Goal: Task Accomplishment & Management: Complete application form

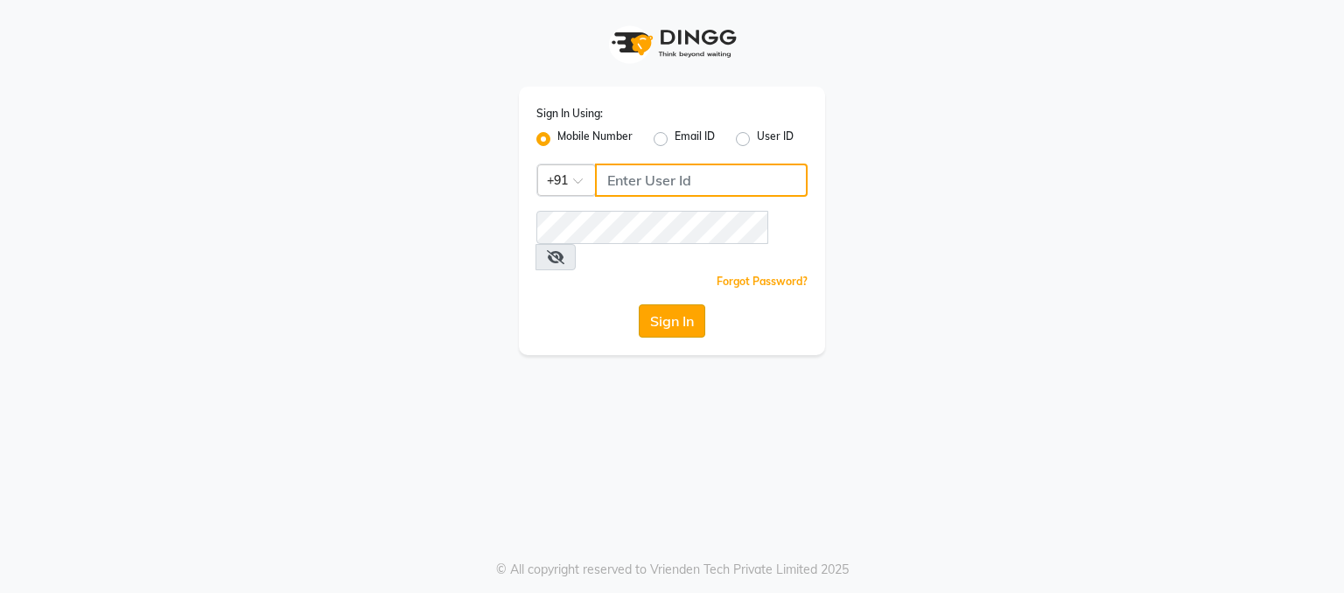
type input "9780209007"
click at [692, 304] on button "Sign In" at bounding box center [672, 320] width 66 height 33
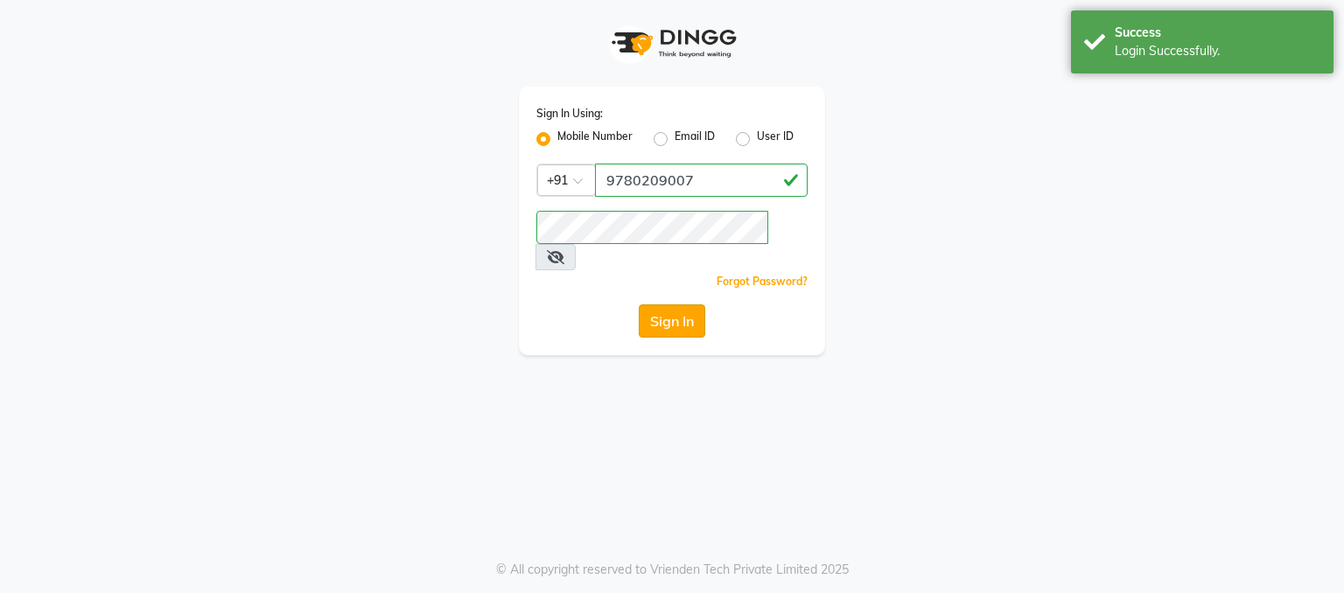
select select "service"
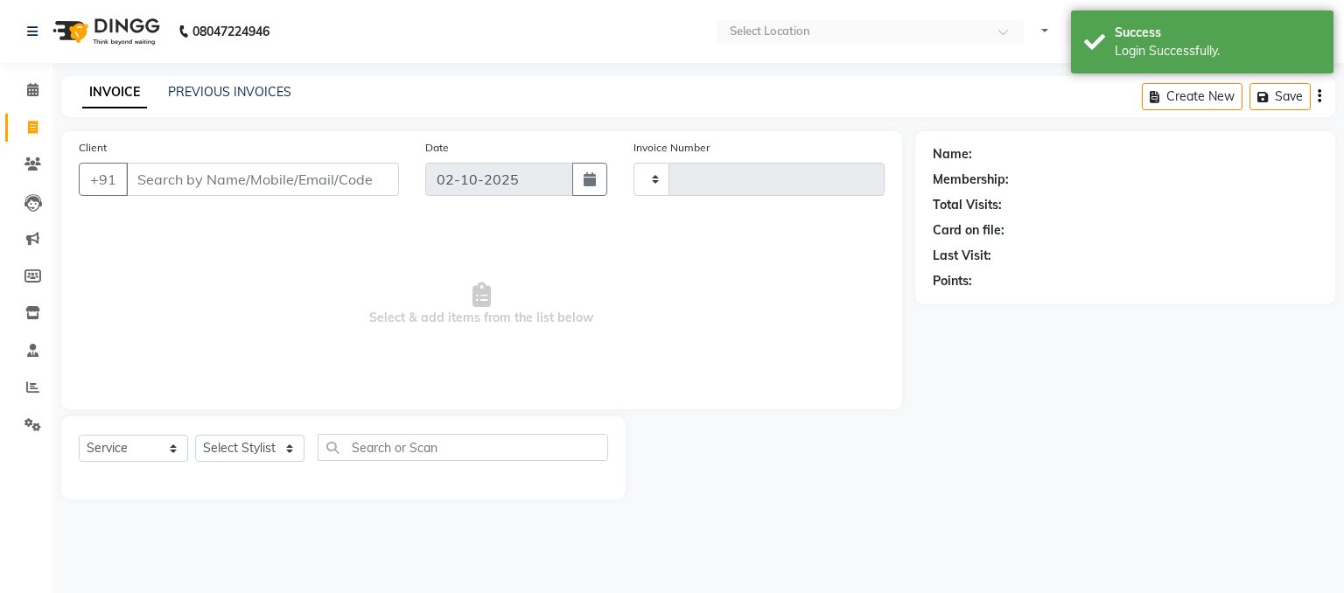
type input "1836"
select select "en"
select select "7530"
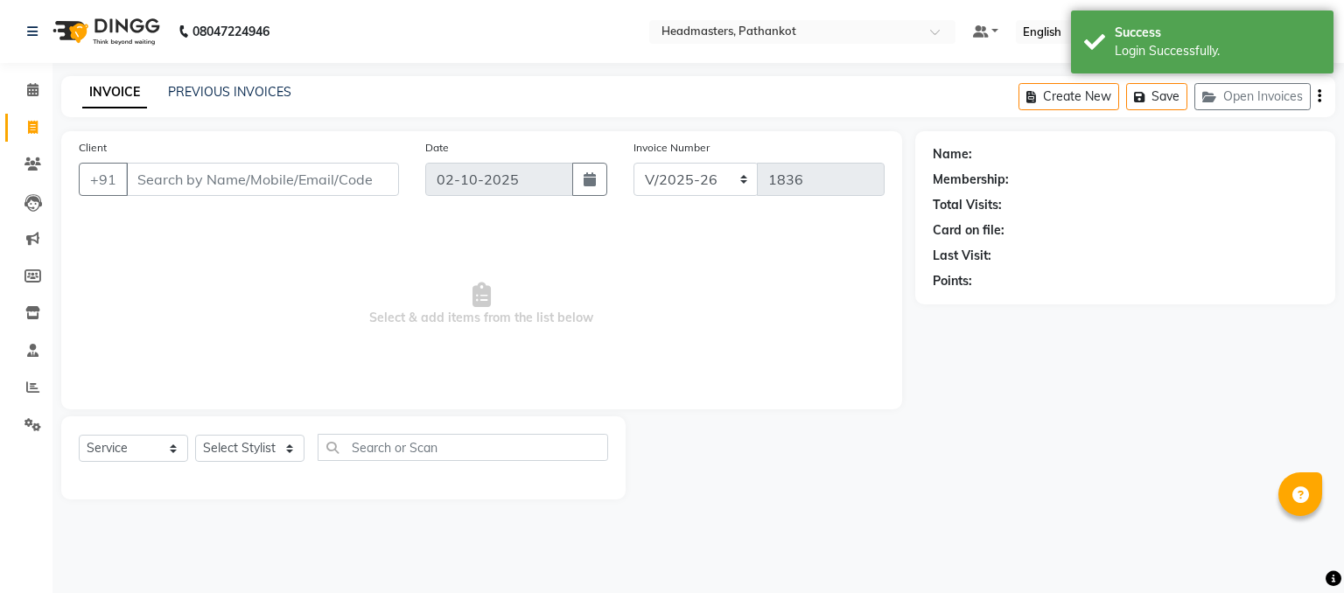
select select "66904"
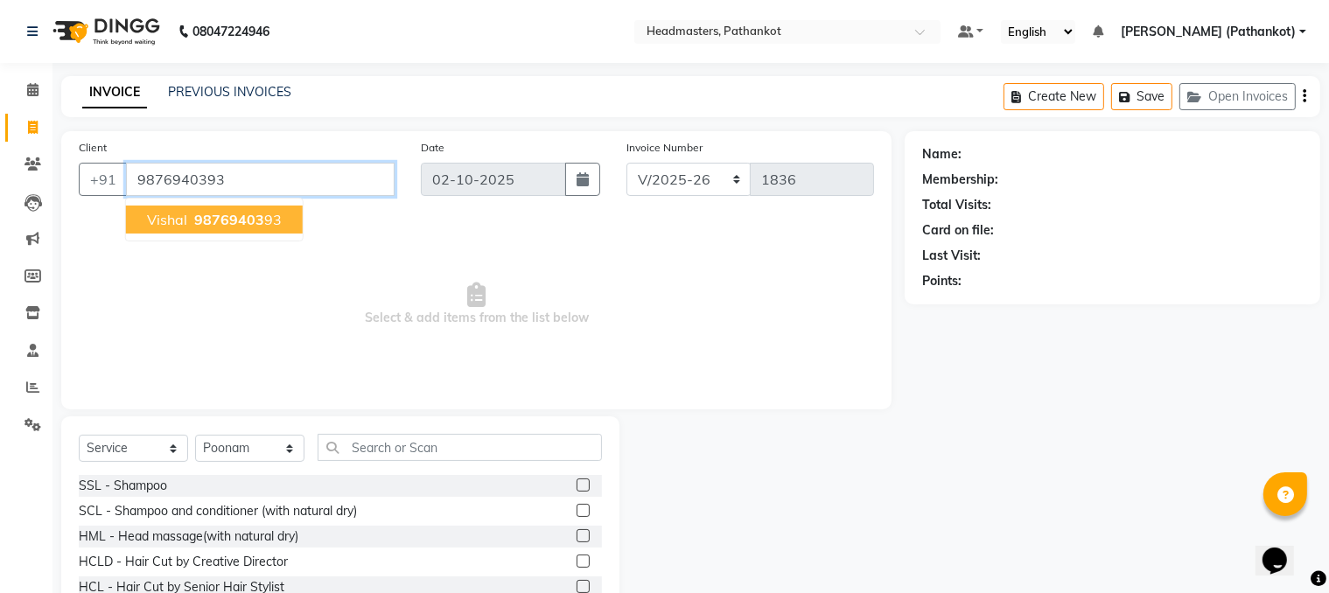
type input "9876940393"
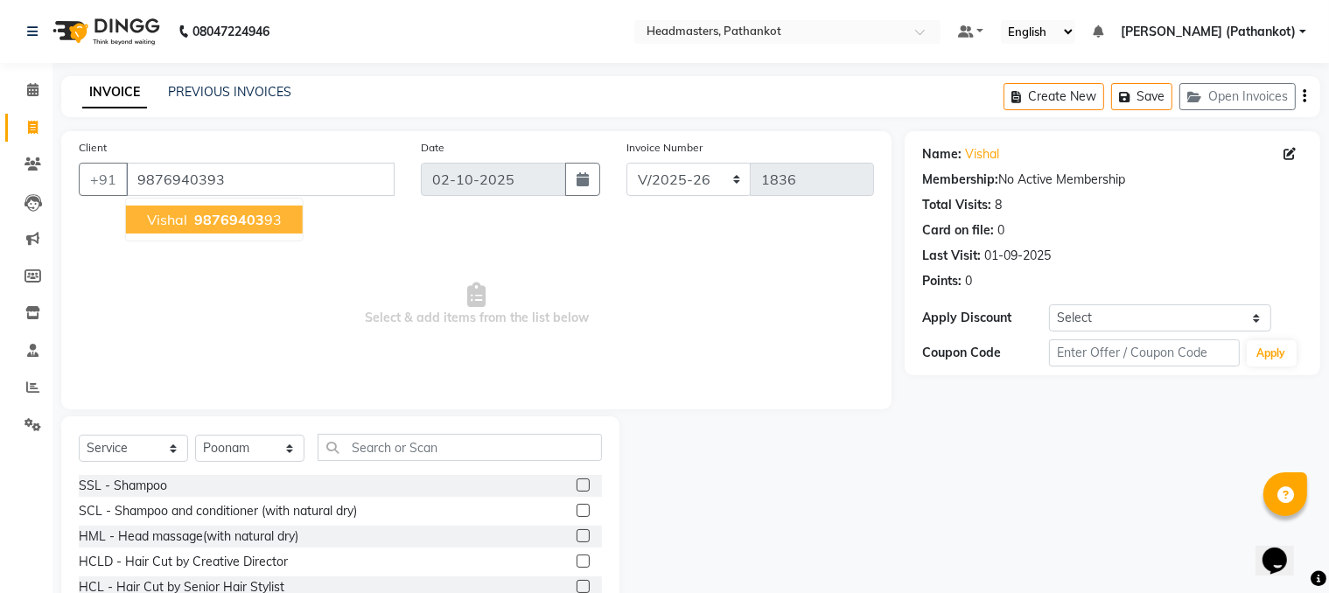
click at [158, 213] on span "Vishal" at bounding box center [167, 219] width 40 height 17
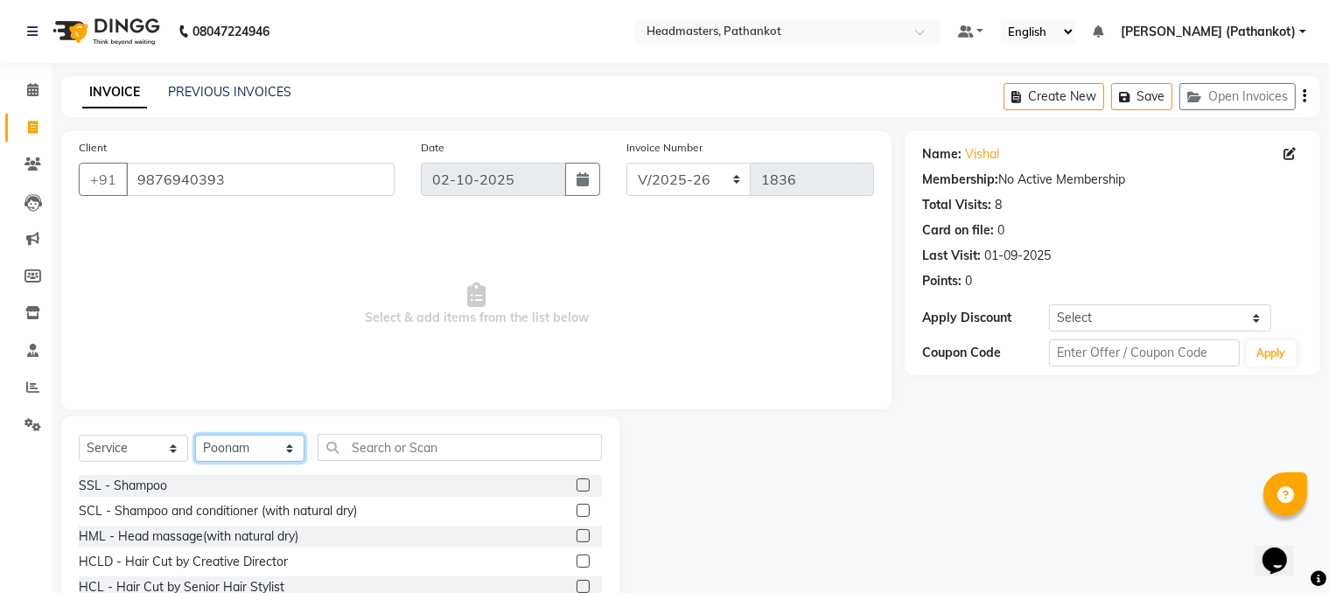
click at [234, 450] on select "Select Stylist [PERSON_NAME] HEAD [PERSON_NAME] [PERSON_NAME] [PERSON_NAME] [PE…" at bounding box center [249, 448] width 109 height 27
select select "66910"
click at [195, 436] on select "Select Stylist [PERSON_NAME] HEAD [PERSON_NAME] [PERSON_NAME] [PERSON_NAME] [PE…" at bounding box center [249, 448] width 109 height 27
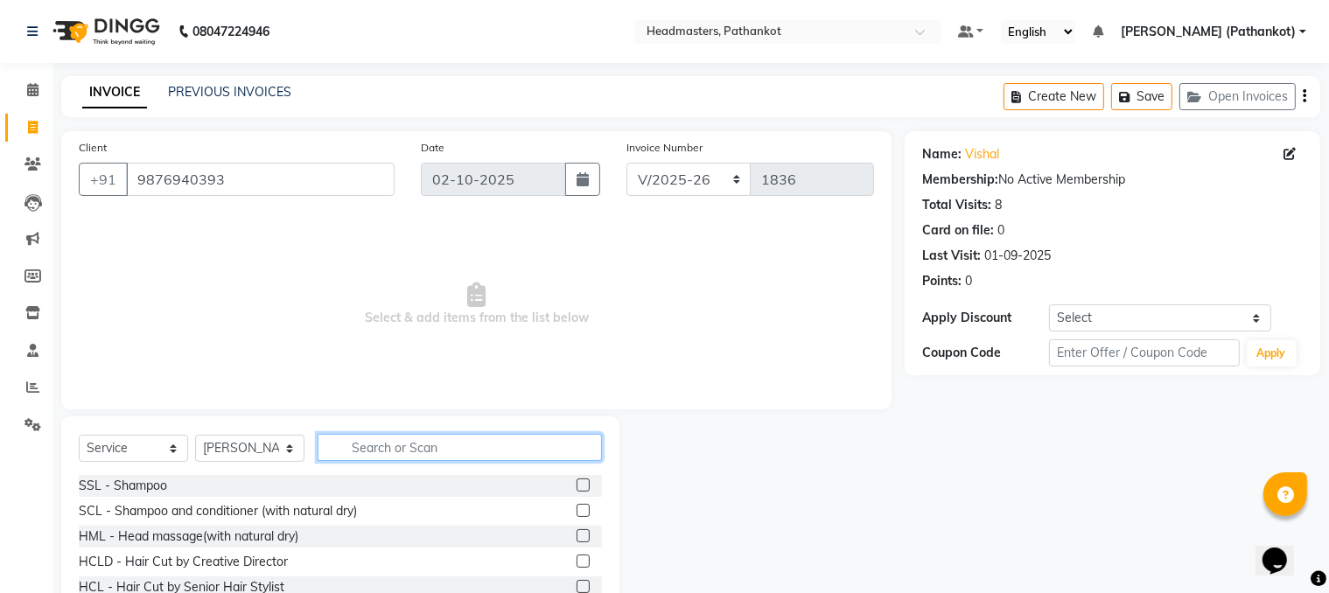
click at [374, 449] on input "text" at bounding box center [460, 447] width 284 height 27
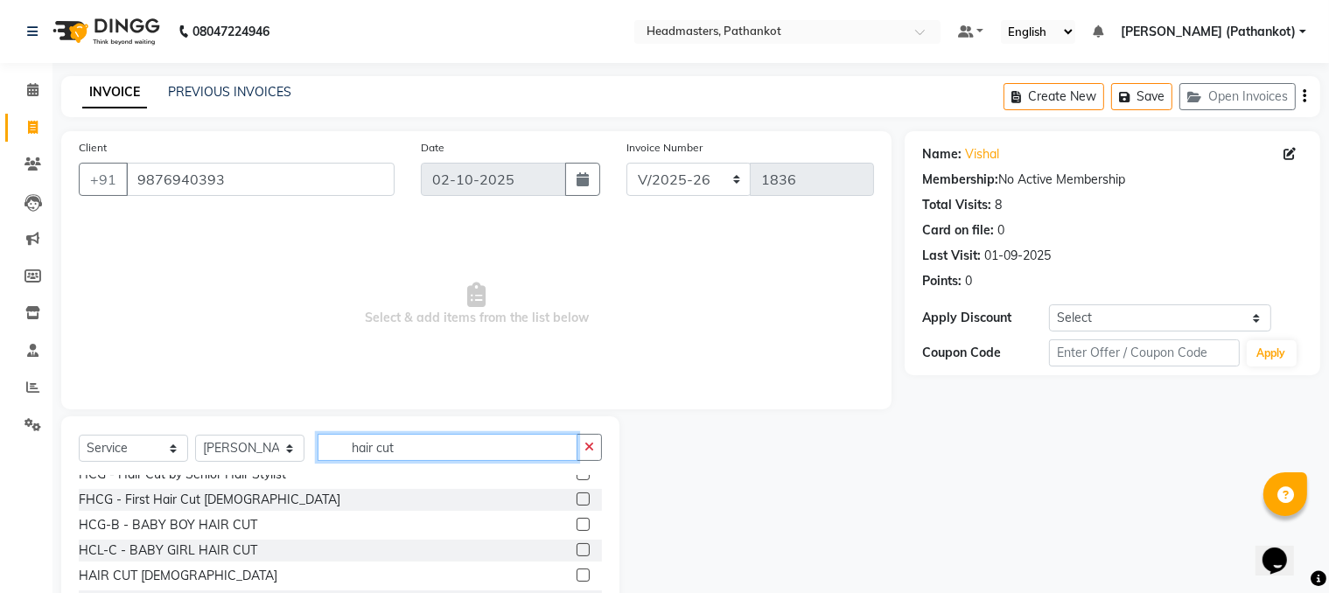
scroll to position [154, 0]
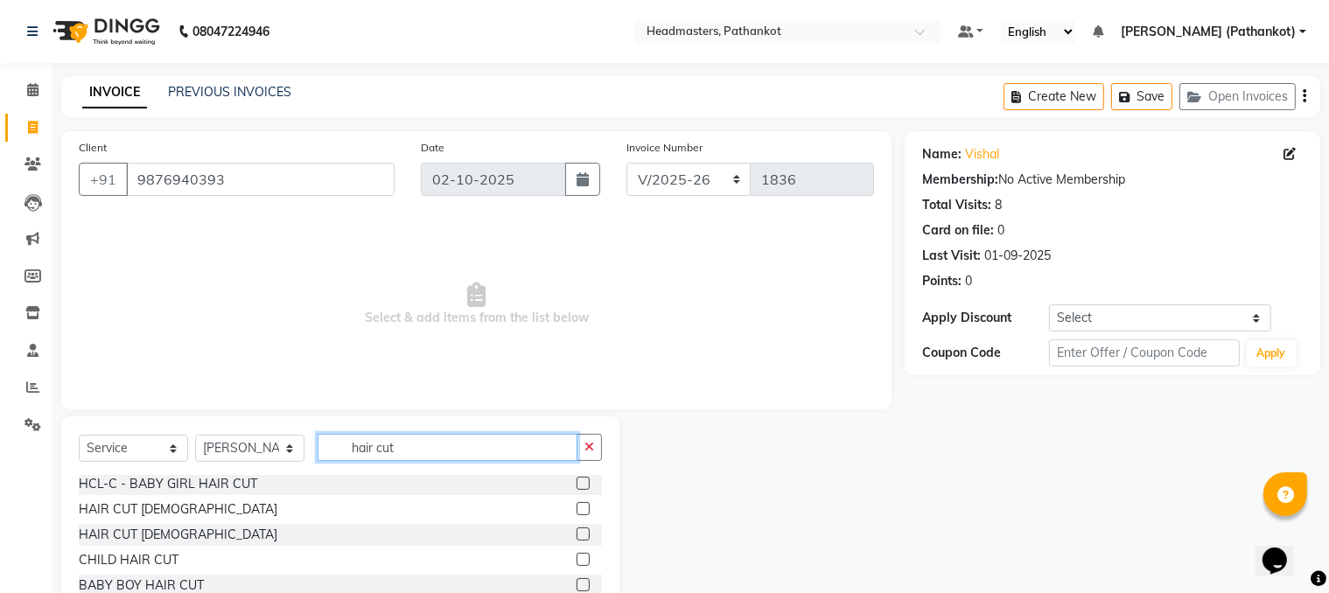
type input "hair cut"
click at [577, 466] on label at bounding box center [583, 508] width 13 height 13
click at [577, 466] on input "checkbox" at bounding box center [582, 509] width 11 height 11
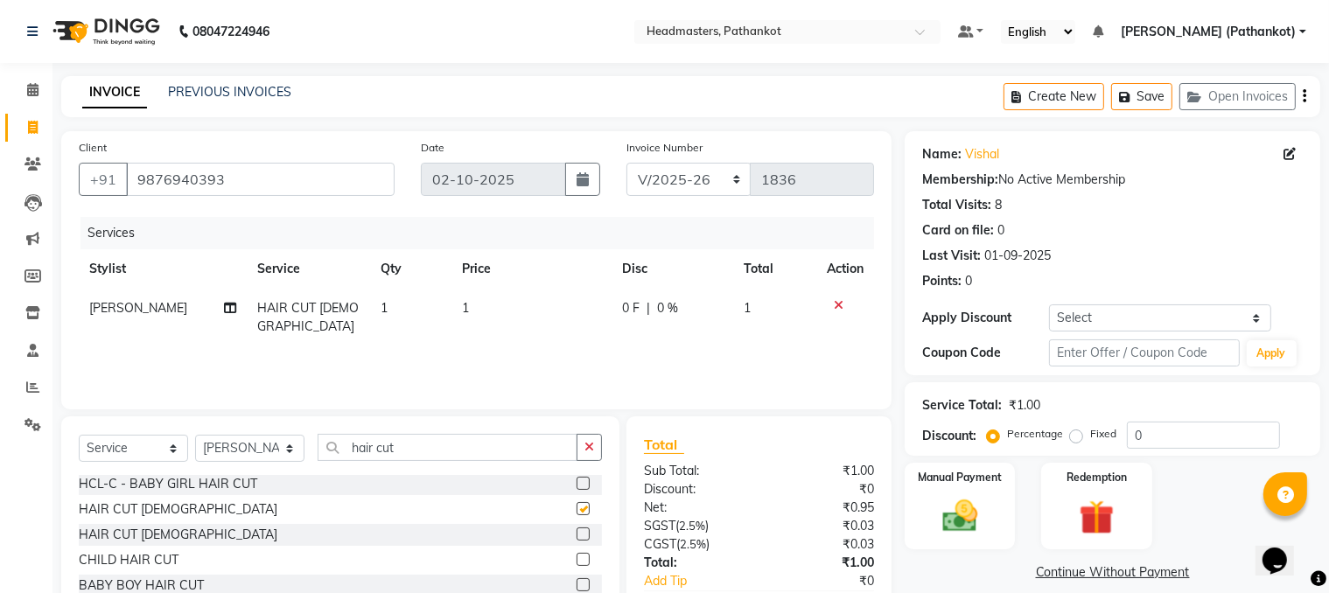
checkbox input "false"
click at [472, 315] on td "1" at bounding box center [531, 318] width 160 height 58
select select "66910"
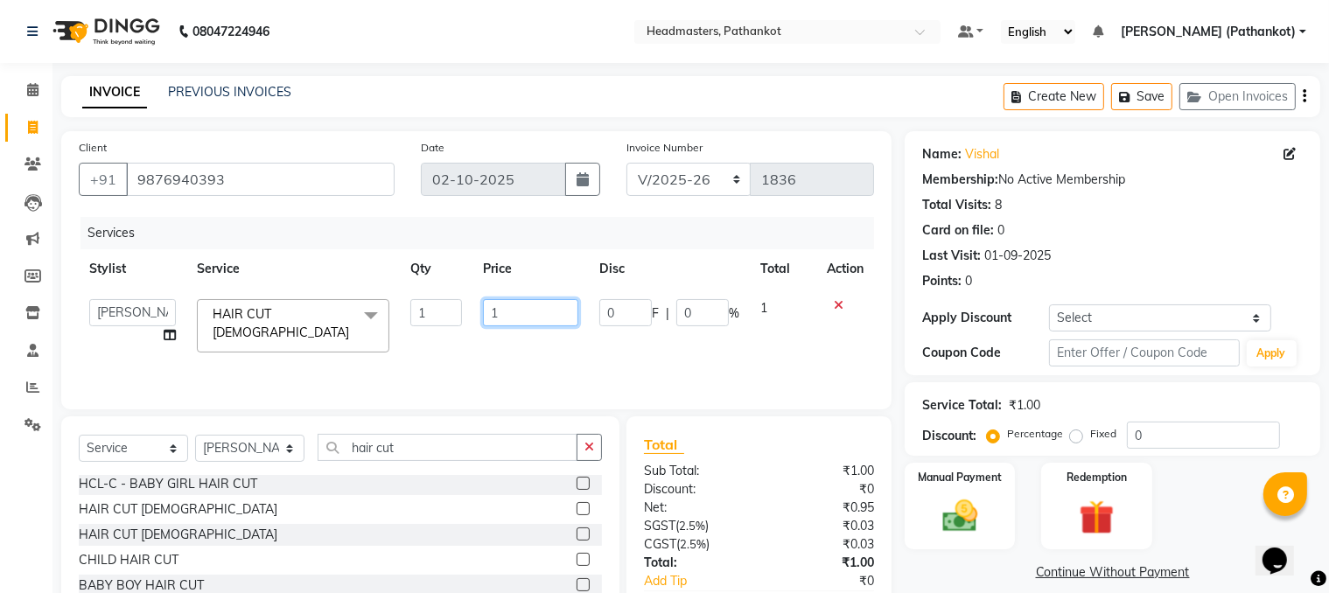
drag, startPoint x: 511, startPoint y: 312, endPoint x: 416, endPoint y: 325, distance: 96.1
click at [417, 315] on tr "[PERSON_NAME] HEAD [PERSON_NAME] [PERSON_NAME] [PERSON_NAME] [PERSON_NAME] [PER…" at bounding box center [476, 326] width 795 height 74
type input "300"
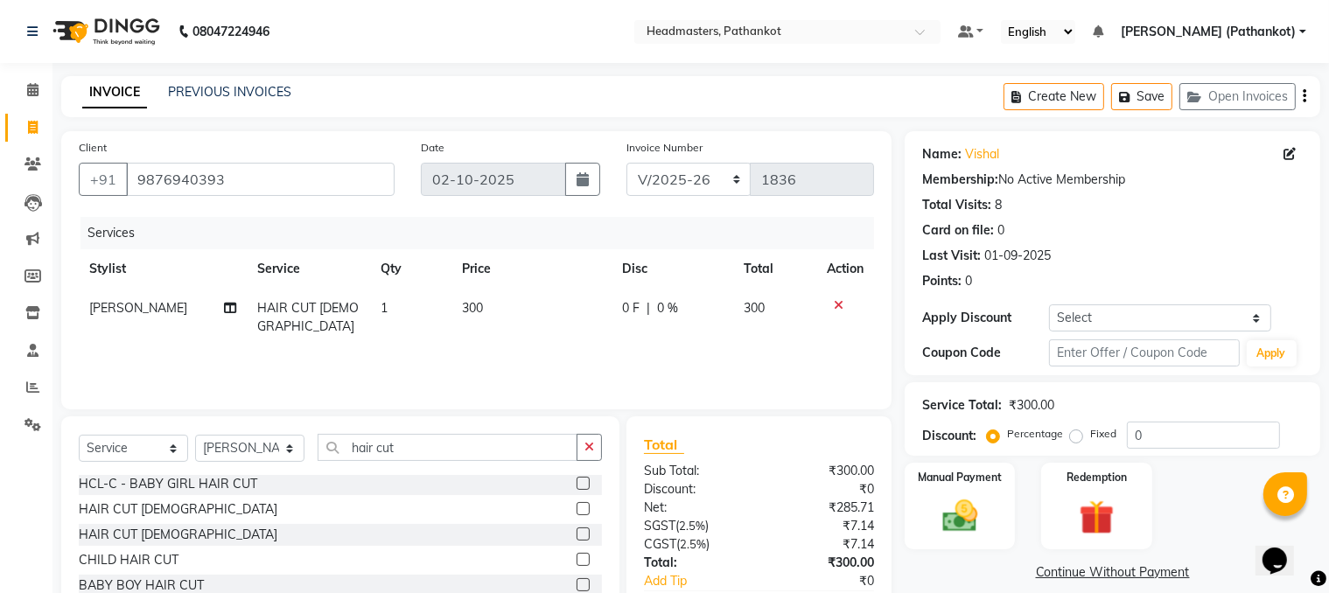
click at [445, 358] on div "Services Stylist Service Qty Price Disc Total Action Amir HAIR CUT [DEMOGRAPHIC…" at bounding box center [476, 304] width 795 height 175
click at [957, 466] on label "Manual Payment" at bounding box center [959, 476] width 87 height 17
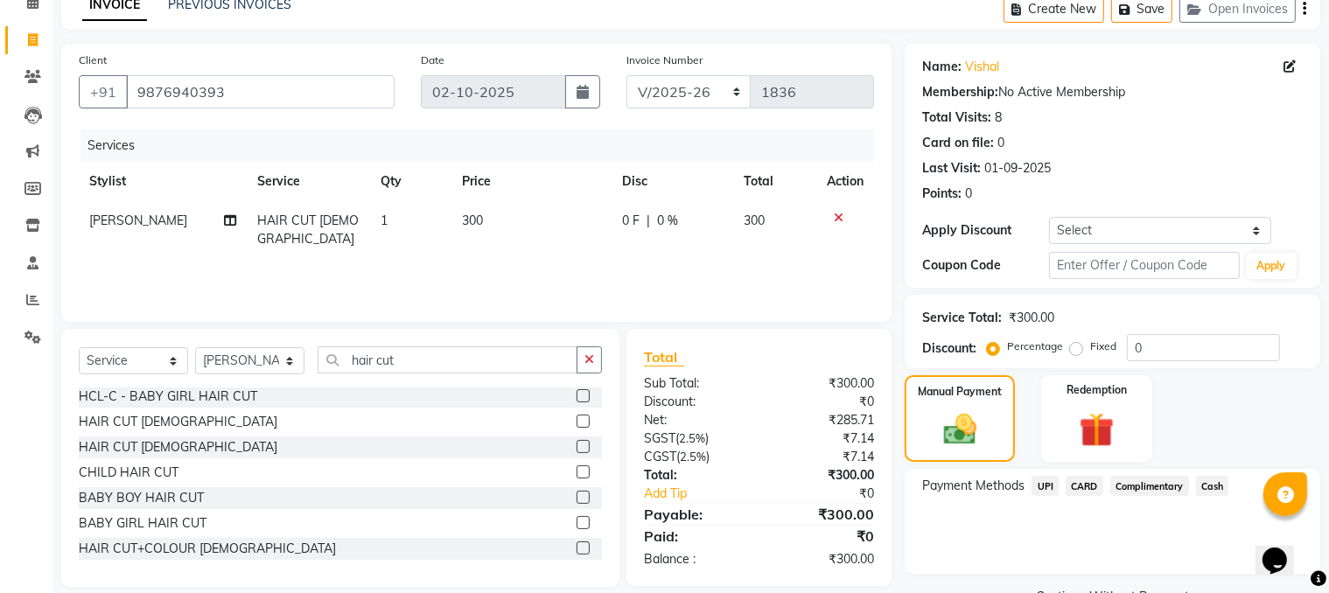
click at [1216, 466] on span "Cash" at bounding box center [1212, 486] width 33 height 20
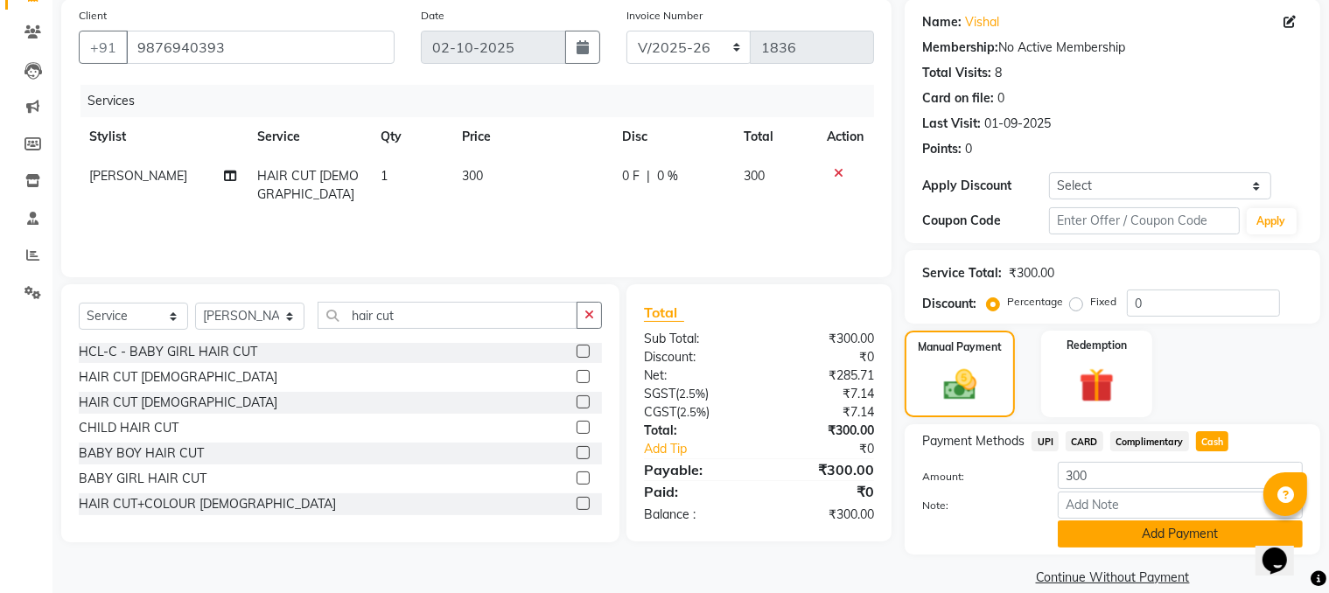
scroll to position [157, 0]
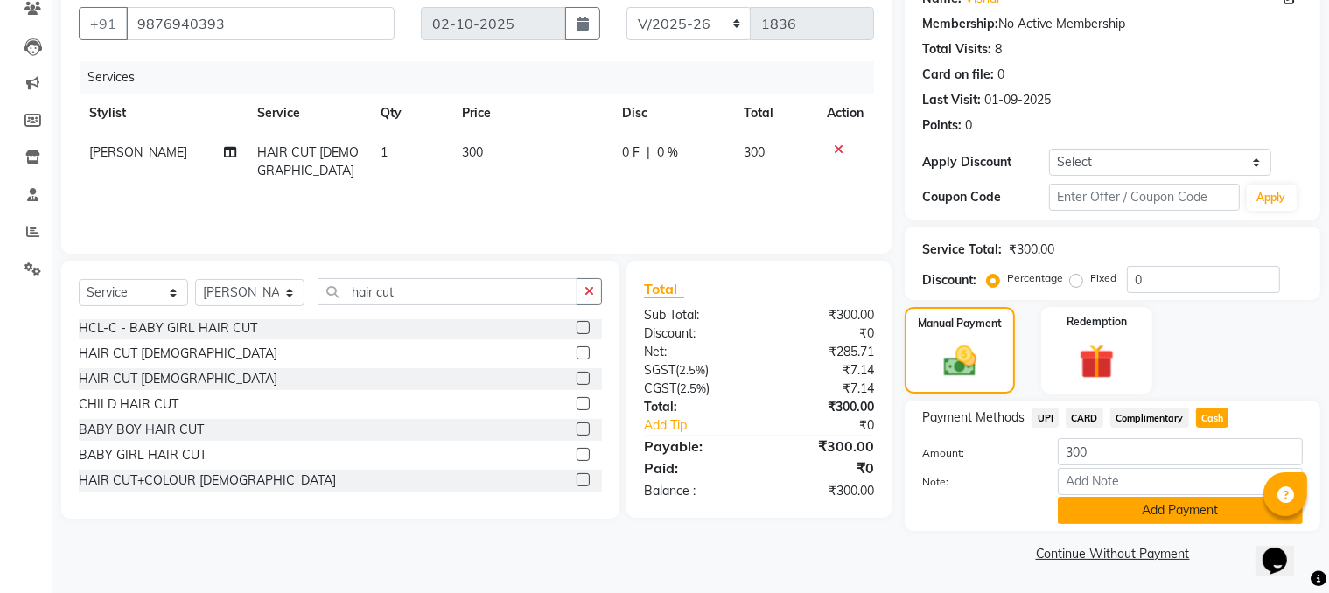
click at [1166, 466] on button "Add Payment" at bounding box center [1180, 510] width 245 height 27
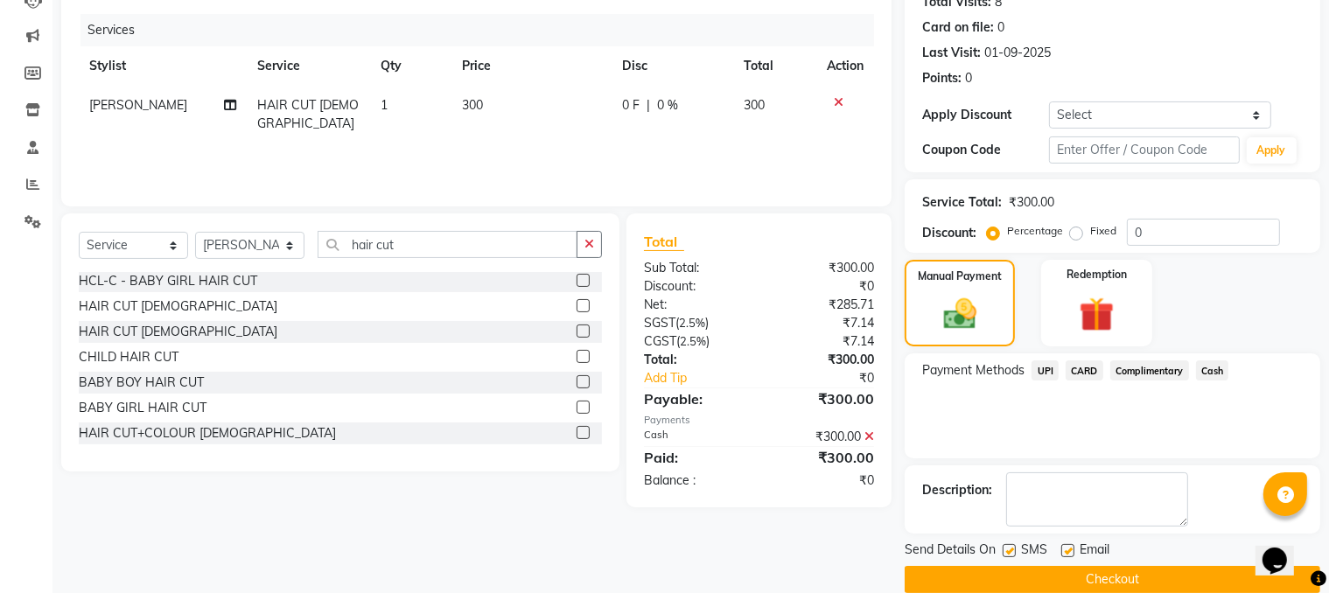
scroll to position [227, 0]
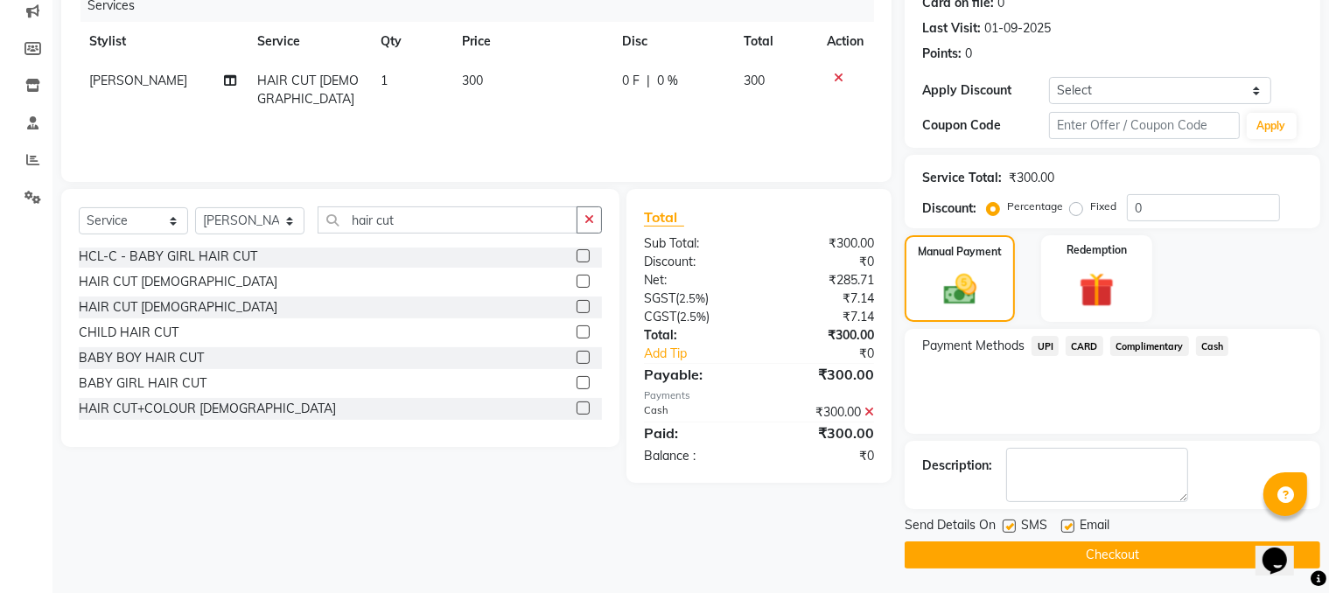
click at [1111, 466] on button "Checkout" at bounding box center [1113, 555] width 416 height 27
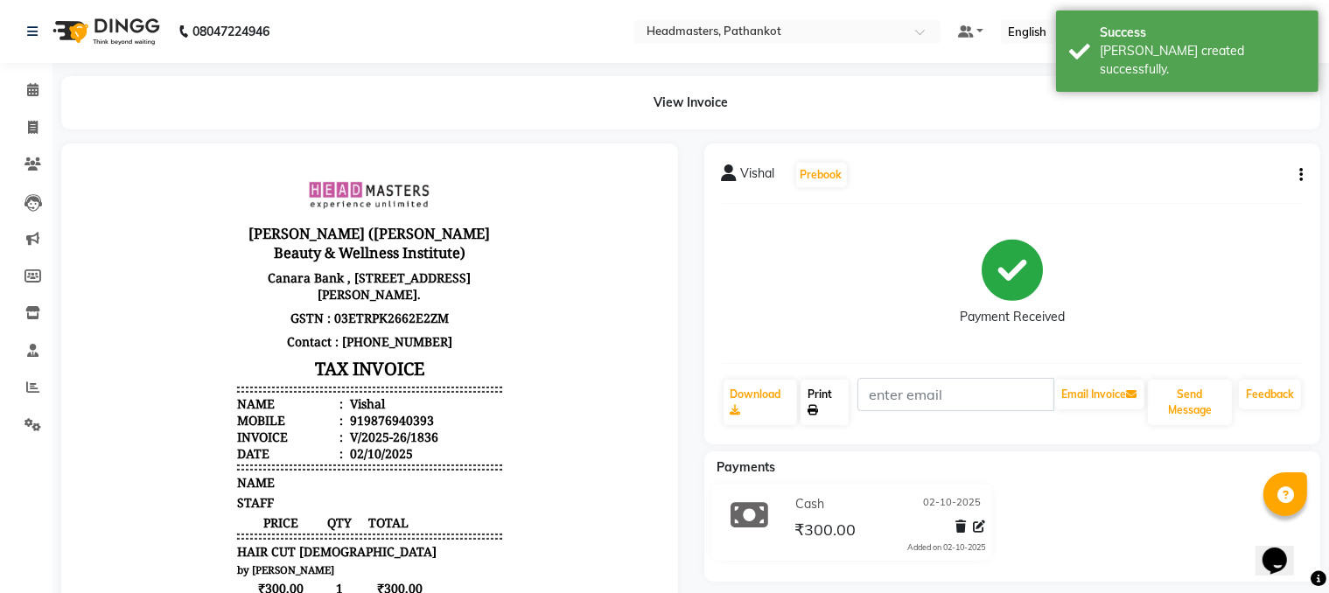
click at [828, 409] on link "Print" at bounding box center [825, 402] width 48 height 45
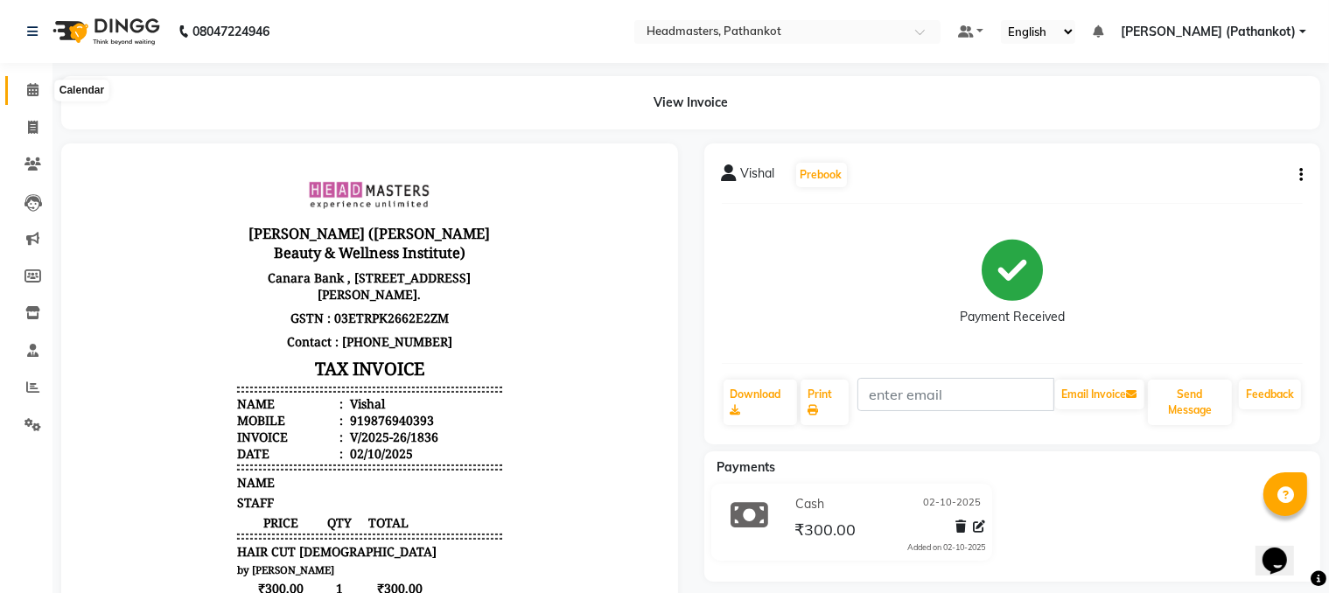
click at [38, 92] on span at bounding box center [32, 90] width 31 height 20
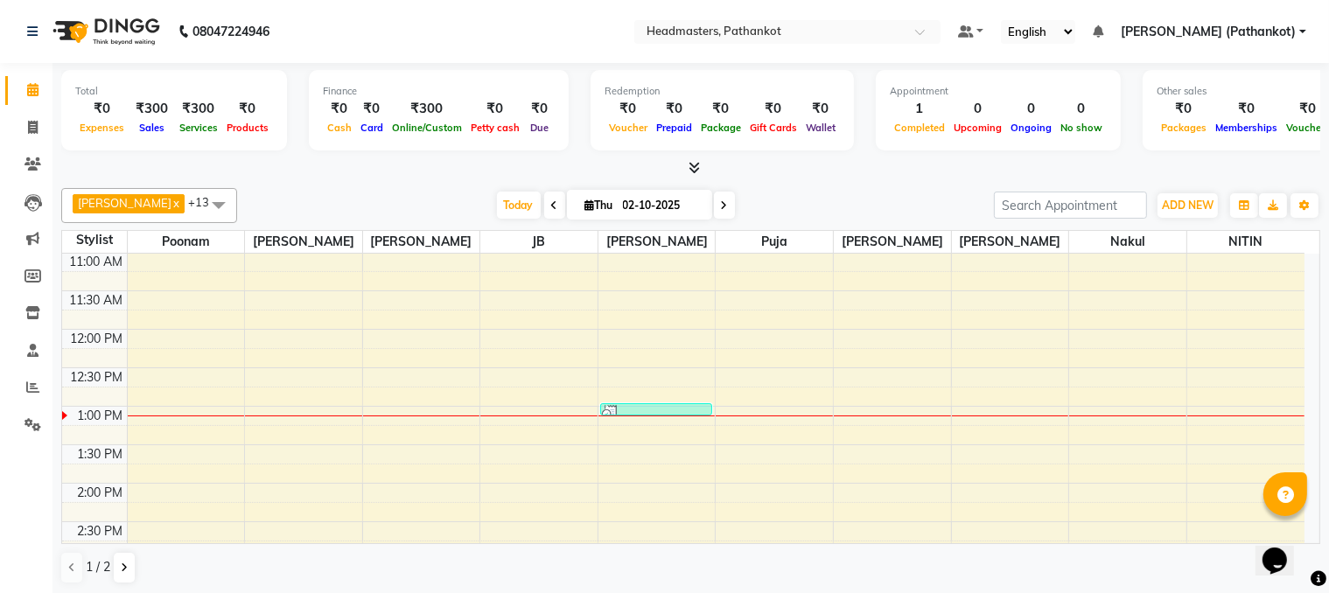
scroll to position [350, 0]
click at [31, 124] on icon at bounding box center [33, 127] width 10 height 13
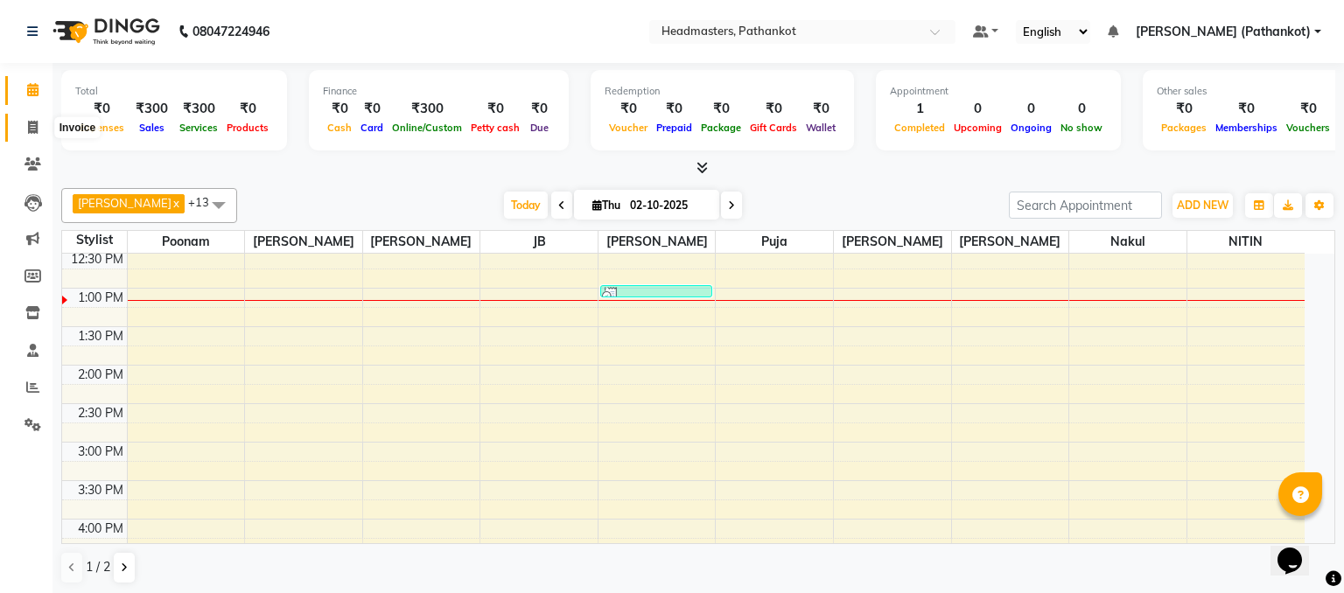
select select "7530"
select select "service"
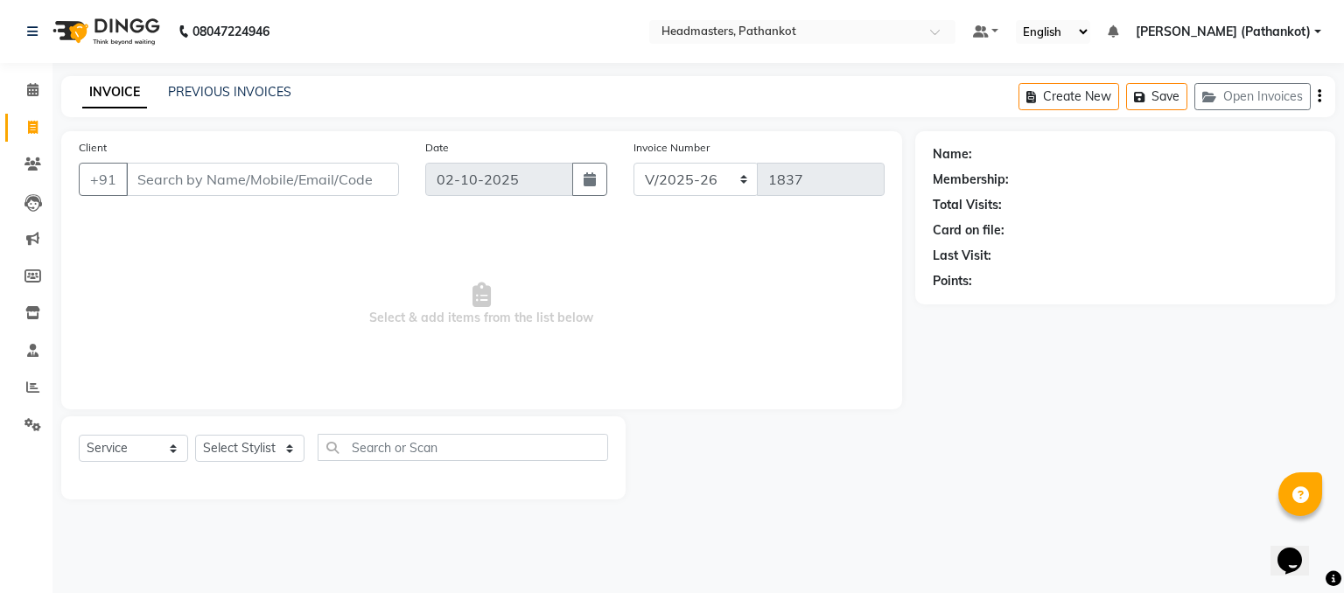
select select "66904"
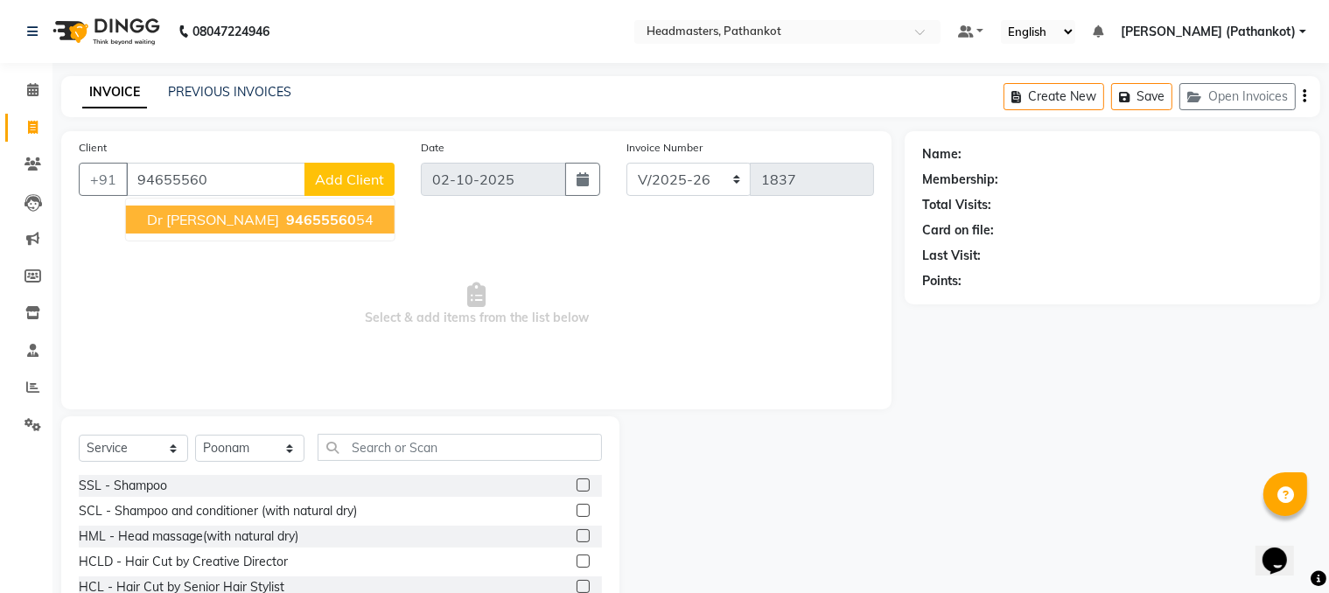
click at [223, 231] on button "dr [PERSON_NAME] 94655560 54" at bounding box center [260, 220] width 269 height 28
type input "9465556054"
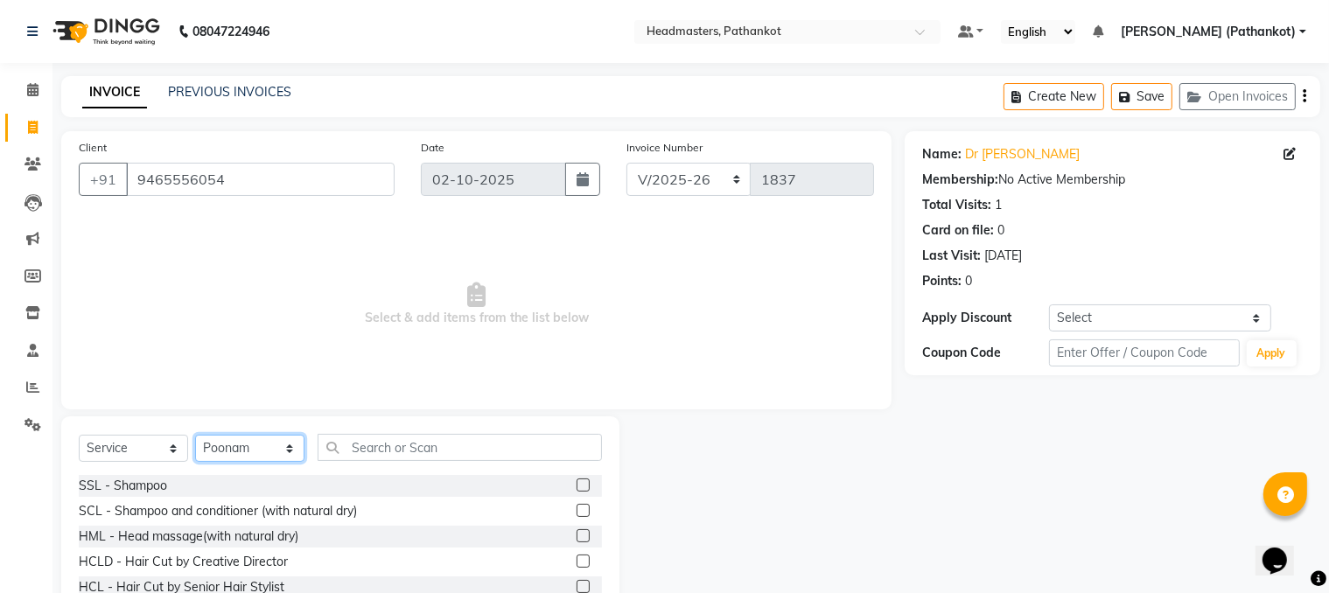
click at [261, 455] on select "Select Stylist [PERSON_NAME] HEAD [PERSON_NAME] [PERSON_NAME] [PERSON_NAME] [PE…" at bounding box center [249, 448] width 109 height 27
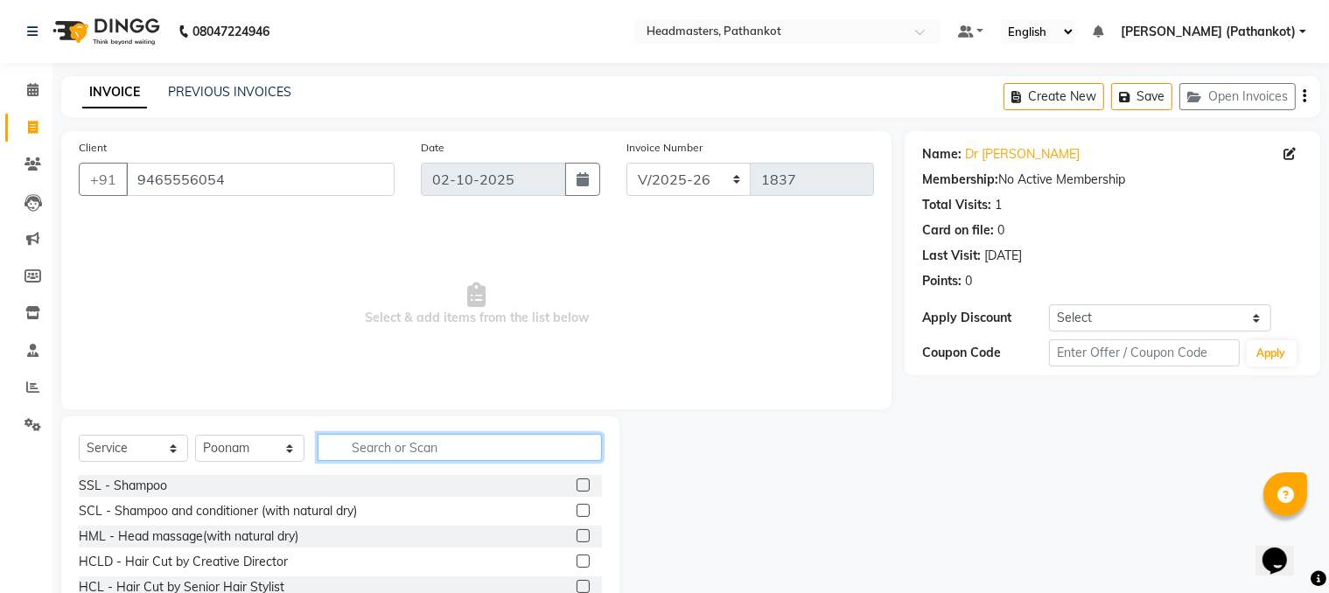
click at [353, 443] on input "text" at bounding box center [460, 447] width 284 height 27
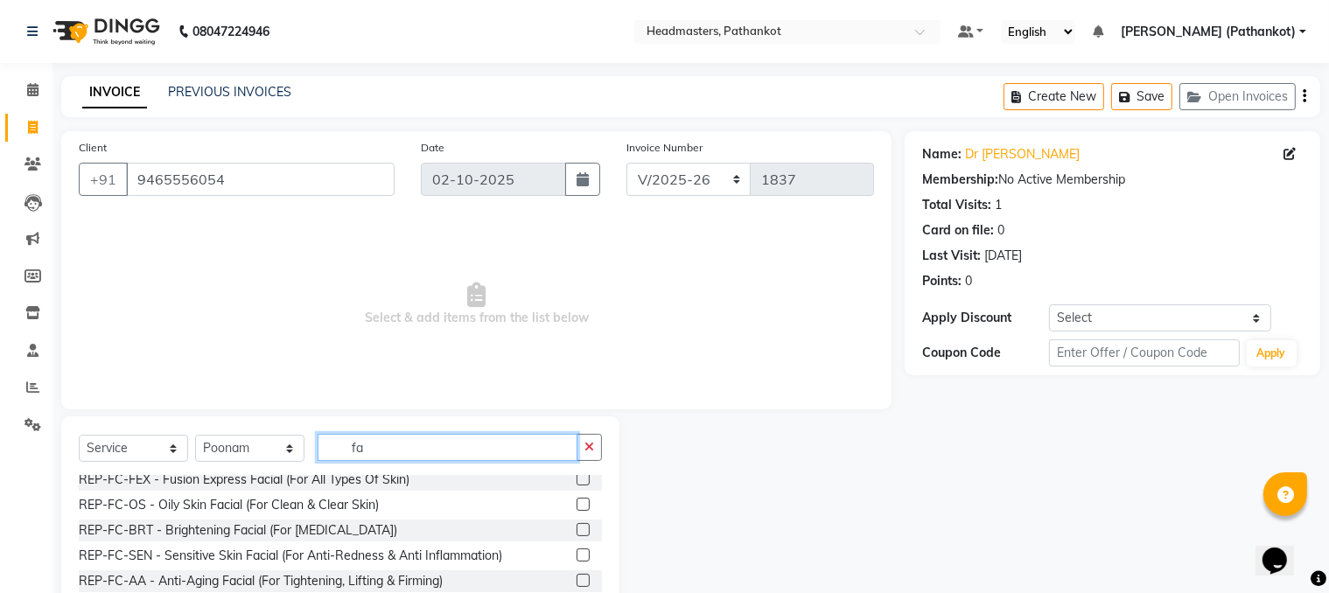
scroll to position [87, 0]
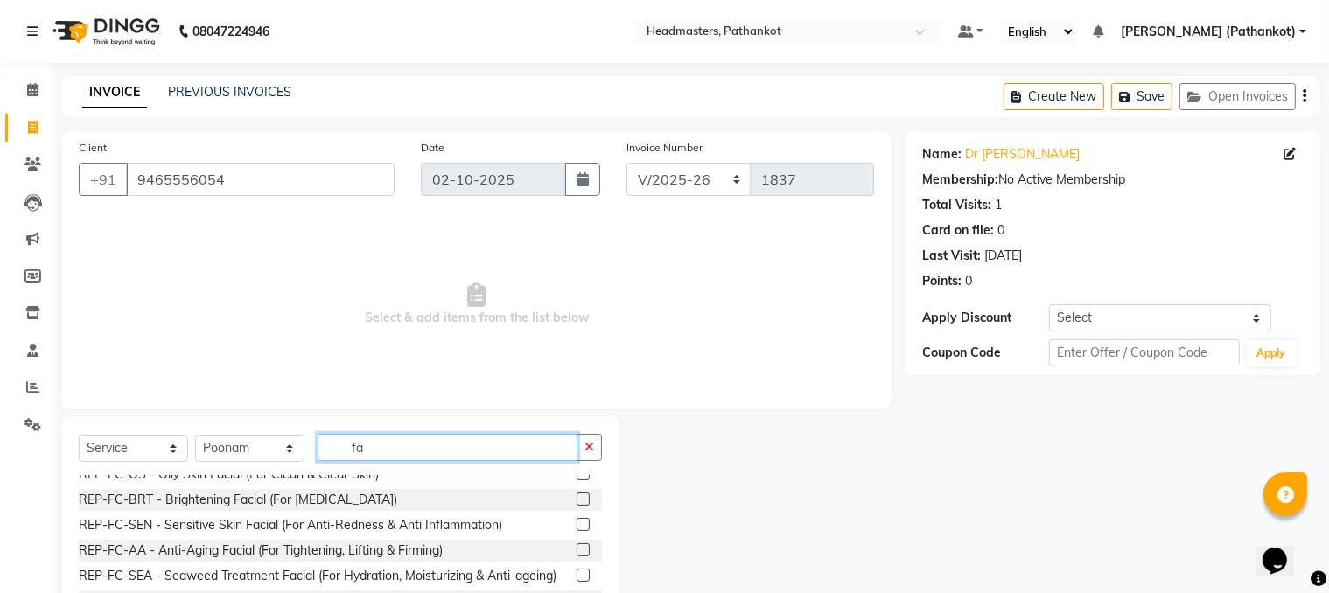
type input "fa"
click at [577, 466] on label at bounding box center [583, 499] width 13 height 13
click at [577, 466] on input "checkbox" at bounding box center [582, 499] width 11 height 11
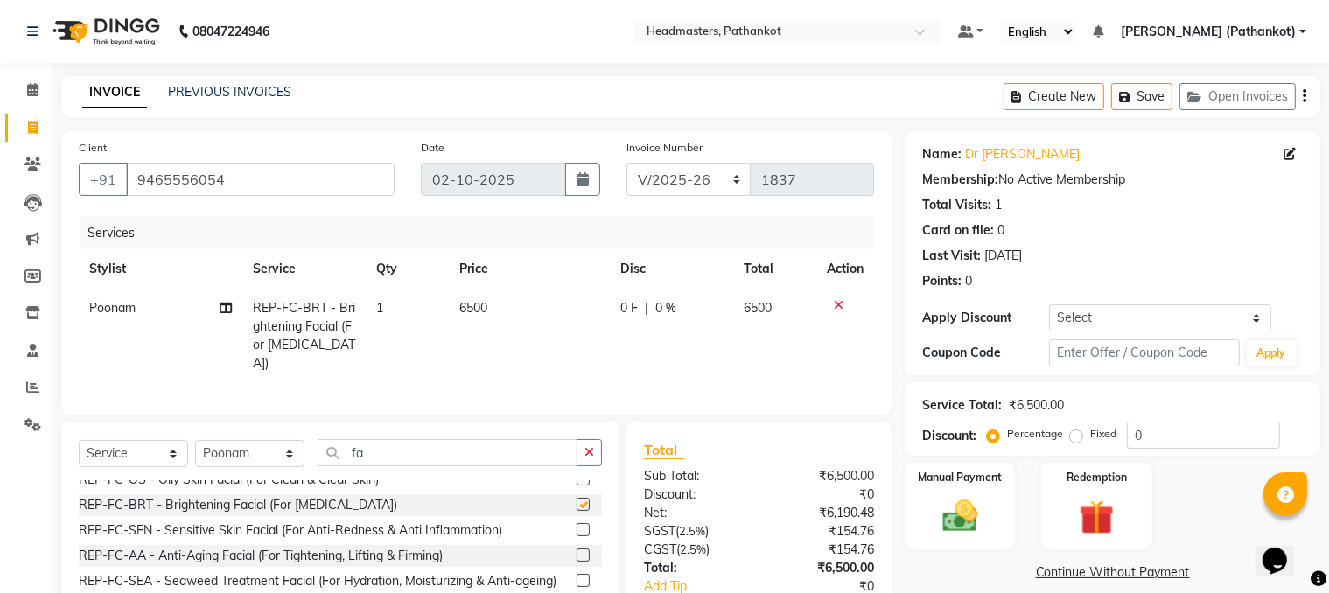
checkbox input "false"
click at [468, 311] on span "6500" at bounding box center [473, 308] width 28 height 16
select select "66904"
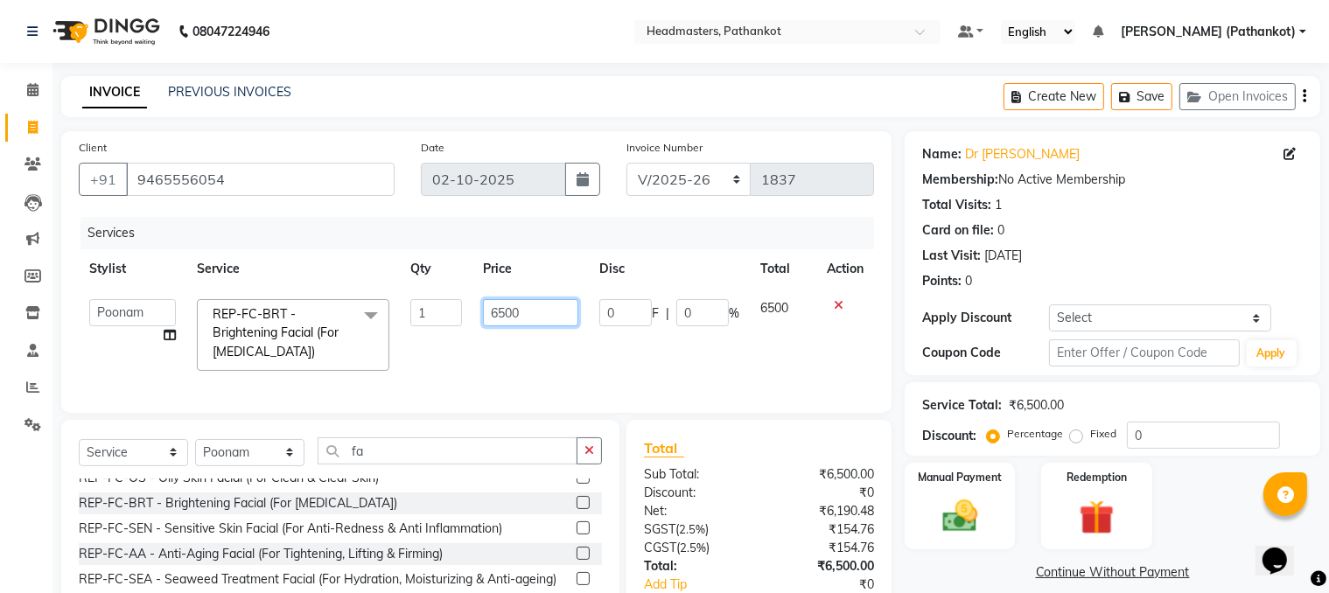
drag, startPoint x: 531, startPoint y: 313, endPoint x: 430, endPoint y: 323, distance: 101.1
click at [430, 323] on tr "[PERSON_NAME] HEAD [PERSON_NAME] [PERSON_NAME] [PERSON_NAME] [PERSON_NAME] [PER…" at bounding box center [476, 335] width 795 height 93
type input "4700"
click at [539, 341] on td "4700" at bounding box center [530, 335] width 117 height 93
select select "66904"
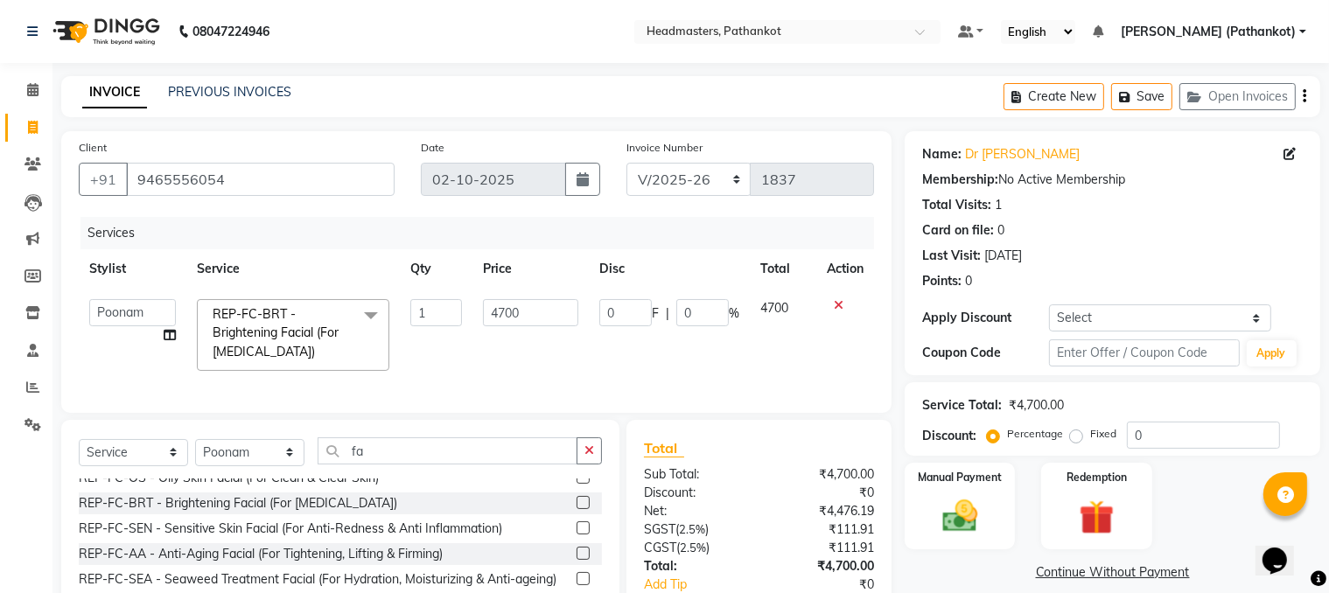
click at [568, 353] on td "4700" at bounding box center [530, 335] width 117 height 93
click at [948, 466] on label "Manual Payment" at bounding box center [959, 476] width 87 height 17
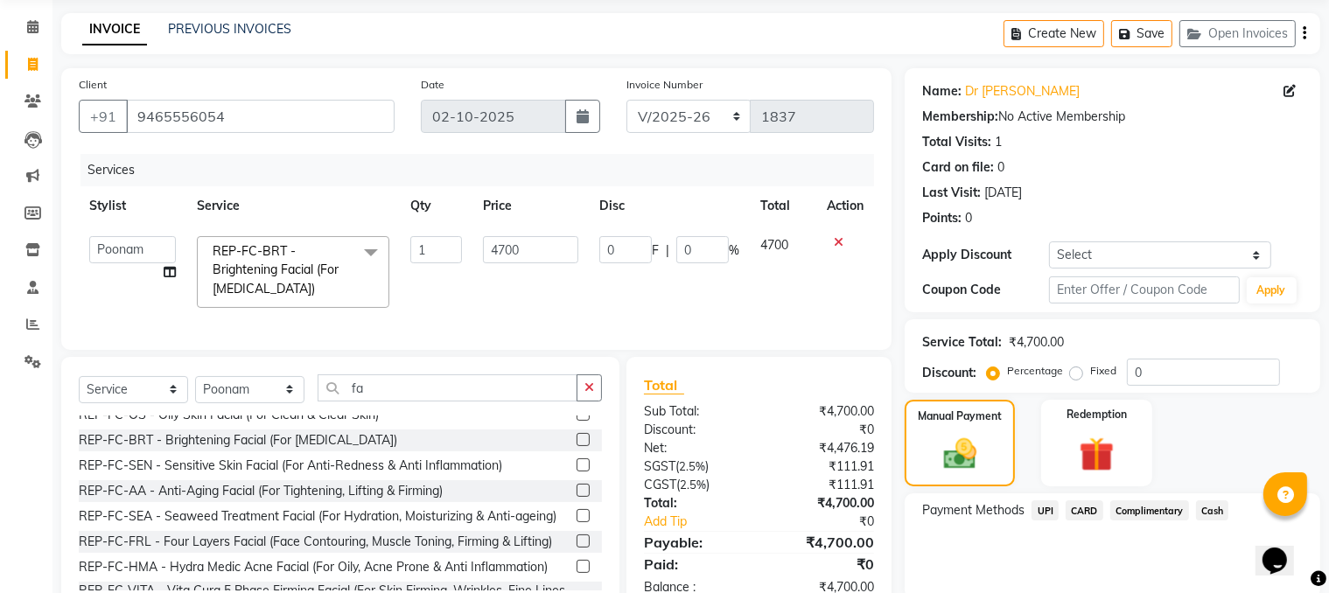
scroll to position [129, 0]
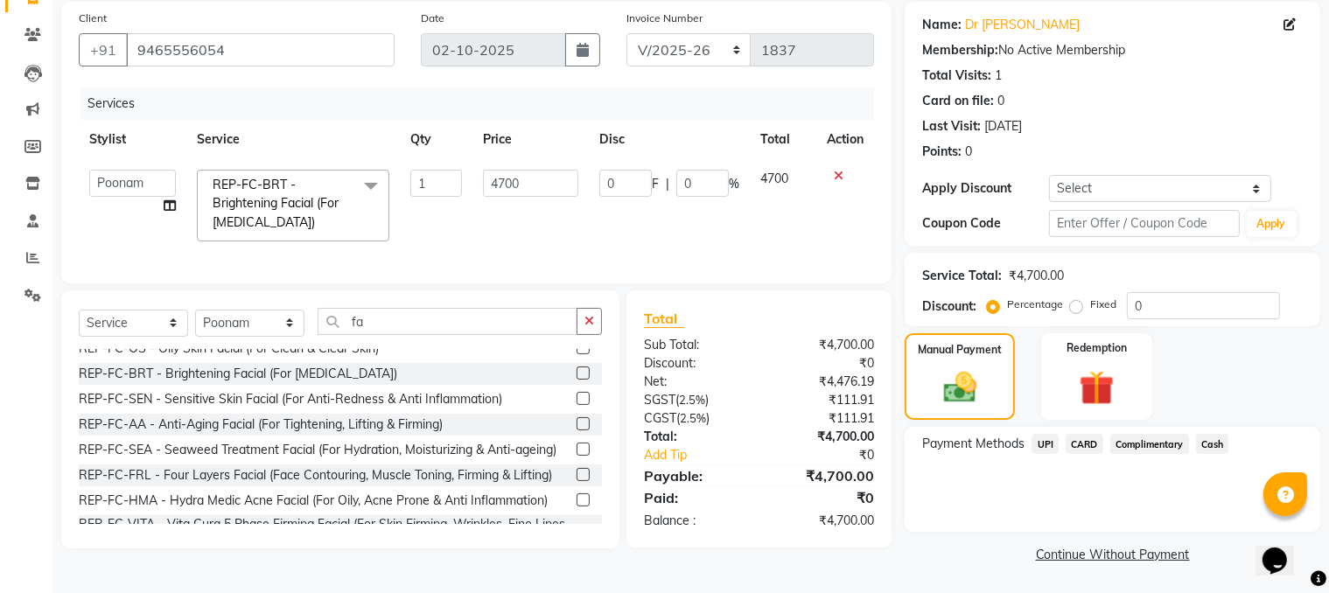
click at [1053, 446] on span "UPI" at bounding box center [1045, 444] width 27 height 20
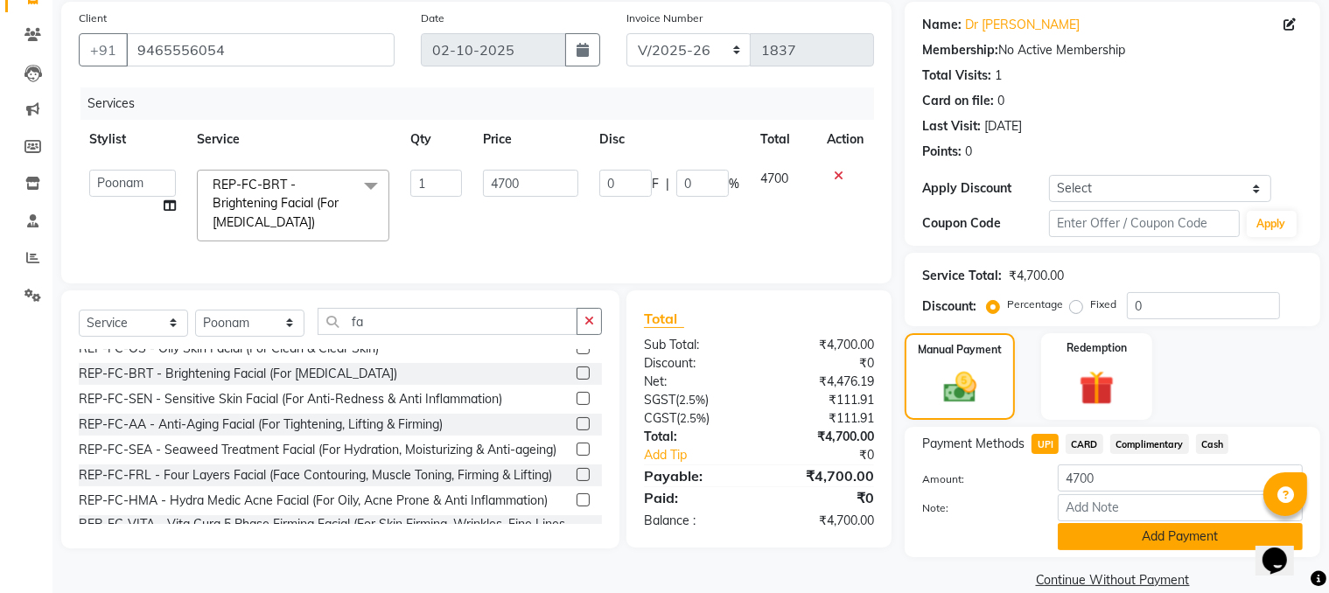
click at [1152, 466] on button "Add Payment" at bounding box center [1180, 536] width 245 height 27
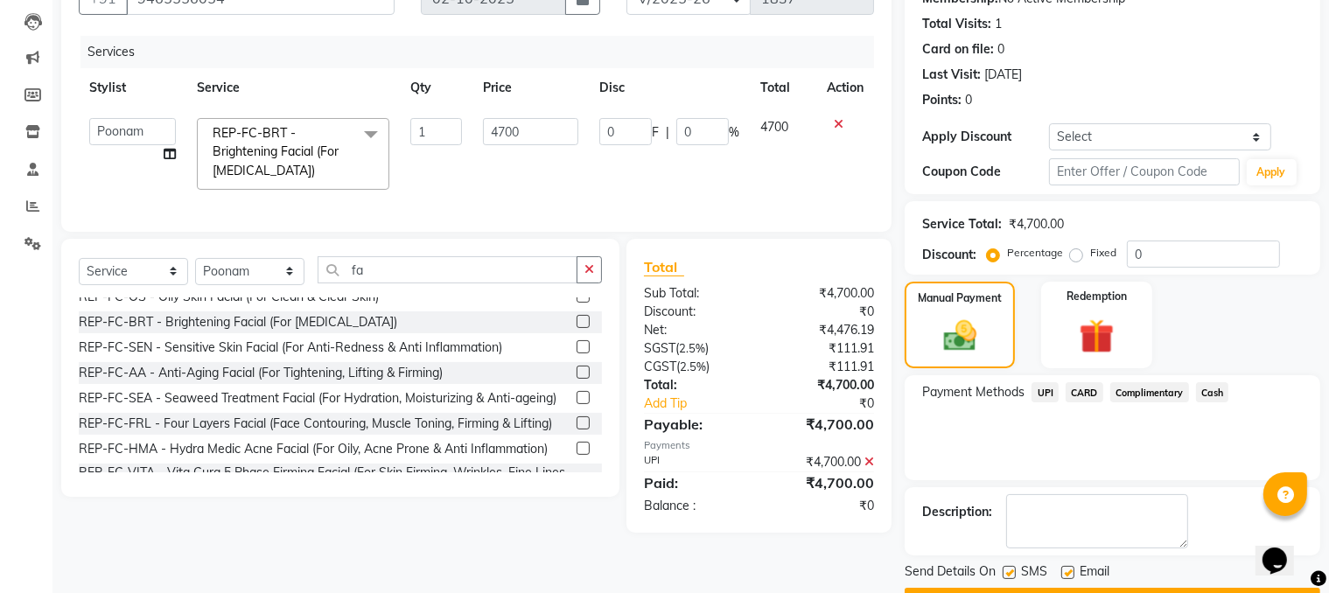
scroll to position [227, 0]
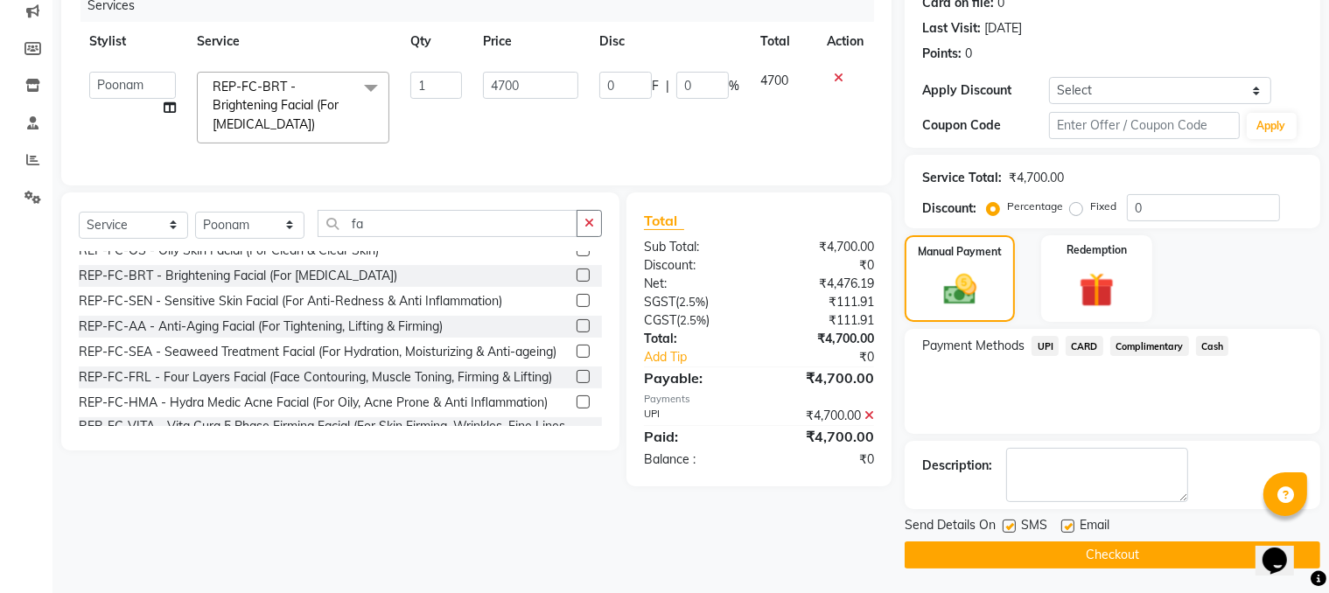
click at [1113, 466] on button "Checkout" at bounding box center [1113, 555] width 416 height 27
click at [1036, 466] on button "Checkout" at bounding box center [1113, 555] width 416 height 27
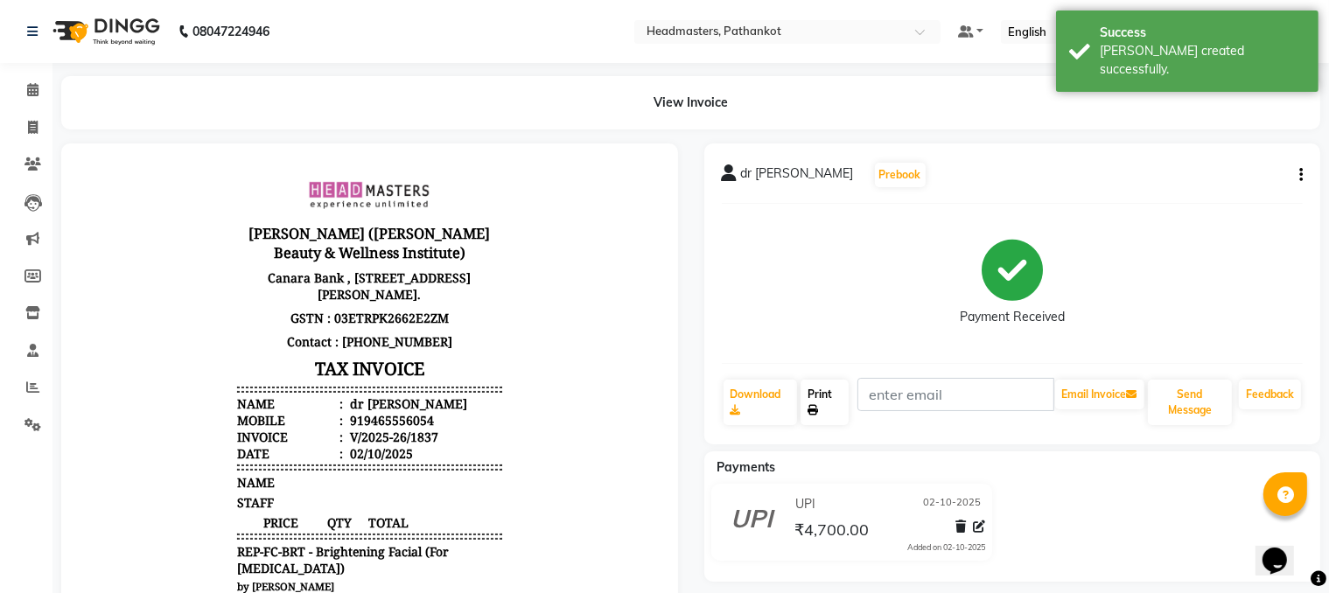
click at [836, 401] on link "Print" at bounding box center [825, 402] width 48 height 45
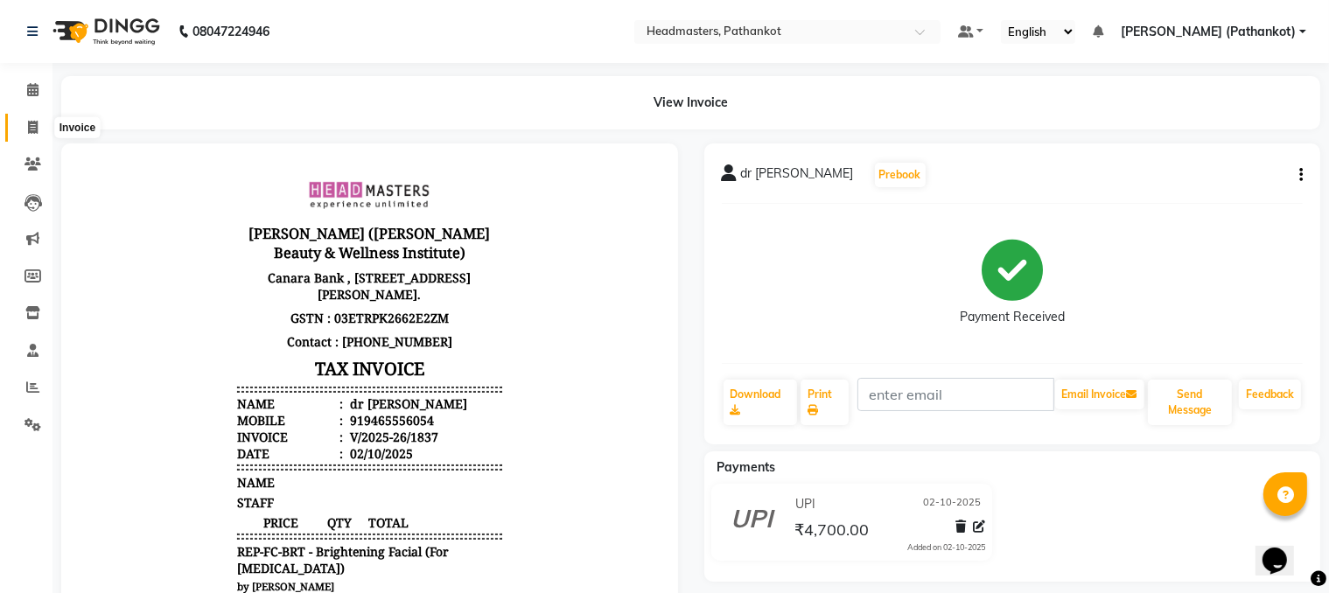
click at [31, 123] on icon at bounding box center [33, 127] width 10 height 13
select select "service"
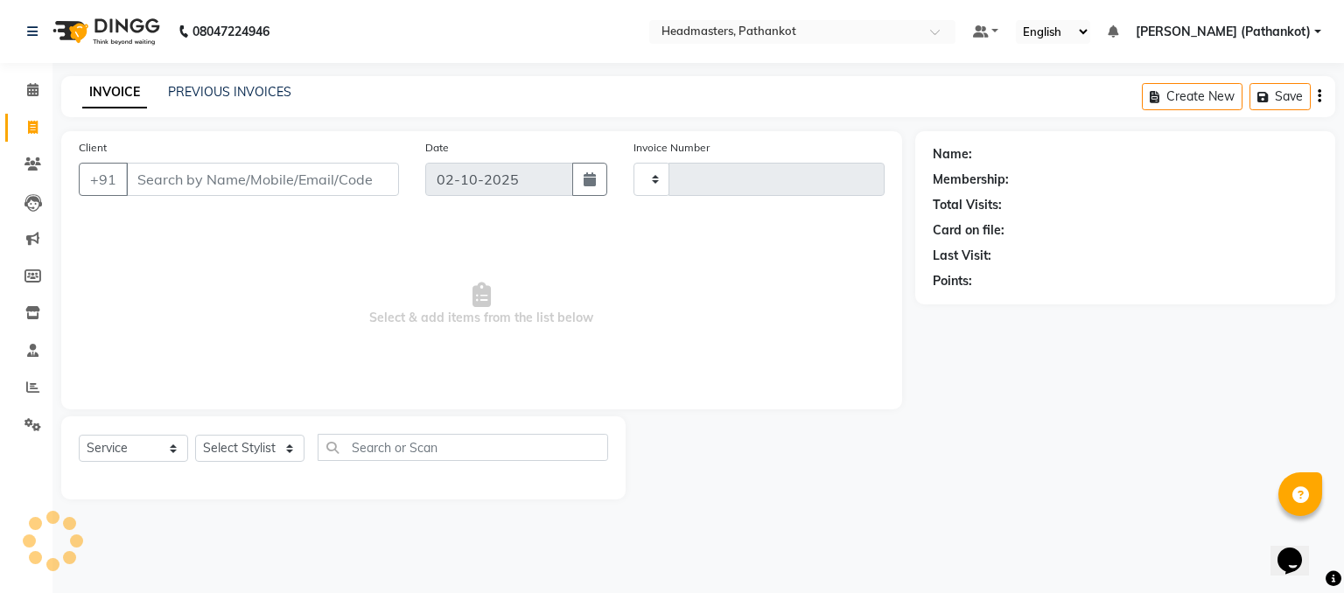
type input "1838"
select select "7530"
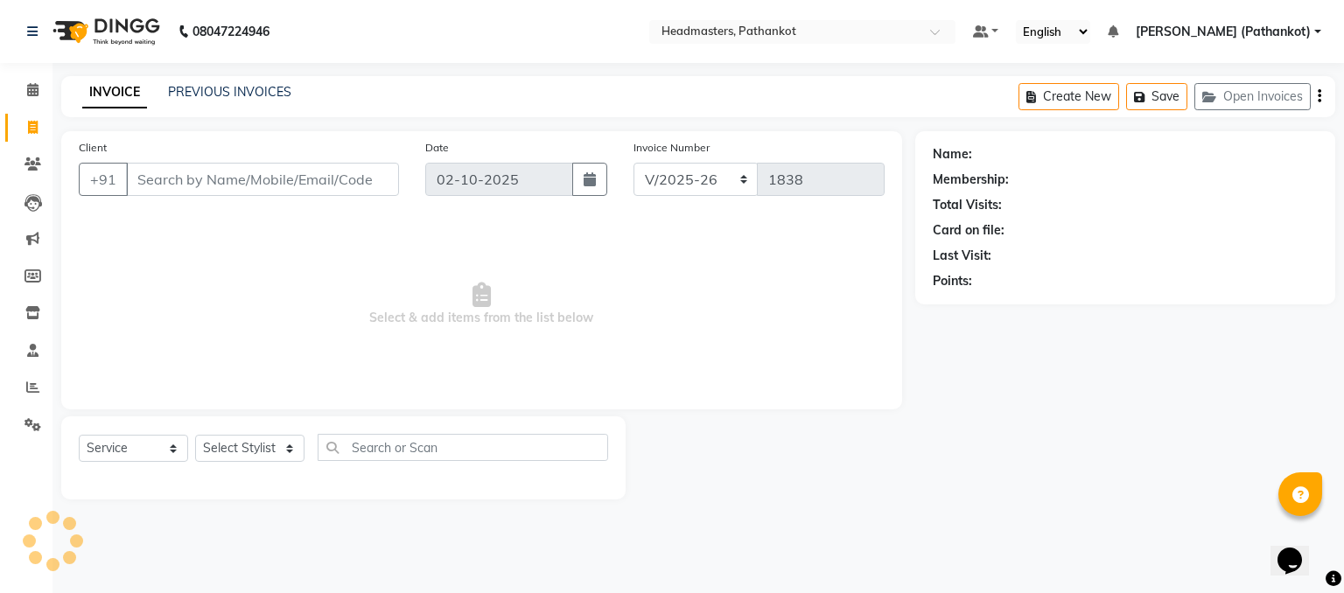
select select "66904"
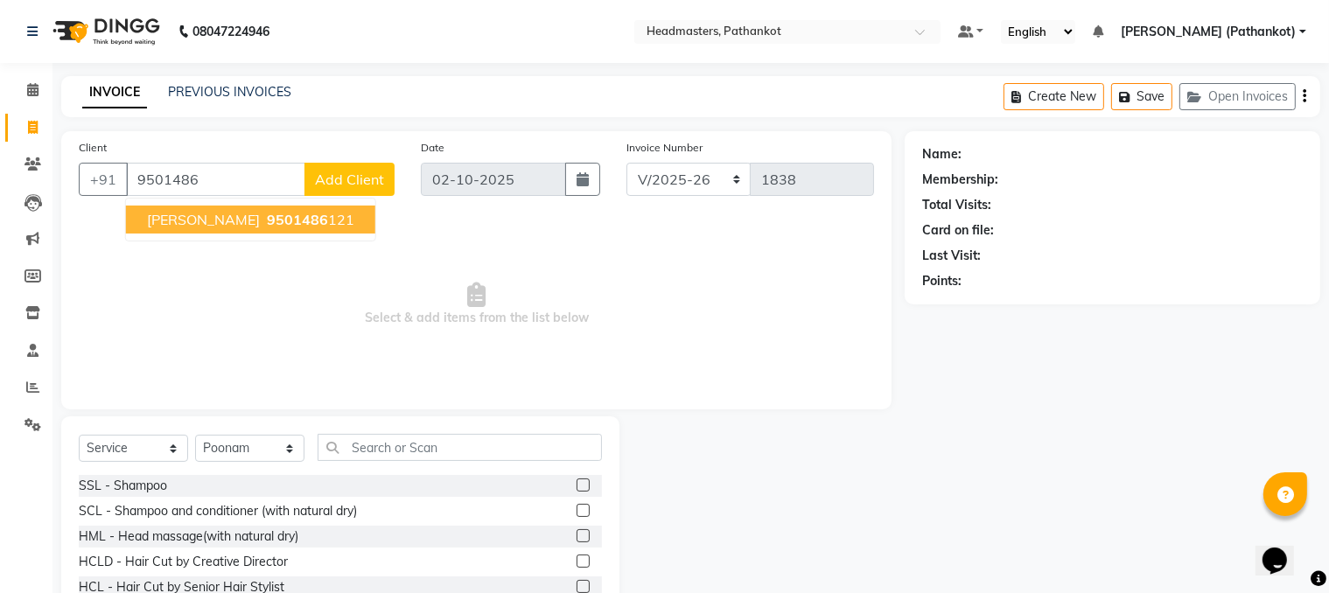
click at [143, 223] on button "[PERSON_NAME] 9501486 121" at bounding box center [250, 220] width 249 height 28
type input "9501486121"
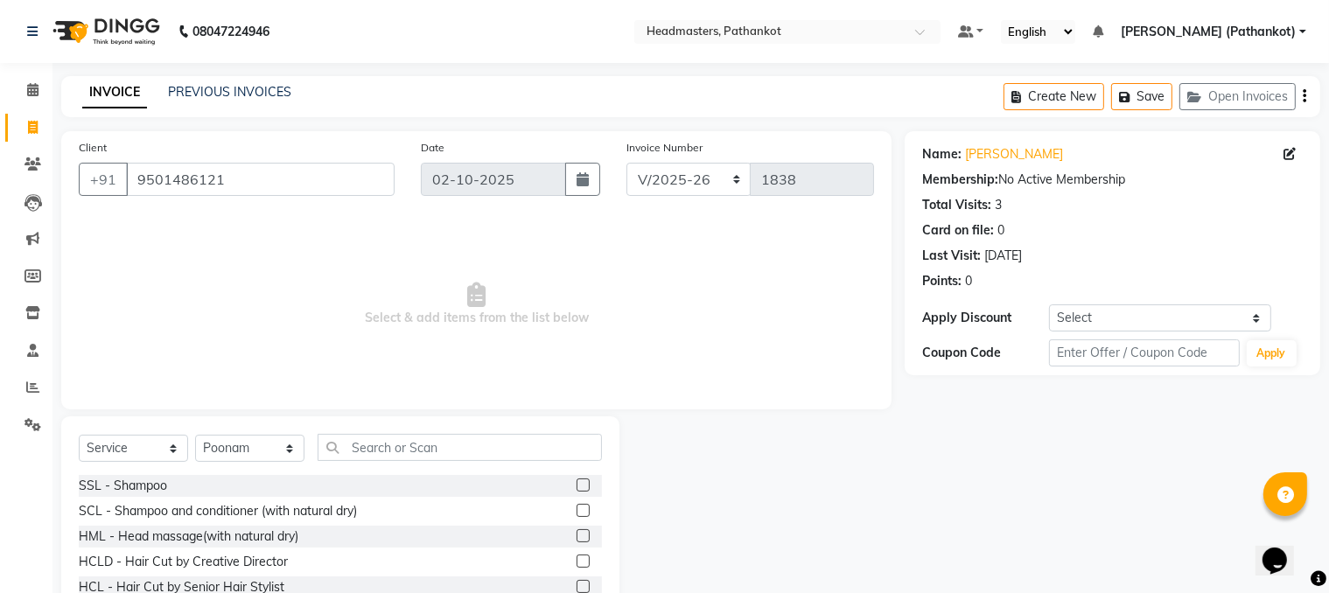
click at [266, 465] on div "Select Service Product Membership Package Voucher Prepaid Gift Card Select Styl…" at bounding box center [340, 454] width 523 height 41
click at [266, 451] on select "Select Stylist [PERSON_NAME] HEAD [PERSON_NAME] [PERSON_NAME] [PERSON_NAME] [PE…" at bounding box center [249, 448] width 109 height 27
select select "66907"
click at [195, 436] on select "Select Stylist [PERSON_NAME] HEAD [PERSON_NAME] [PERSON_NAME] [PERSON_NAME] [PE…" at bounding box center [249, 448] width 109 height 27
click at [355, 451] on input "text" at bounding box center [460, 447] width 284 height 27
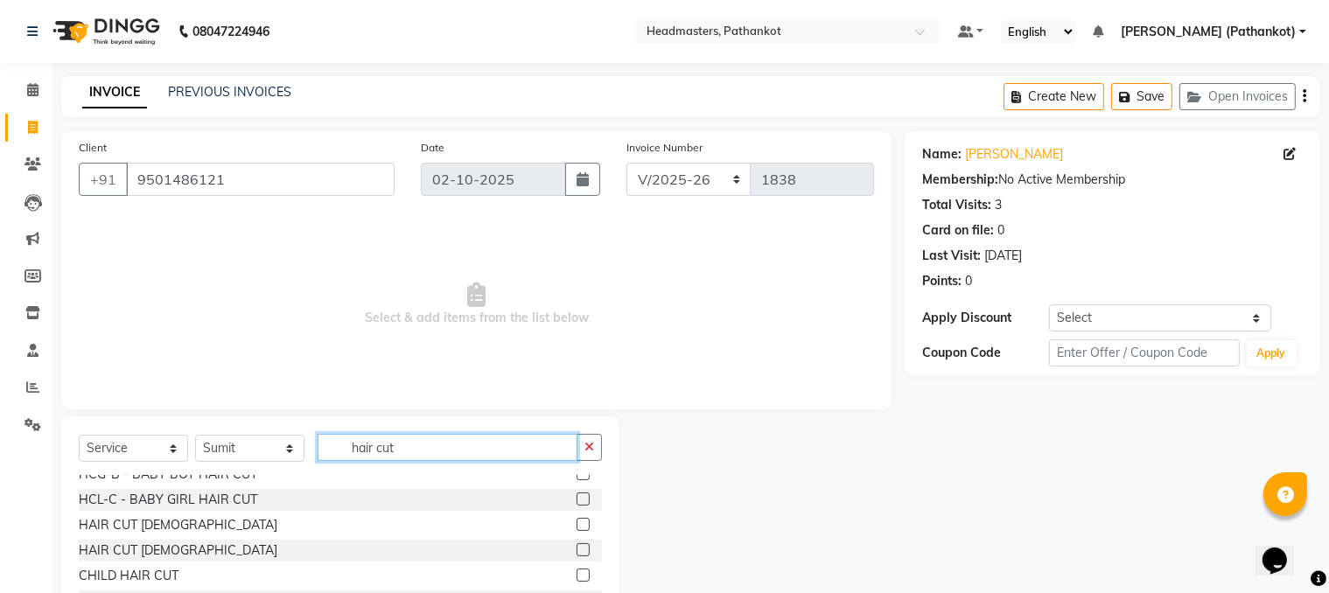
scroll to position [154, 0]
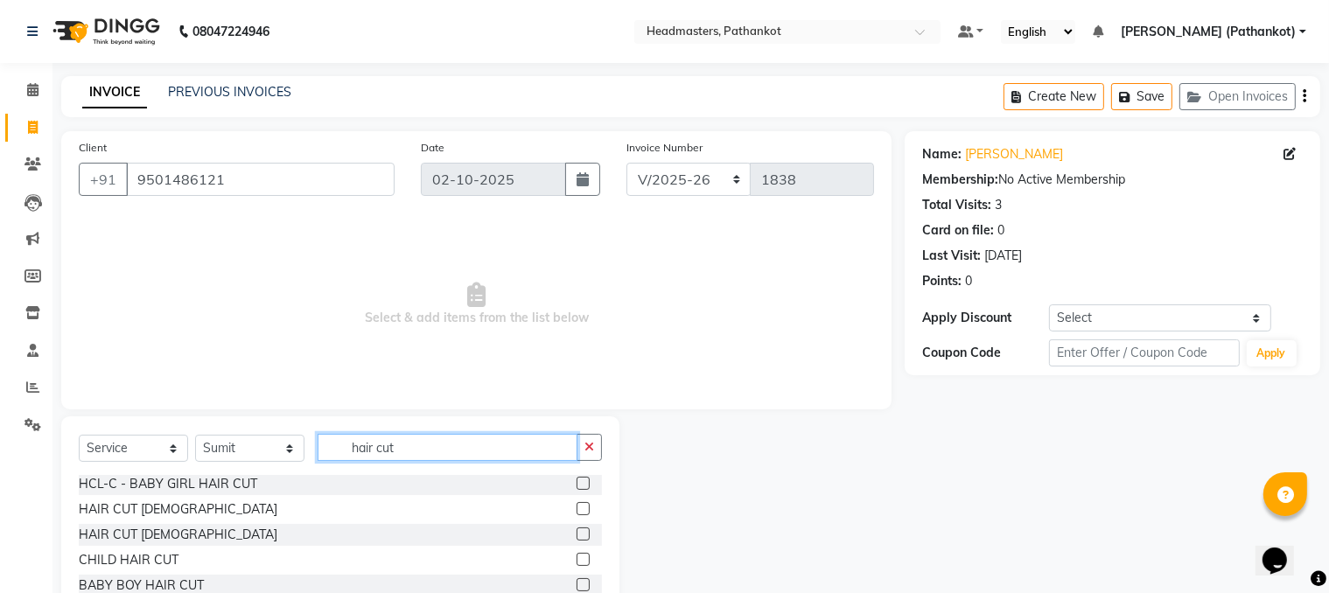
type input "hair cut"
click at [577, 466] on label at bounding box center [583, 508] width 13 height 13
click at [577, 466] on input "checkbox" at bounding box center [582, 509] width 11 height 11
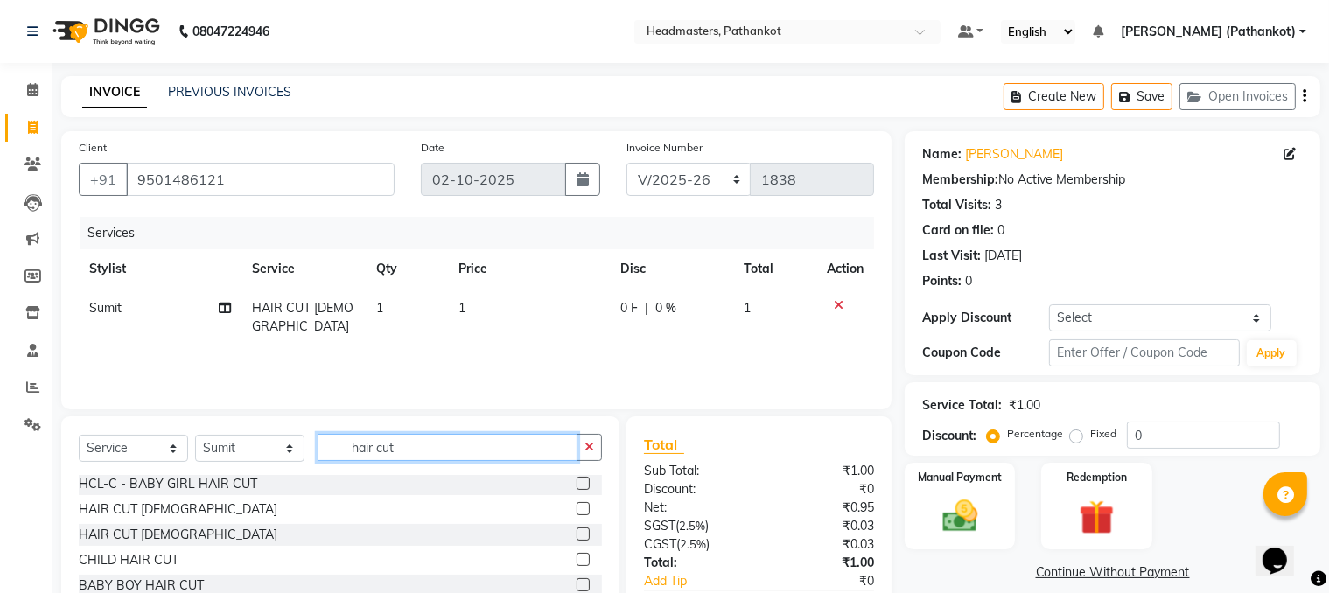
checkbox input "false"
drag, startPoint x: 399, startPoint y: 443, endPoint x: 294, endPoint y: 443, distance: 105.0
click at [295, 443] on div "Select Service Product Membership Package Voucher Prepaid Gift Card Select Styl…" at bounding box center [340, 454] width 523 height 41
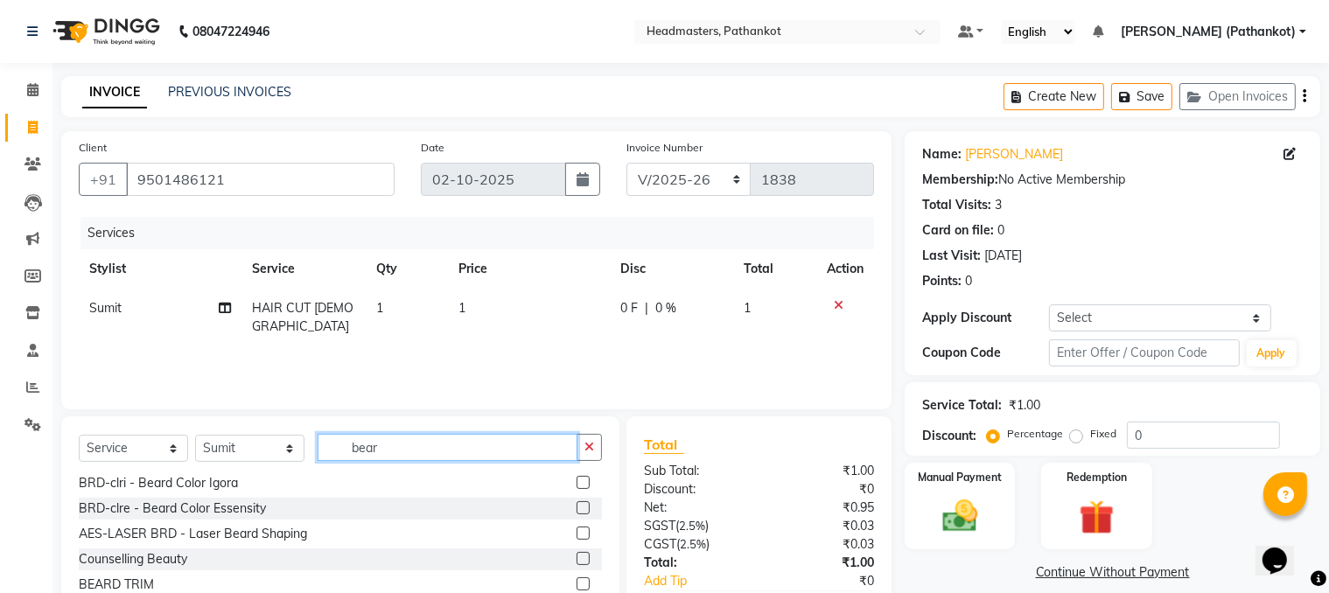
scroll to position [3, 0]
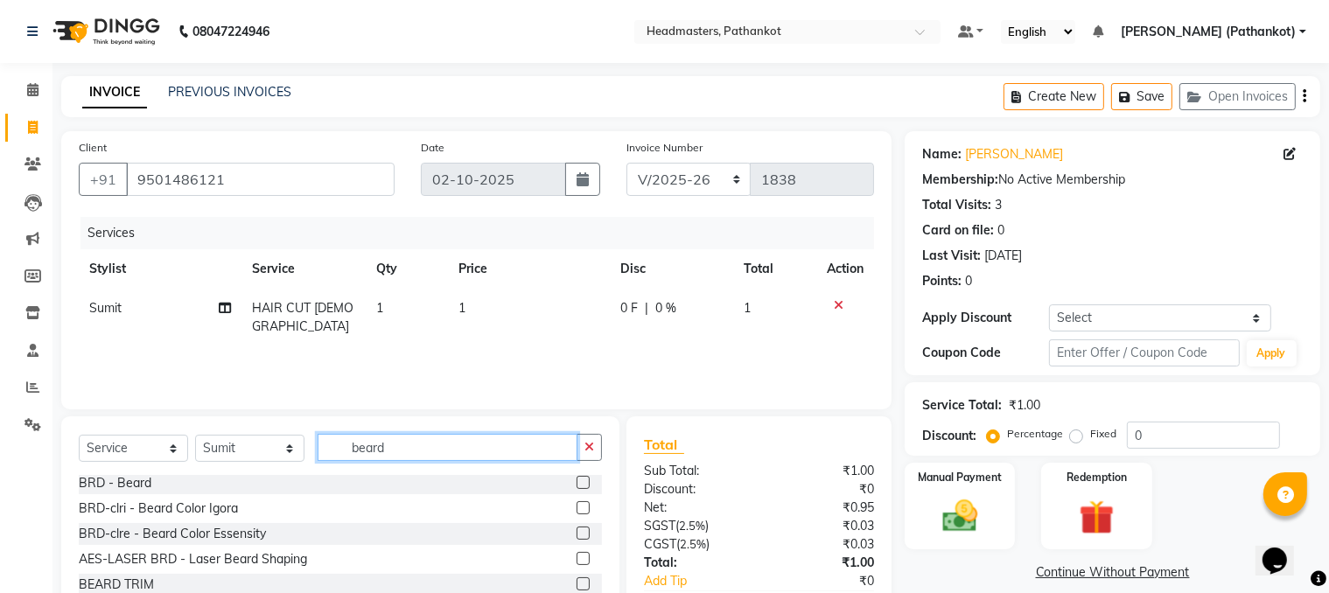
type input "beard"
click at [577, 466] on label at bounding box center [583, 583] width 13 height 13
click at [577, 466] on input "checkbox" at bounding box center [582, 584] width 11 height 11
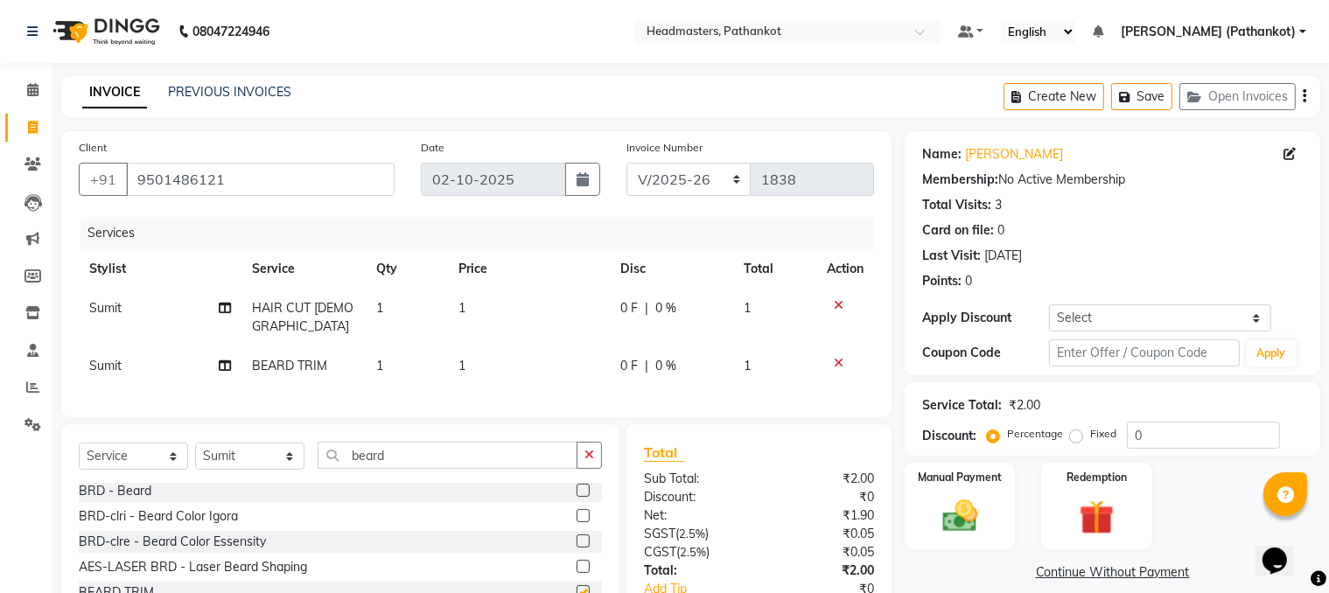
checkbox input "false"
click at [483, 311] on td "1" at bounding box center [529, 318] width 162 height 58
select select "66907"
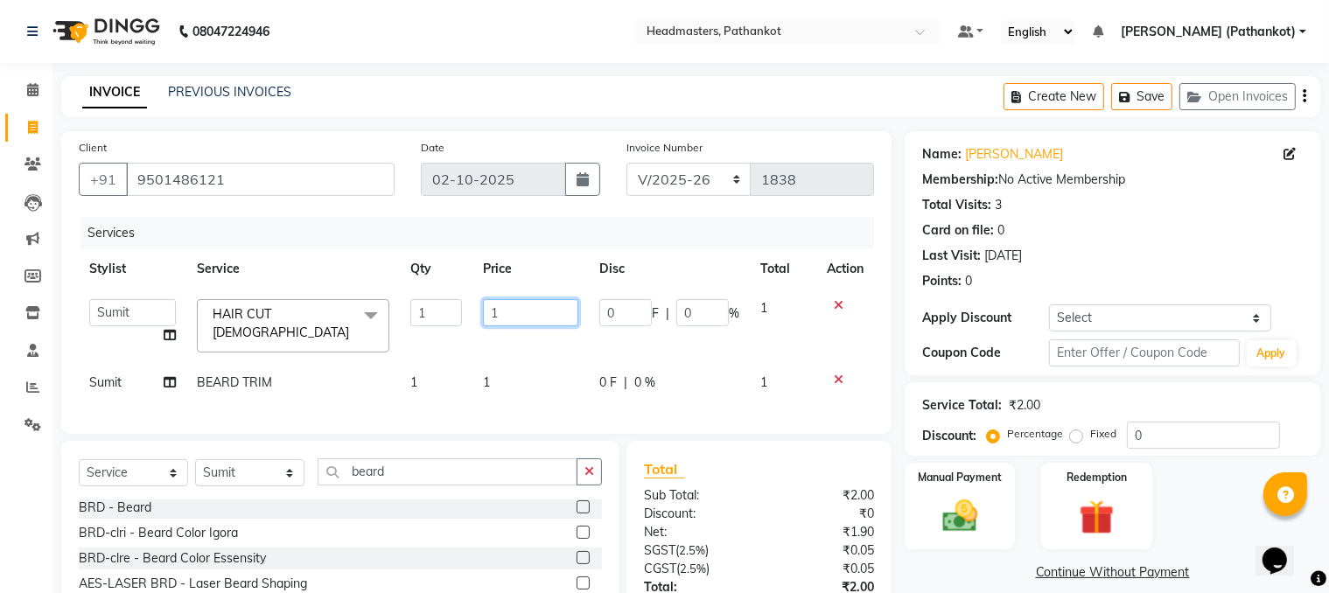
drag, startPoint x: 504, startPoint y: 307, endPoint x: 422, endPoint y: 307, distance: 82.2
click at [429, 307] on tr "[PERSON_NAME] HEAD [PERSON_NAME] [PERSON_NAME] [PERSON_NAME] [PERSON_NAME] [PER…" at bounding box center [476, 326] width 795 height 74
type input "300"
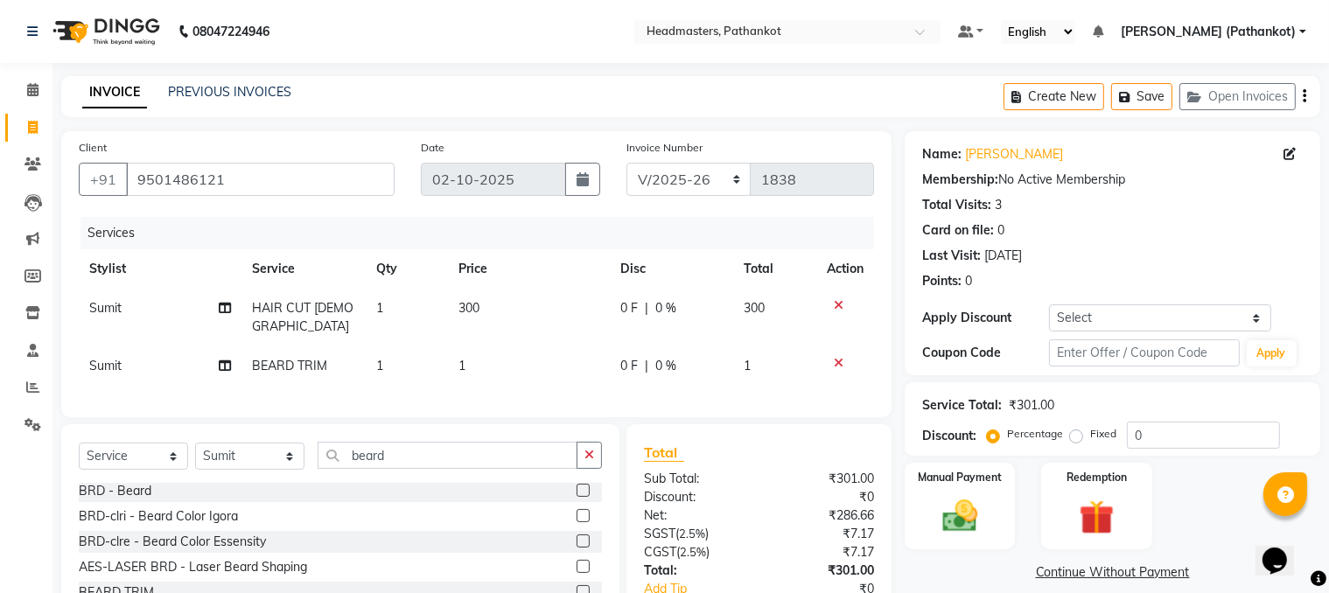
click at [511, 364] on td "1" at bounding box center [529, 365] width 162 height 39
select select "66907"
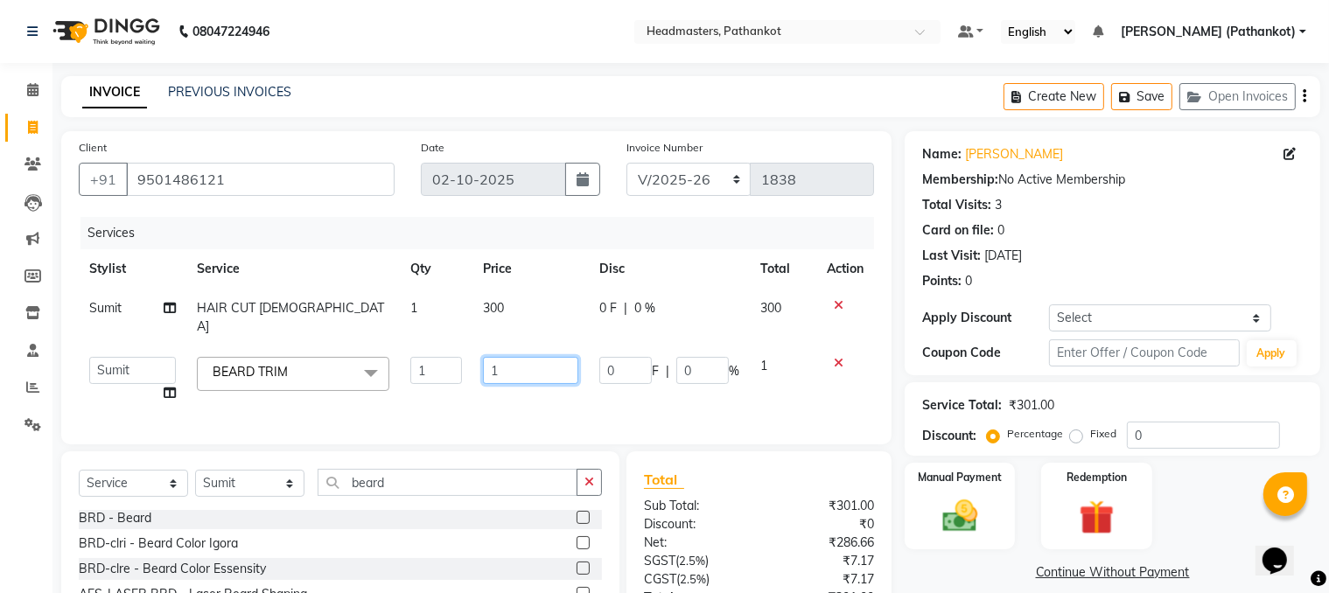
click at [511, 357] on input "1" at bounding box center [531, 370] width 96 height 27
type input "150"
click at [567, 387] on div "Services Stylist Service Qty Price Disc Total Action Sumit HAIR CUT [DEMOGRAPHI…" at bounding box center [476, 322] width 795 height 210
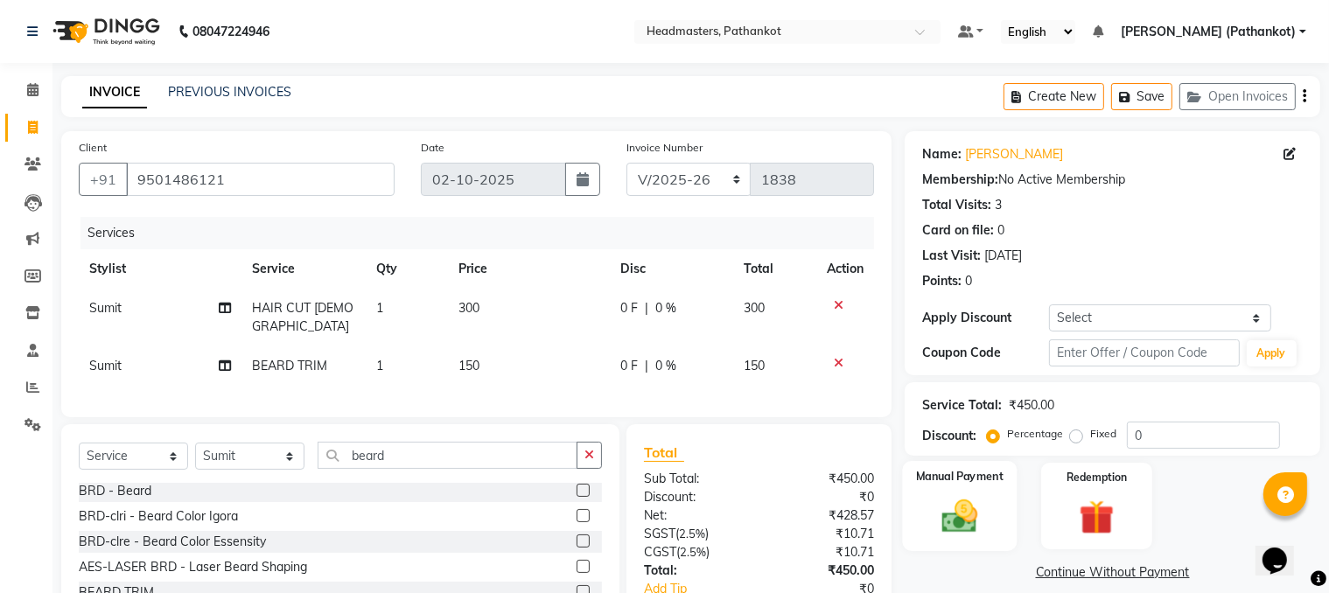
click at [975, 466] on img at bounding box center [960, 517] width 59 height 42
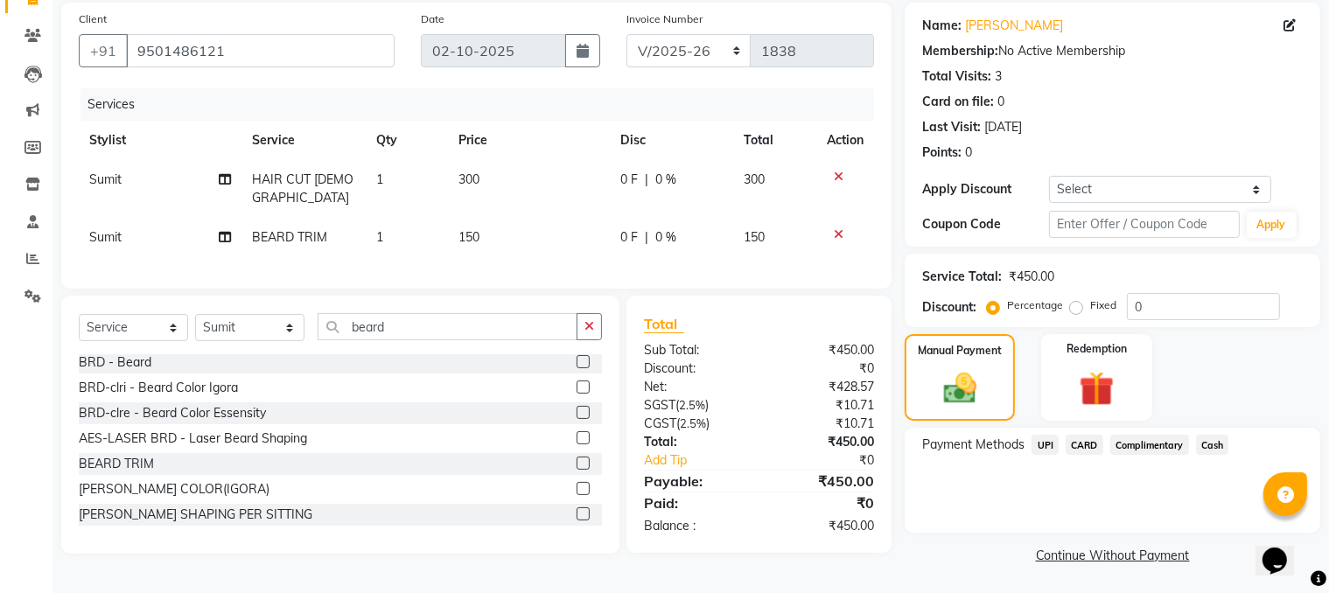
scroll to position [129, 0]
click at [1050, 448] on span "UPI" at bounding box center [1045, 444] width 27 height 20
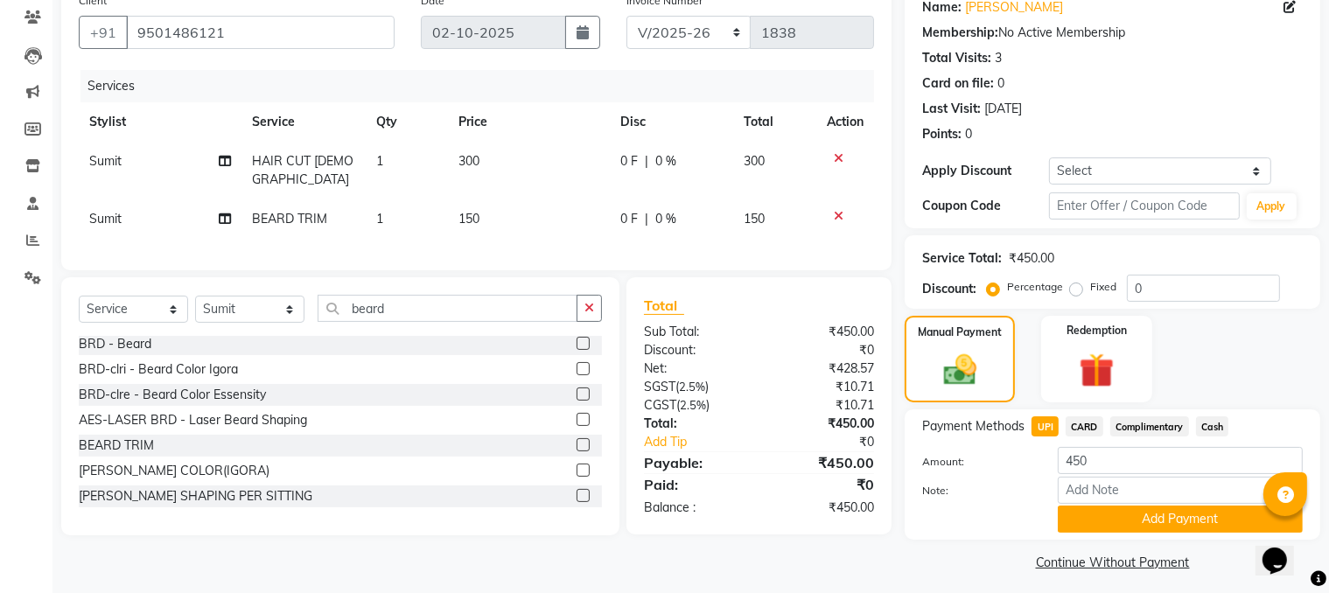
scroll to position [157, 0]
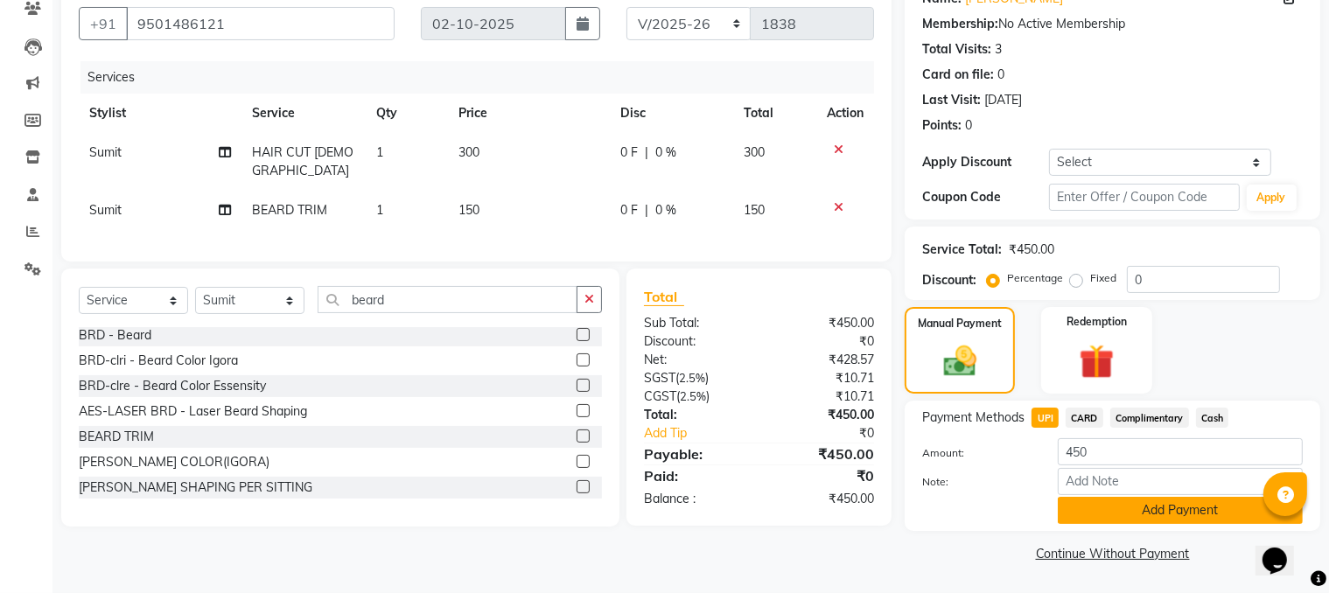
click at [1150, 466] on button "Add Payment" at bounding box center [1180, 510] width 245 height 27
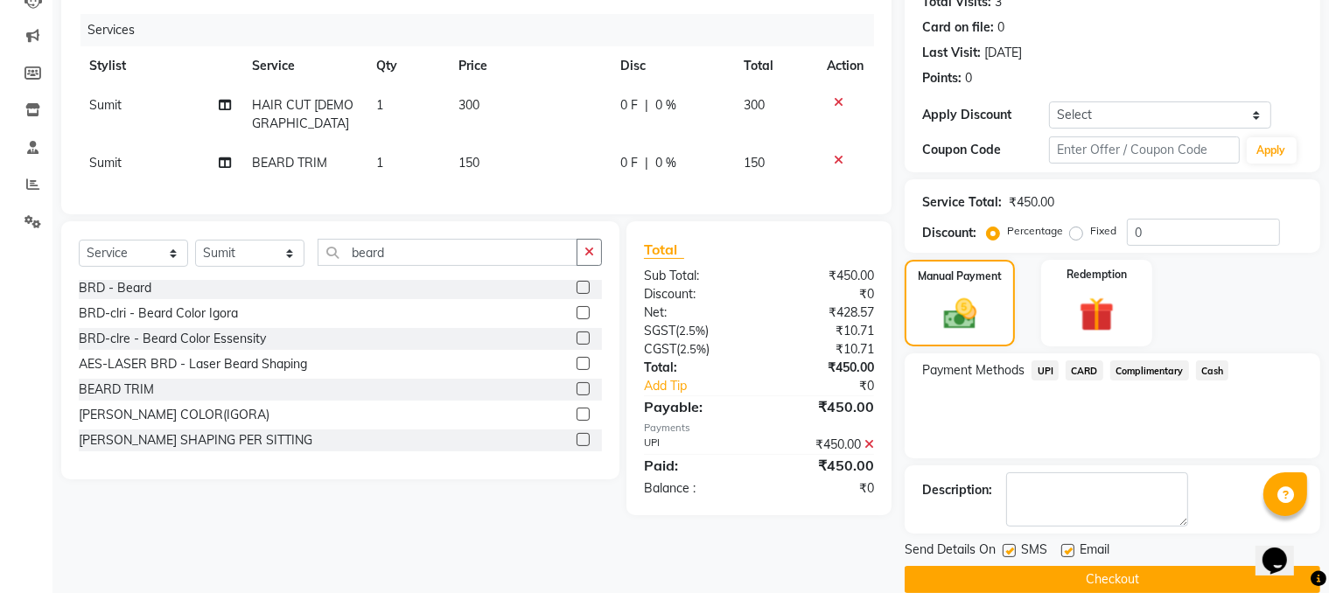
scroll to position [227, 0]
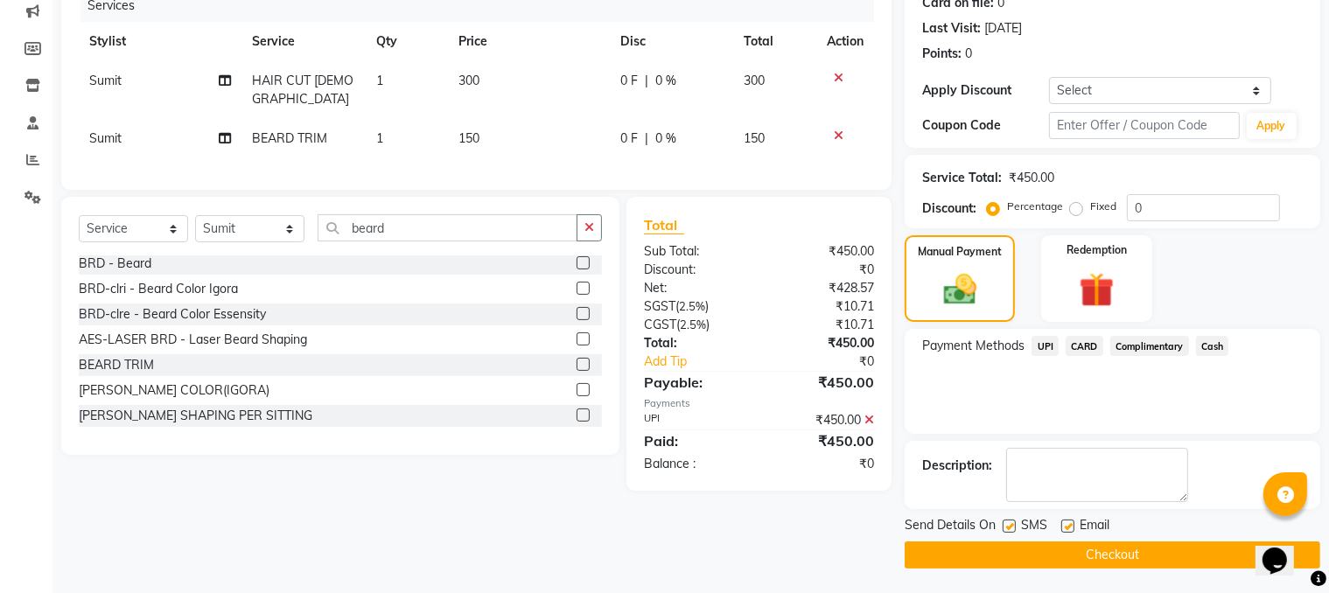
click at [1084, 466] on button "Checkout" at bounding box center [1113, 555] width 416 height 27
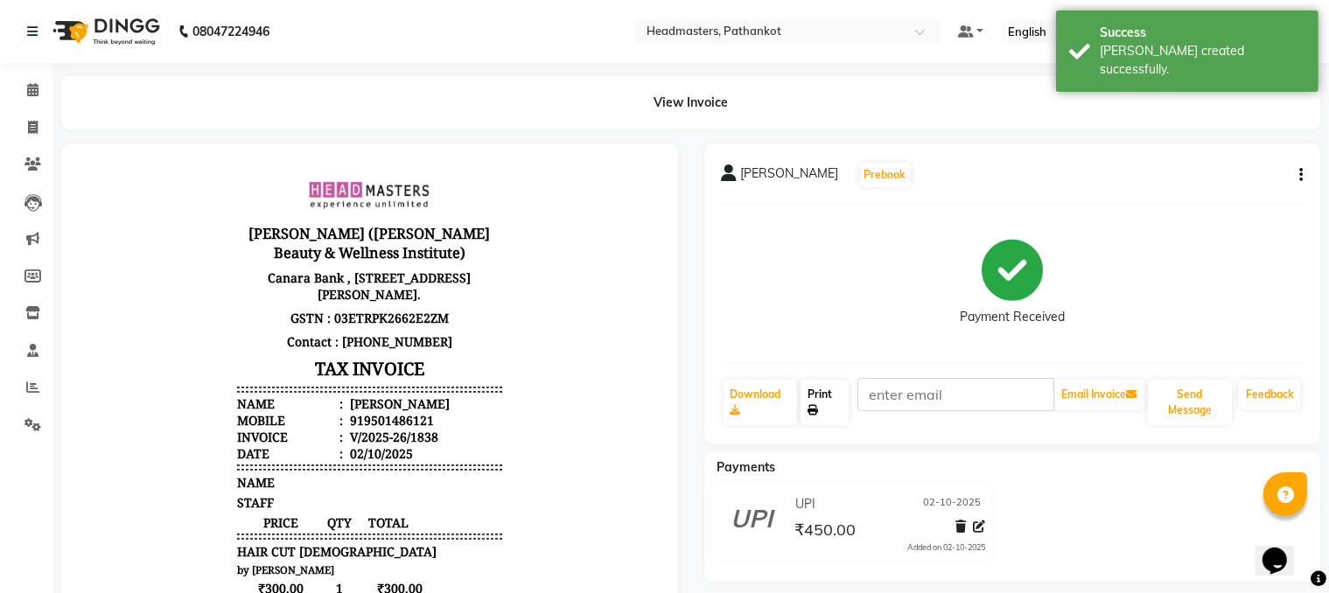
click at [836, 417] on link "Print" at bounding box center [825, 402] width 48 height 45
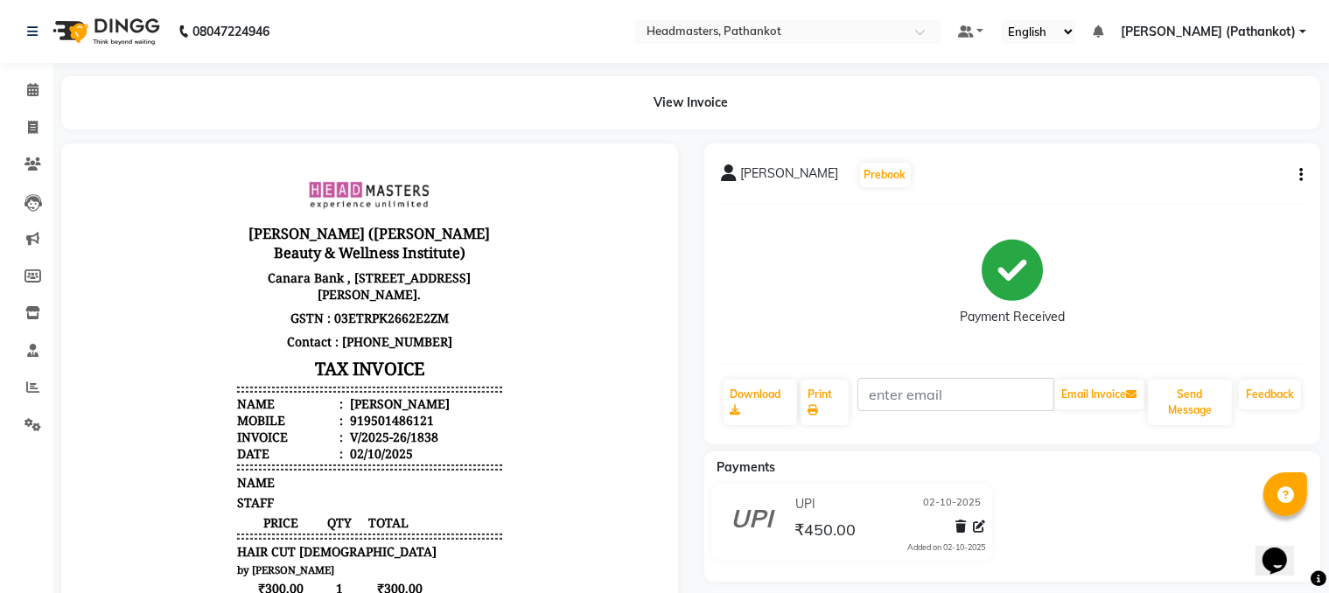
click at [4, 69] on div "Calendar Invoice Clients Leads Marketing Members Inventory Staff Reports Settin…" at bounding box center [118, 468] width 236 height 837
click at [31, 87] on icon at bounding box center [32, 89] width 11 height 13
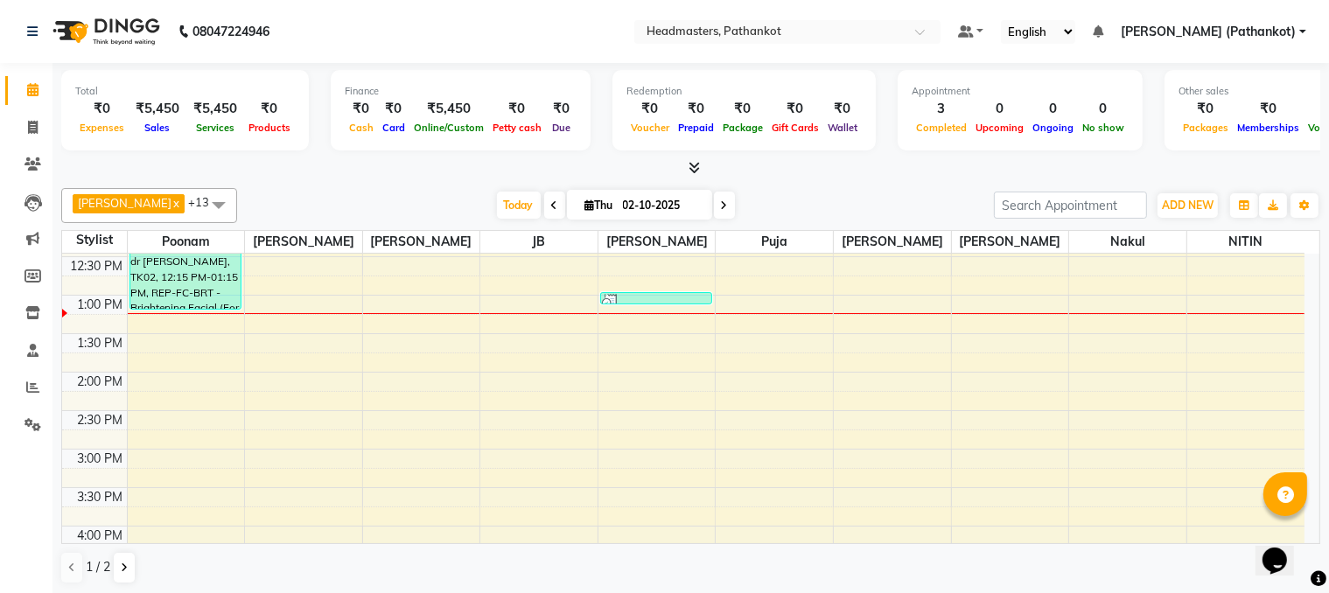
scroll to position [175, 0]
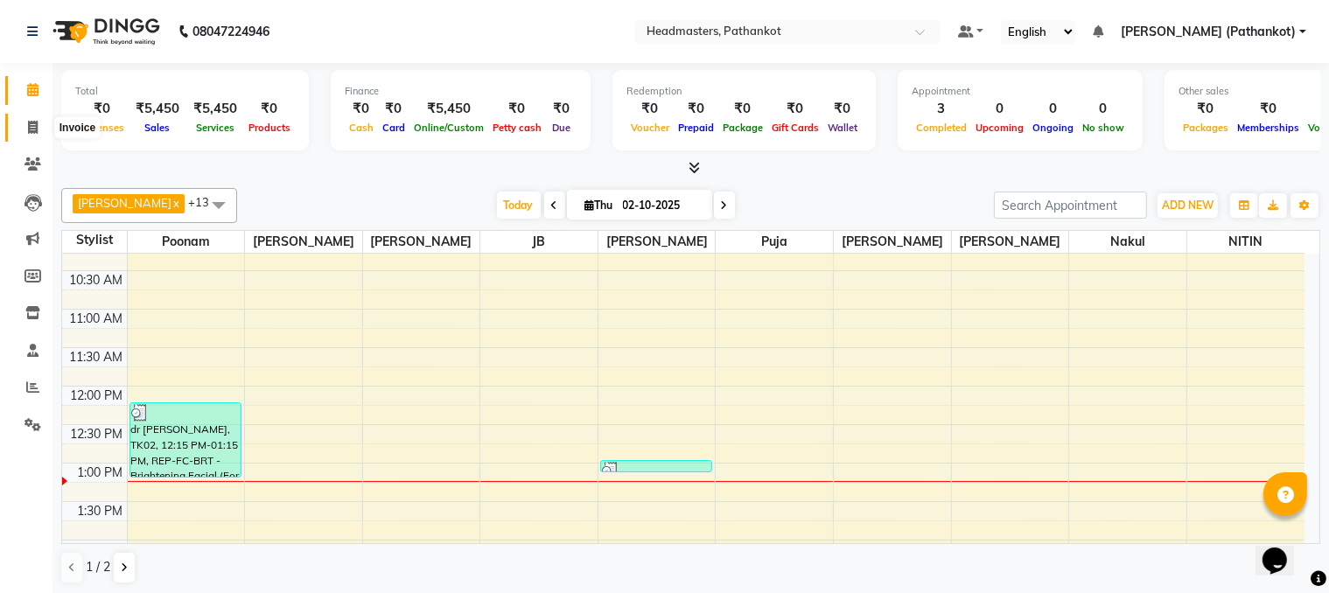
click at [28, 123] on icon at bounding box center [33, 127] width 10 height 13
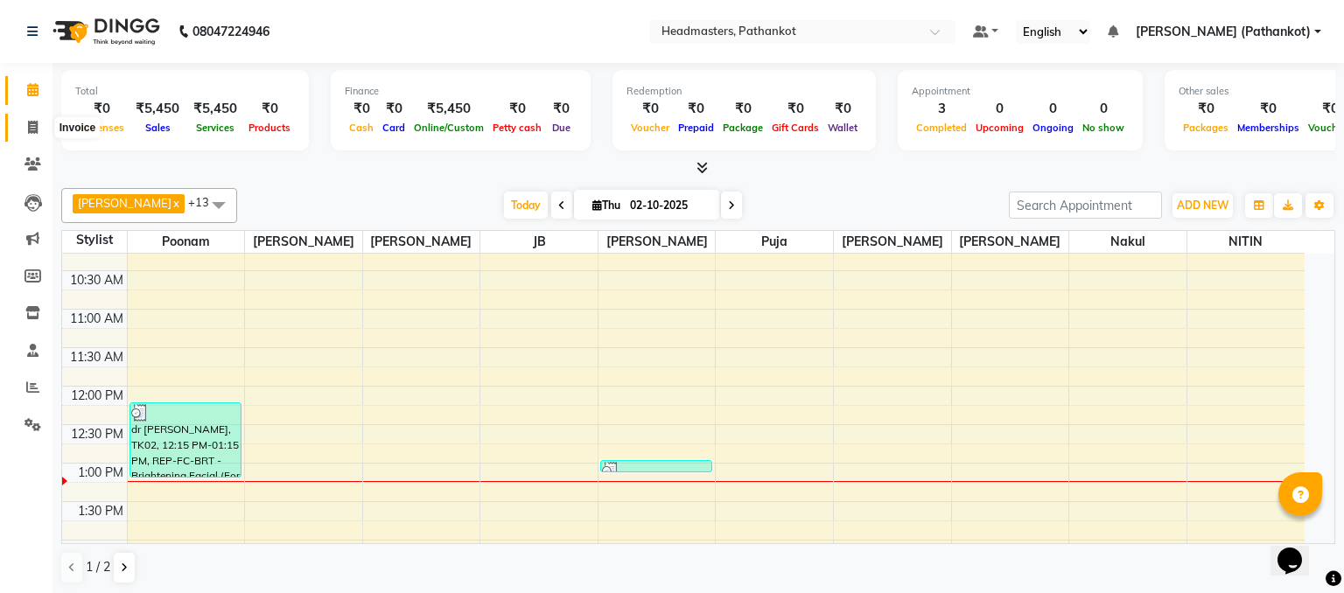
select select "7530"
select select "service"
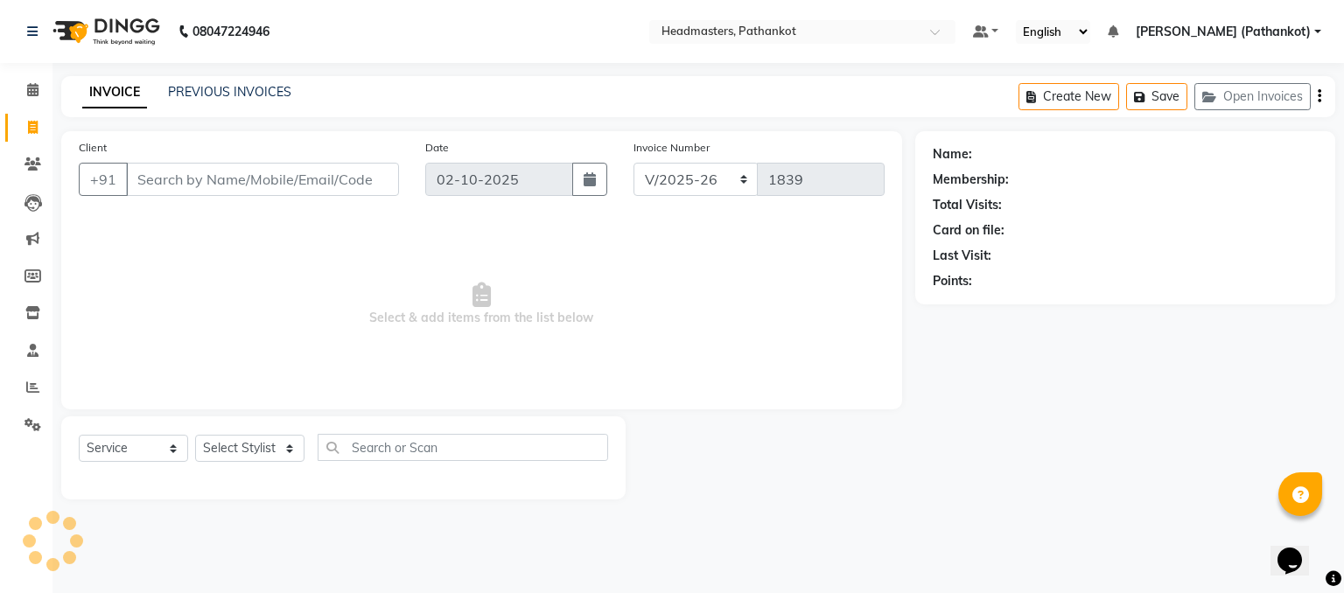
select select "66904"
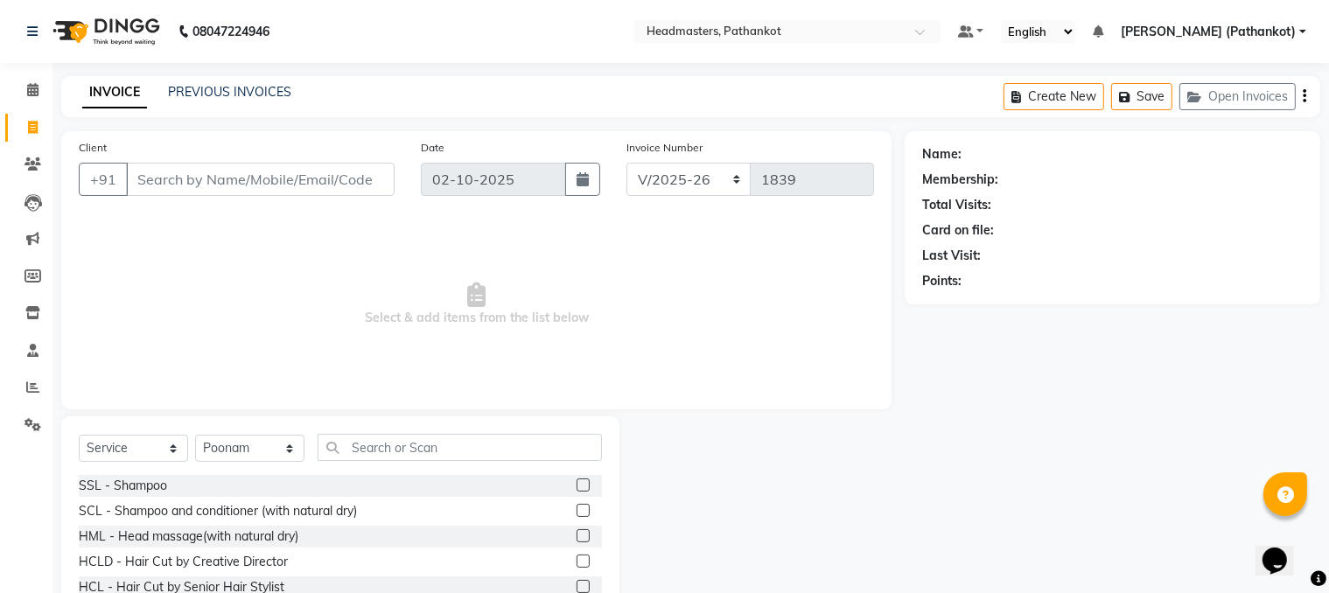
click at [219, 163] on div "Client +91" at bounding box center [237, 174] width 342 height 72
click at [243, 170] on input "Client" at bounding box center [260, 179] width 269 height 33
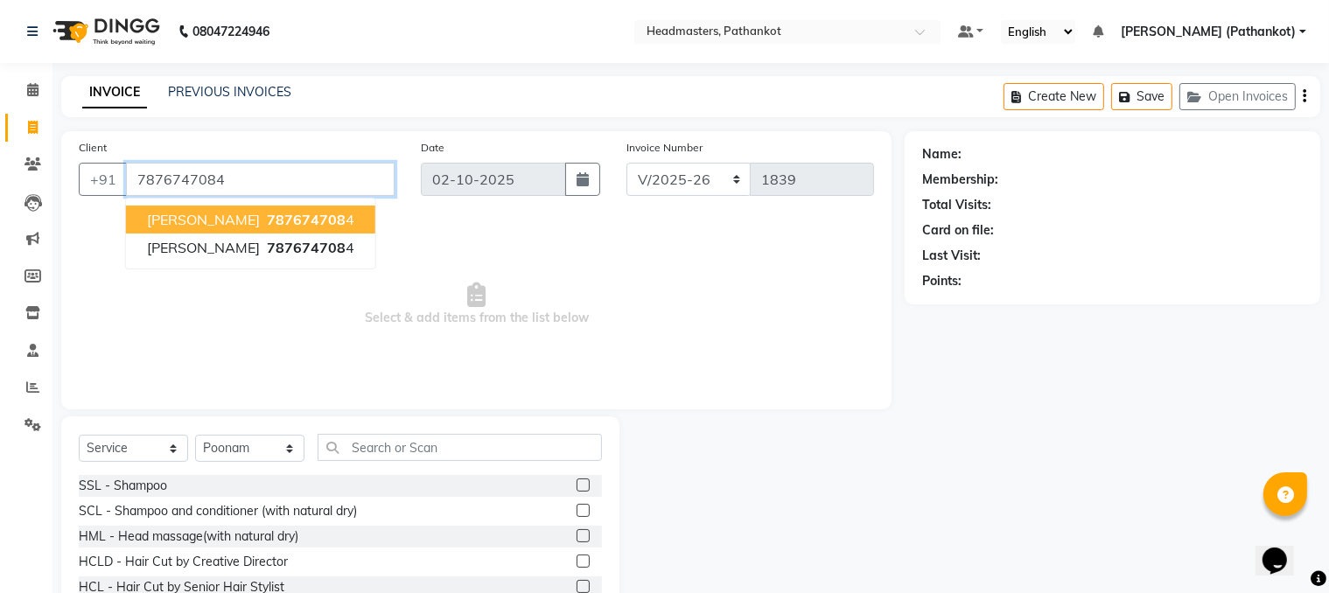
type input "7876747084"
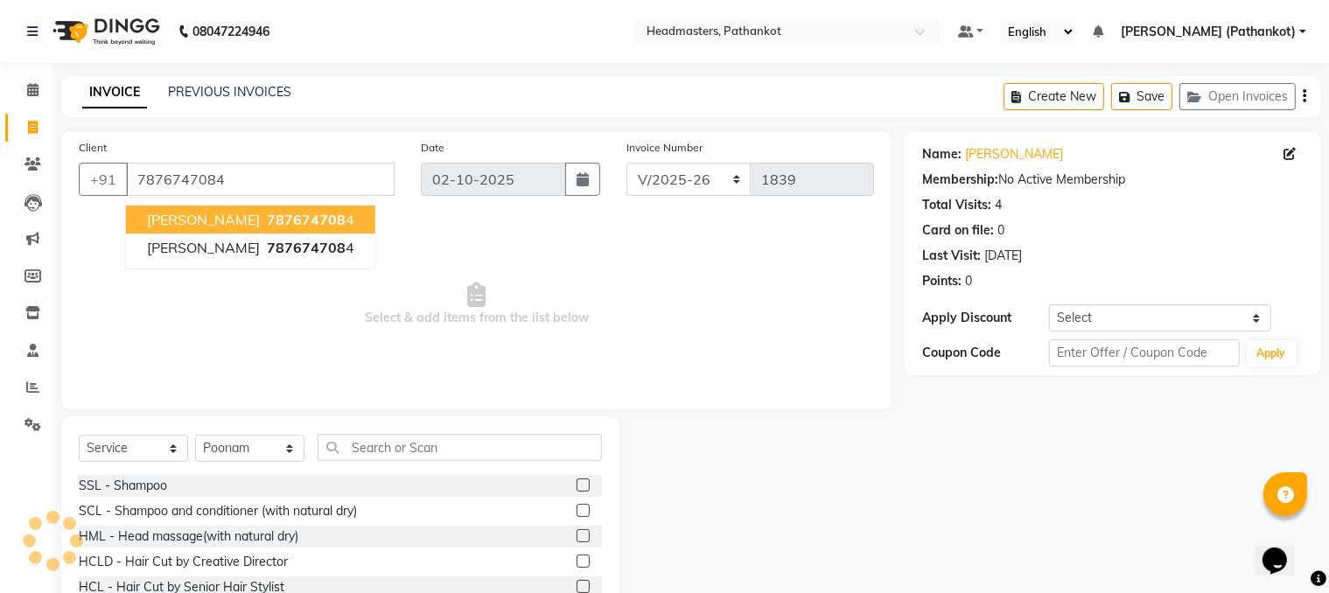
click at [184, 221] on span "[PERSON_NAME]" at bounding box center [203, 219] width 113 height 17
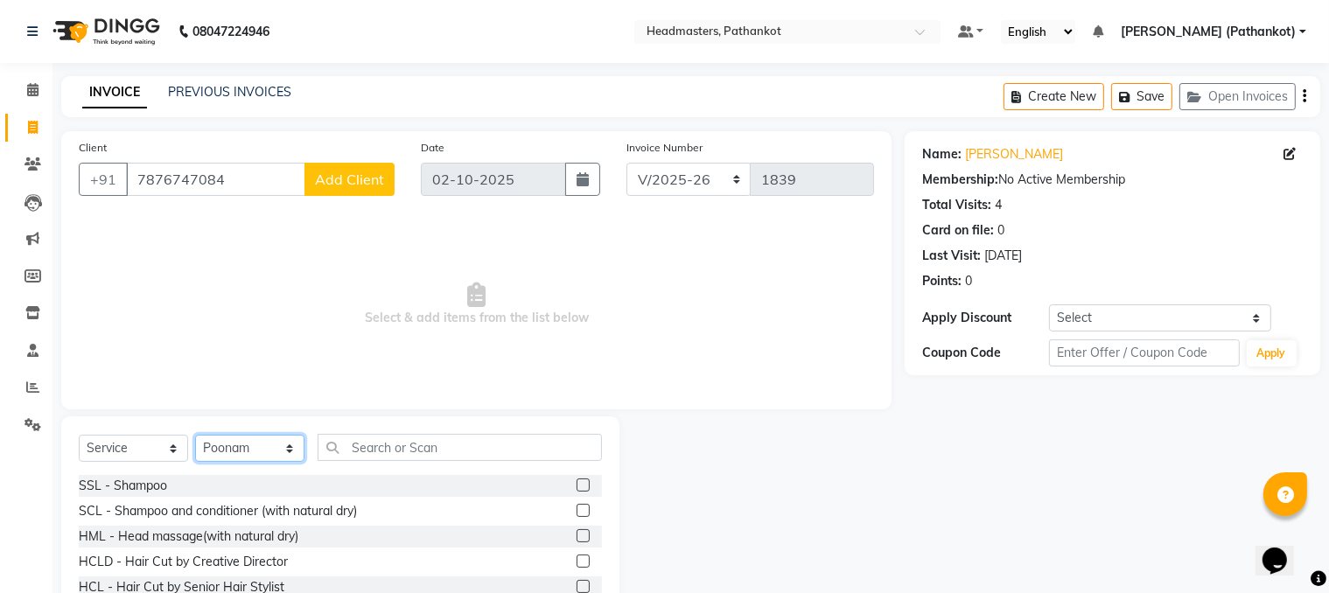
click at [290, 447] on select "Select Stylist [PERSON_NAME] HEAD [PERSON_NAME] [PERSON_NAME] [PERSON_NAME] [PE…" at bounding box center [249, 448] width 109 height 27
select select "66907"
click at [195, 436] on select "Select Stylist [PERSON_NAME] HEAD [PERSON_NAME] [PERSON_NAME] [PERSON_NAME] [PE…" at bounding box center [249, 448] width 109 height 27
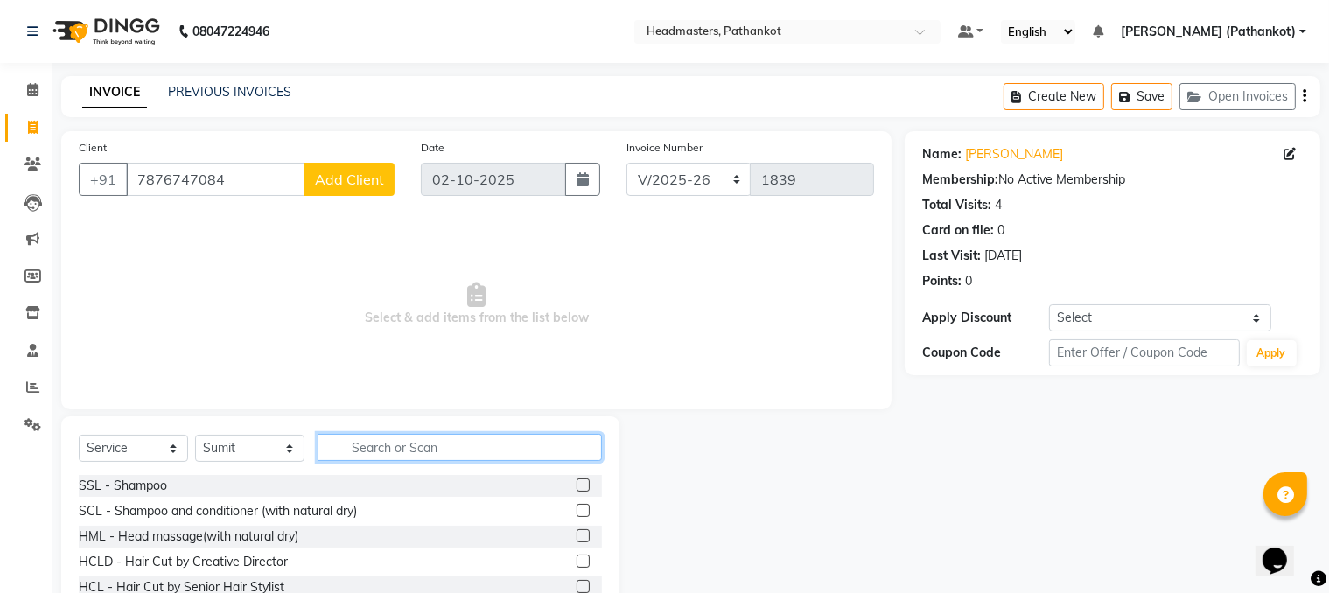
click at [372, 443] on input "text" at bounding box center [460, 447] width 284 height 27
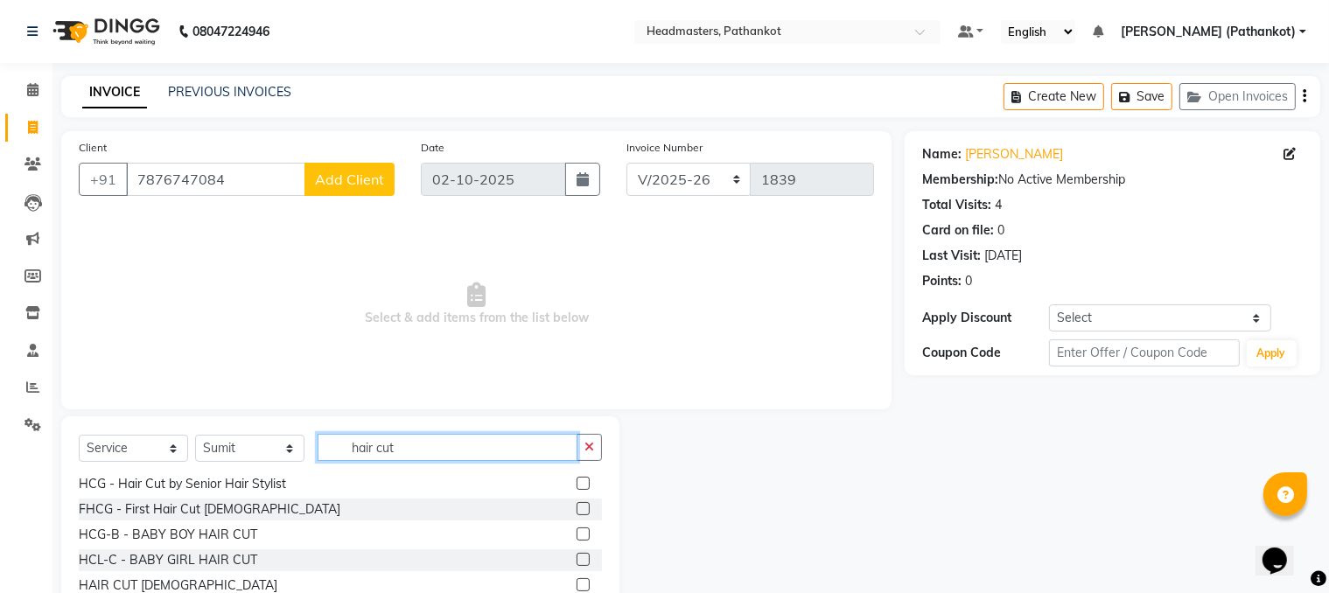
scroll to position [154, 0]
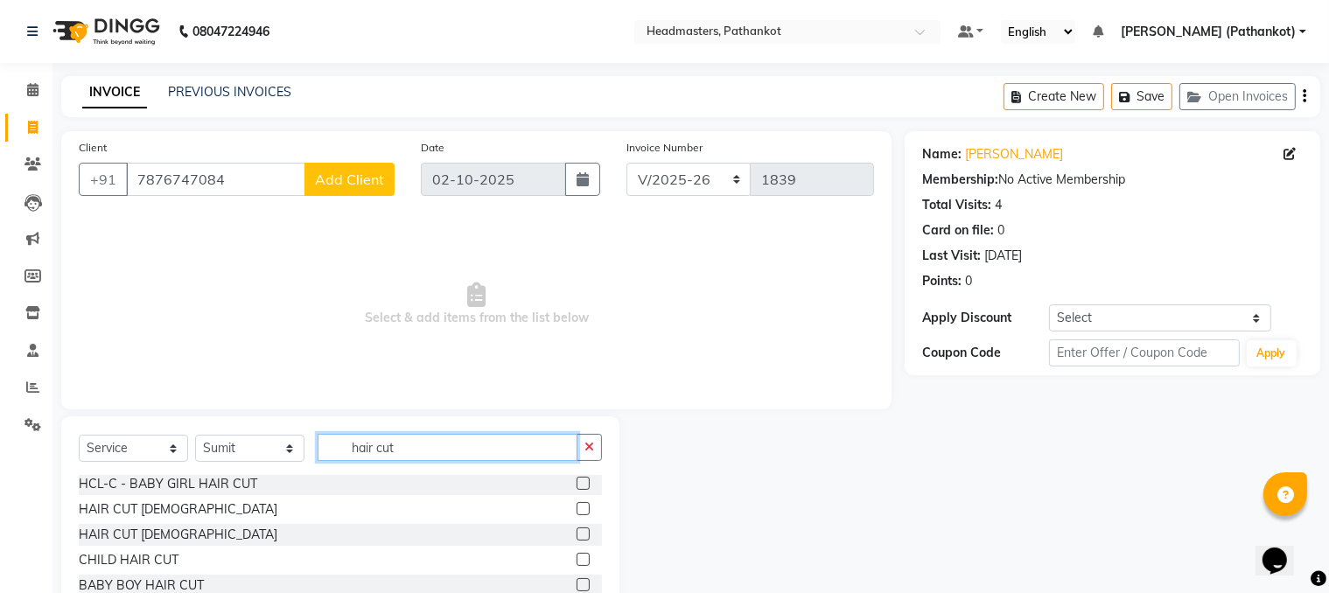
type input "hair cut"
click at [577, 466] on label at bounding box center [583, 508] width 13 height 13
click at [577, 466] on input "checkbox" at bounding box center [582, 509] width 11 height 11
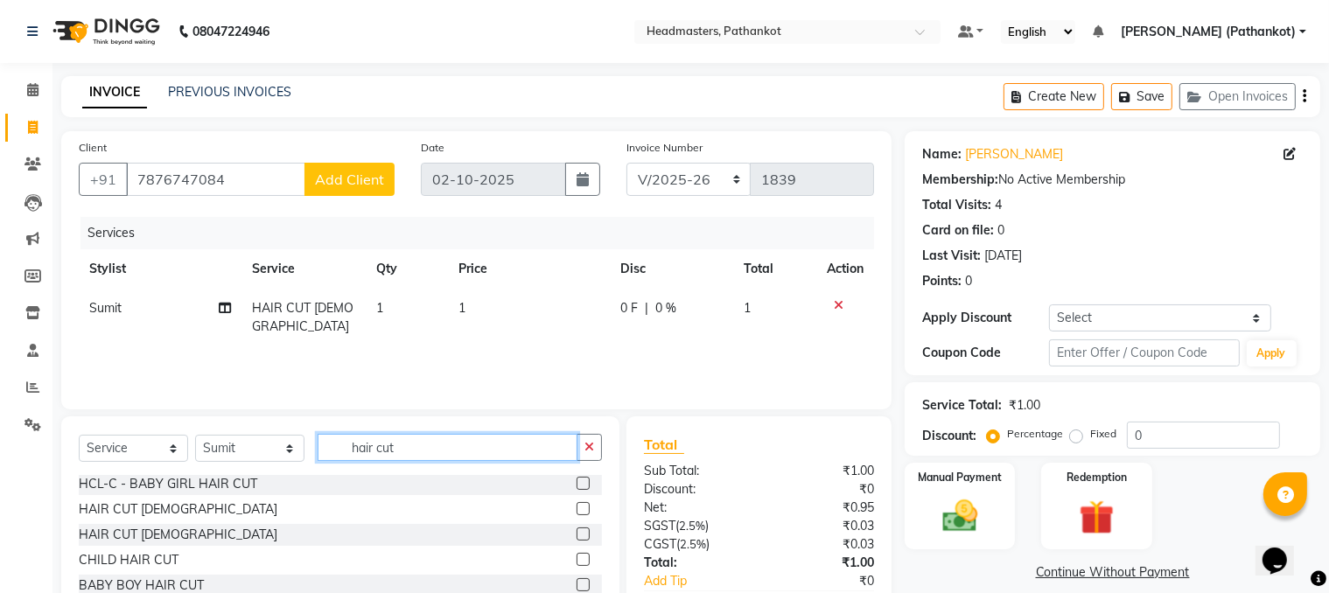
checkbox input "false"
drag, startPoint x: 451, startPoint y: 453, endPoint x: 236, endPoint y: 438, distance: 215.7
click at [237, 438] on div "Select Service Product Membership Package Voucher Prepaid Gift Card Select Styl…" at bounding box center [340, 454] width 523 height 41
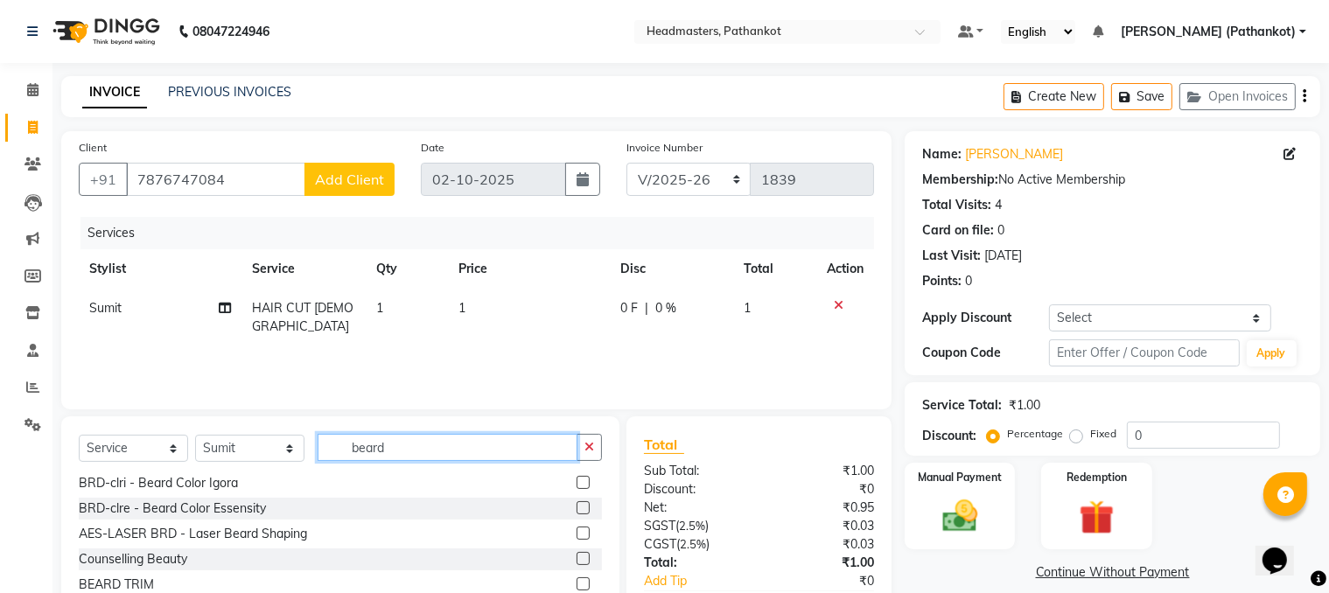
scroll to position [3, 0]
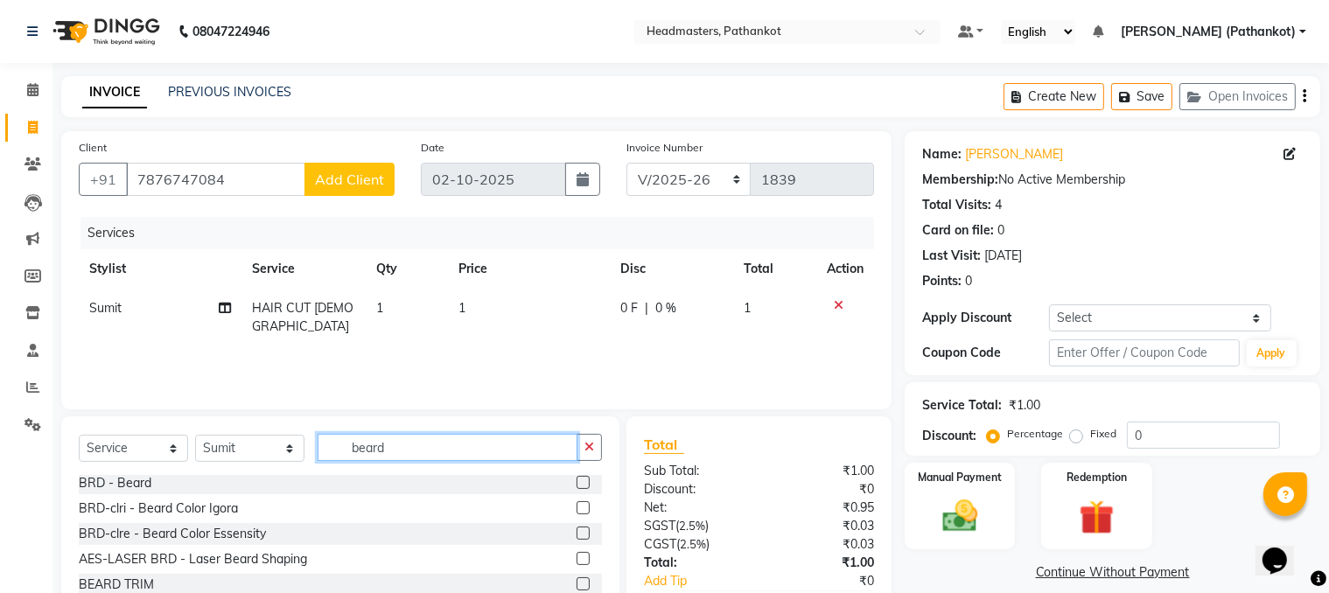
type input "beard"
click at [577, 466] on label at bounding box center [583, 583] width 13 height 13
click at [577, 466] on input "checkbox" at bounding box center [582, 584] width 11 height 11
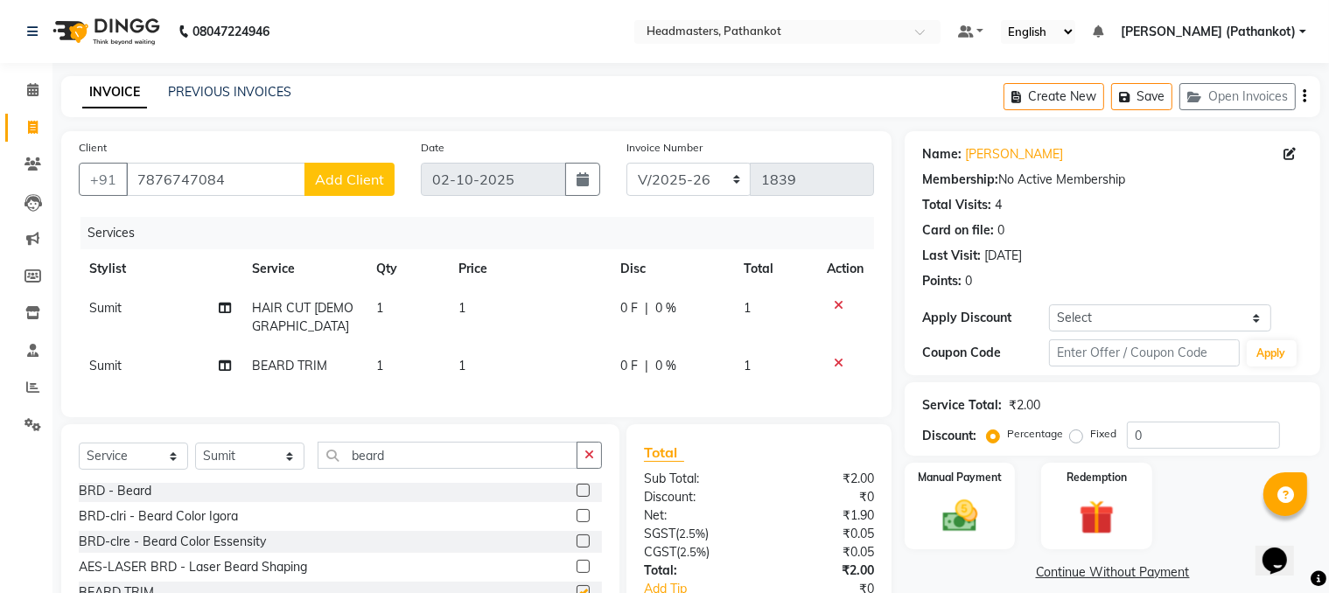
checkbox input "false"
click at [488, 313] on td "1" at bounding box center [529, 318] width 162 height 58
select select "66907"
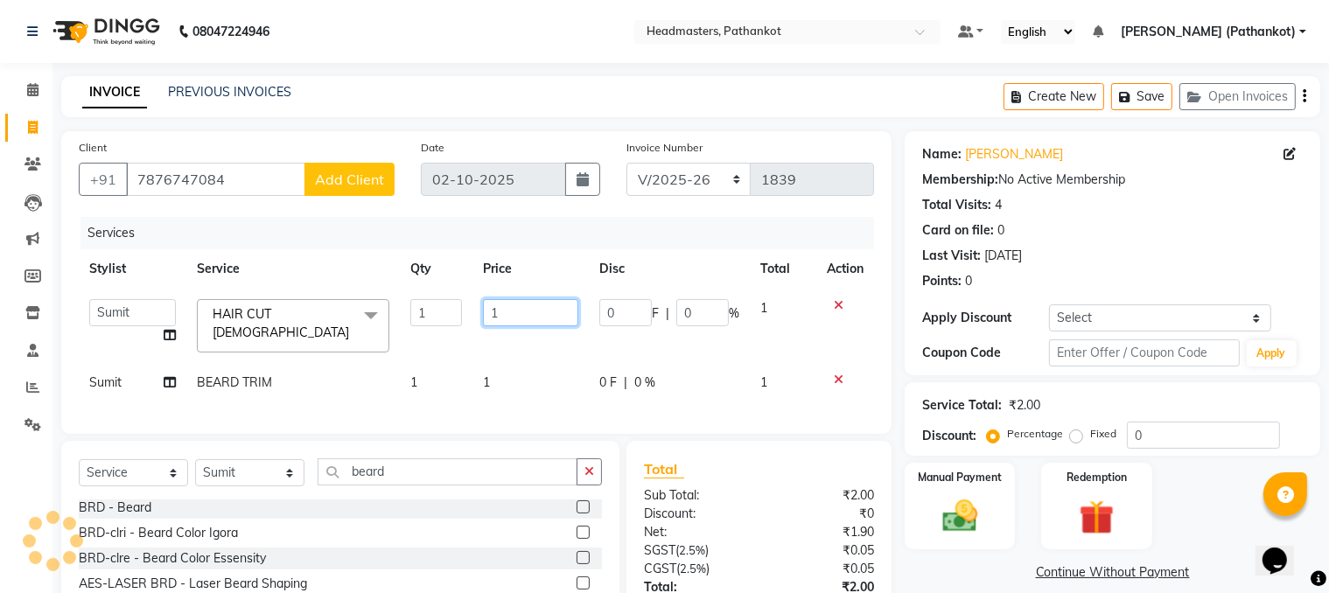
drag, startPoint x: 554, startPoint y: 313, endPoint x: 336, endPoint y: 297, distance: 218.5
click at [346, 297] on tr "[PERSON_NAME] HEAD [PERSON_NAME] [PERSON_NAME] [PERSON_NAME] [PERSON_NAME] [PER…" at bounding box center [476, 326] width 795 height 74
type input "300"
click at [540, 366] on td "1" at bounding box center [530, 382] width 117 height 39
select select "66907"
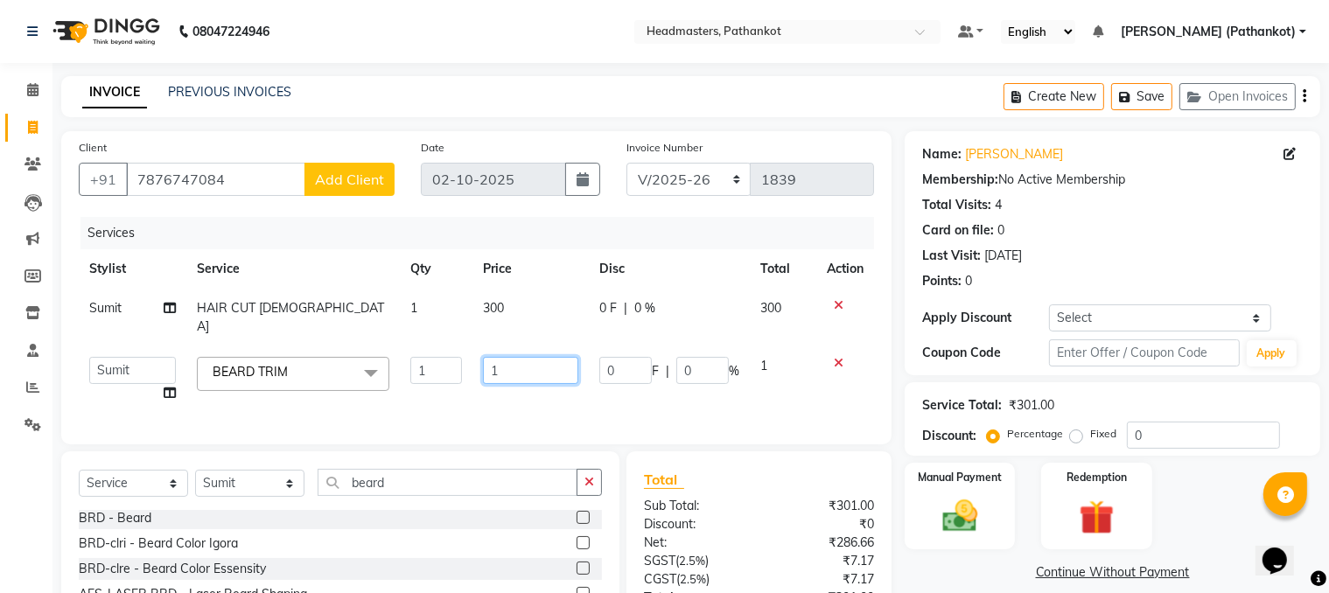
click at [530, 357] on input "1" at bounding box center [531, 370] width 96 height 27
type input "150"
click at [511, 381] on div "Services Stylist Service Qty Price Disc Total Action Sumit HAIR CUT [DEMOGRAPHI…" at bounding box center [476, 322] width 795 height 210
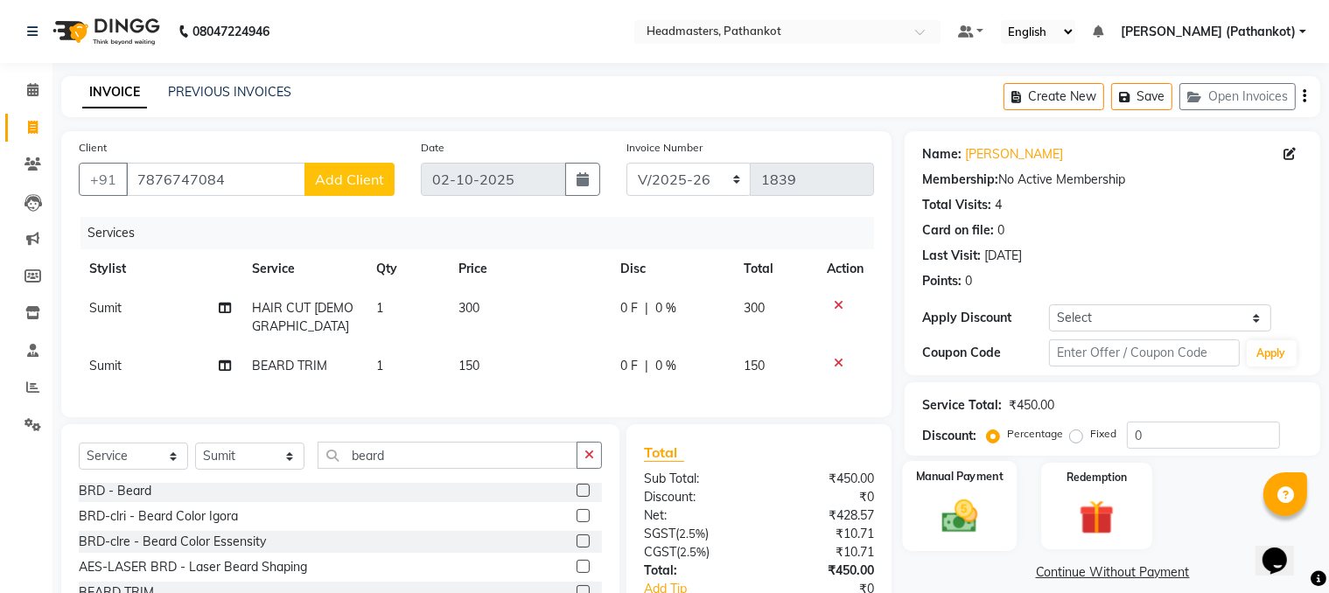
click at [973, 466] on div "Manual Payment" at bounding box center [960, 506] width 115 height 90
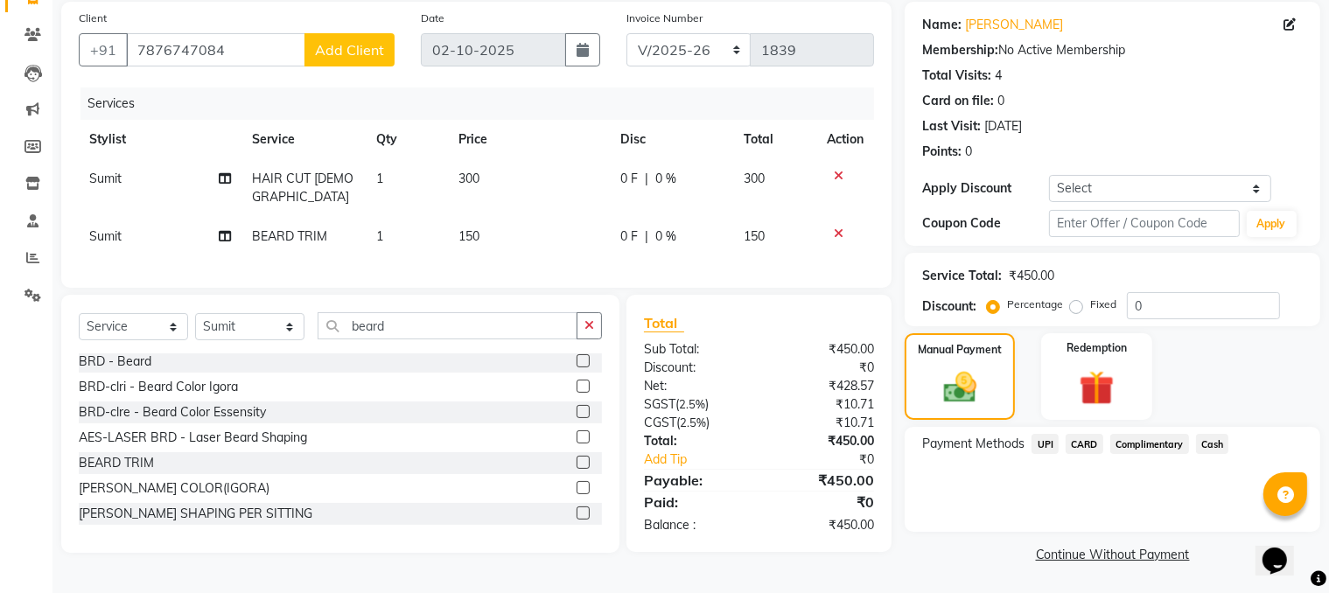
click at [1208, 444] on span "Cash" at bounding box center [1212, 444] width 33 height 20
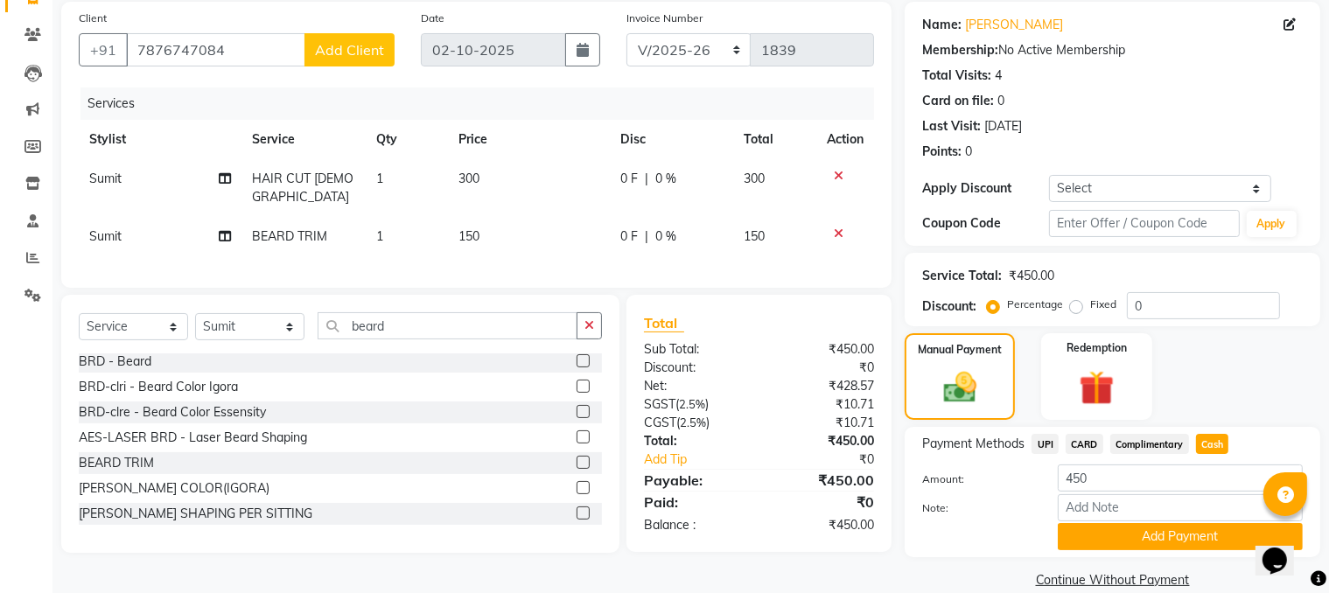
click at [1130, 466] on div "Payment Methods UPI CARD Complimentary Cash Amount: 450 Note: Add Payment" at bounding box center [1113, 492] width 416 height 130
click at [1131, 466] on button "Add Payment" at bounding box center [1180, 536] width 245 height 27
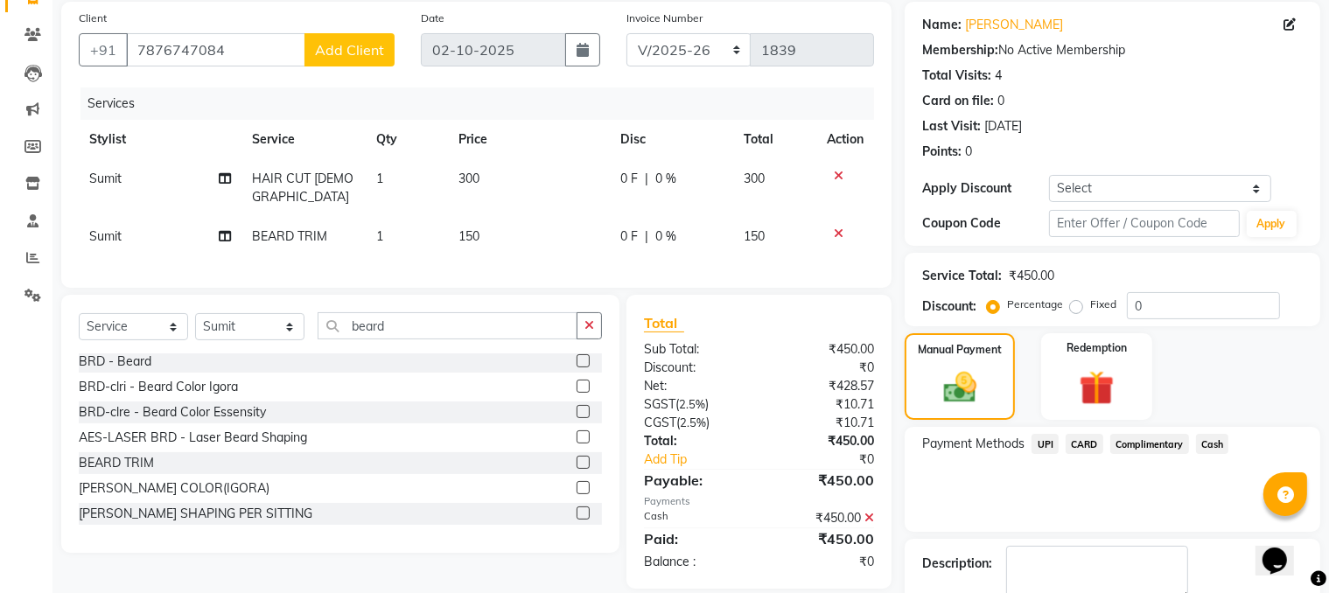
scroll to position [227, 0]
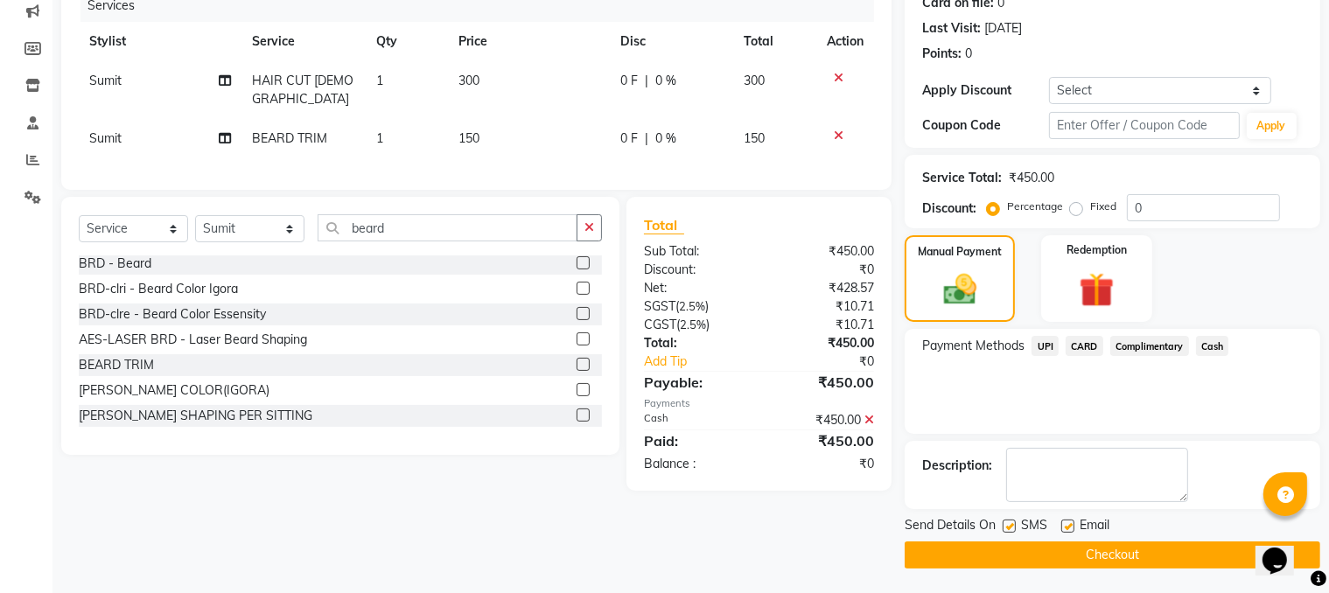
click at [1079, 466] on button "Checkout" at bounding box center [1113, 555] width 416 height 27
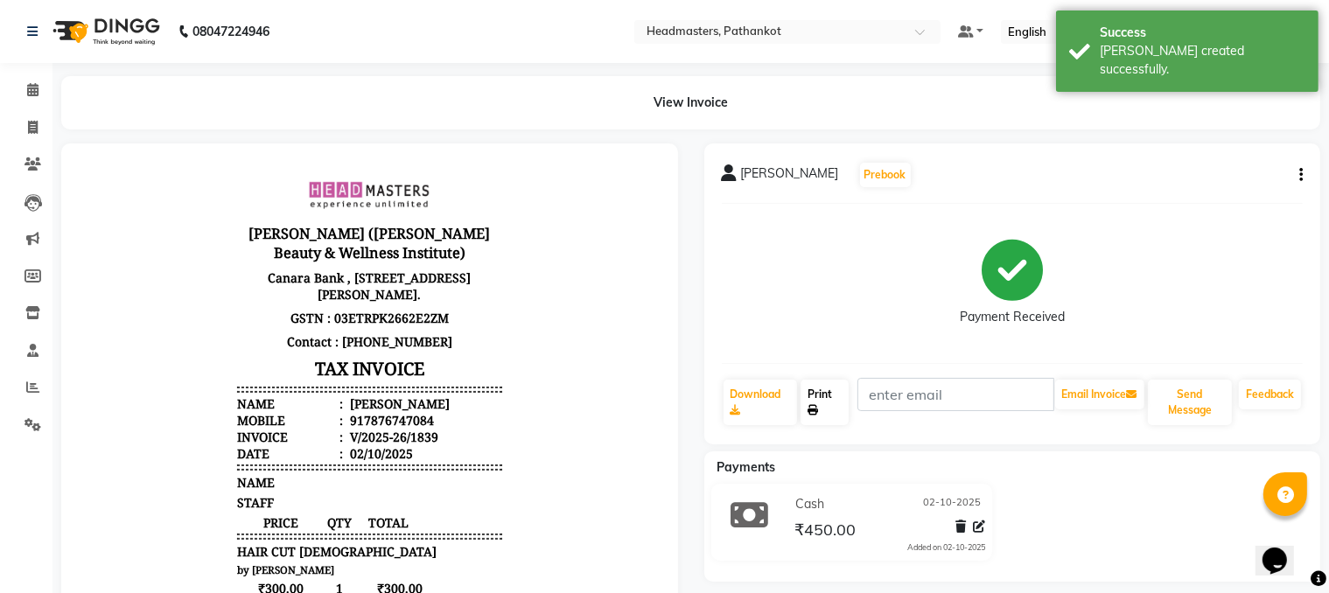
click at [826, 402] on link "Print" at bounding box center [825, 402] width 48 height 45
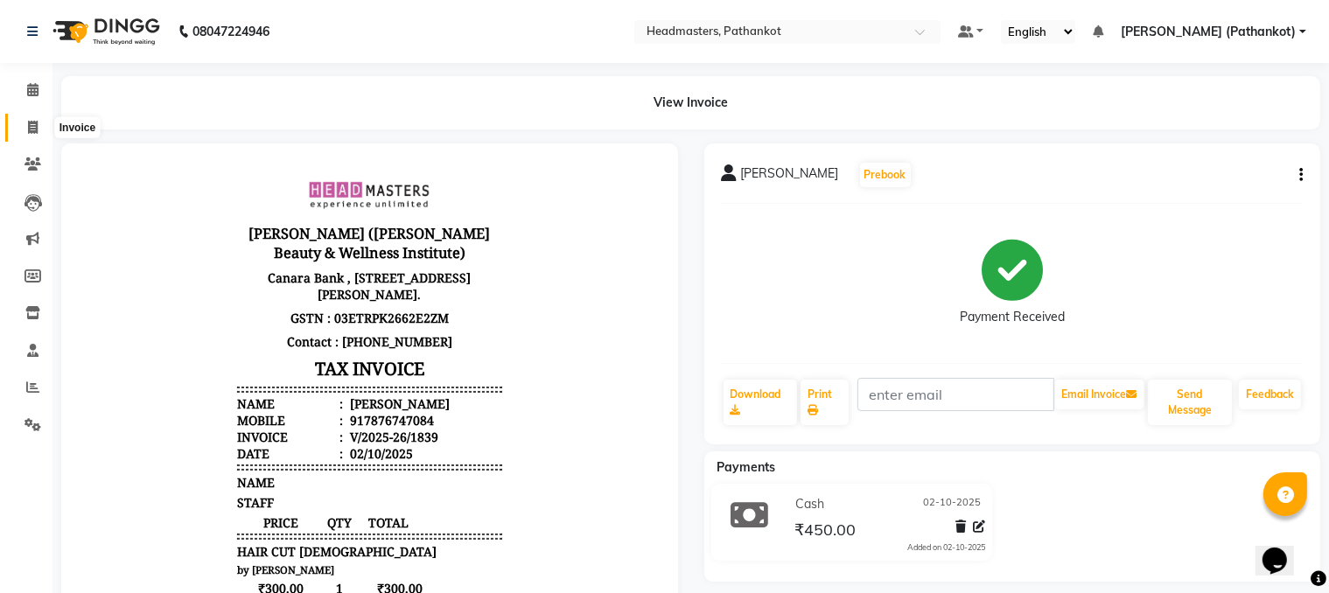
click at [30, 123] on icon at bounding box center [33, 127] width 10 height 13
select select "service"
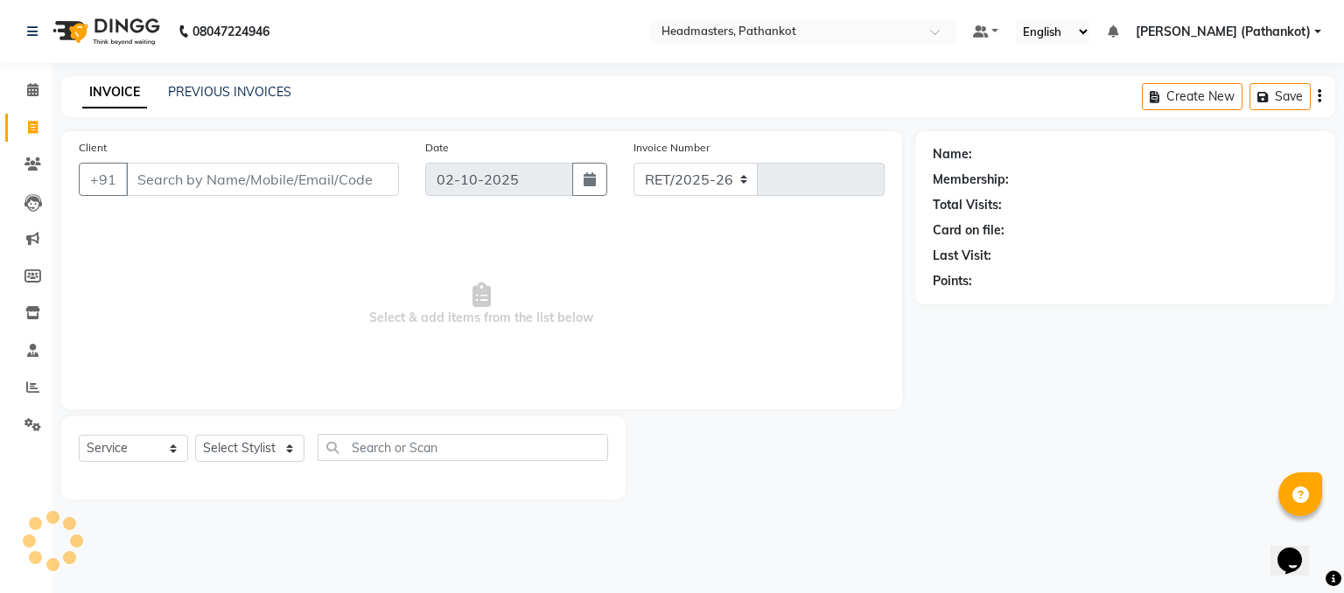
select select "7530"
type input "1840"
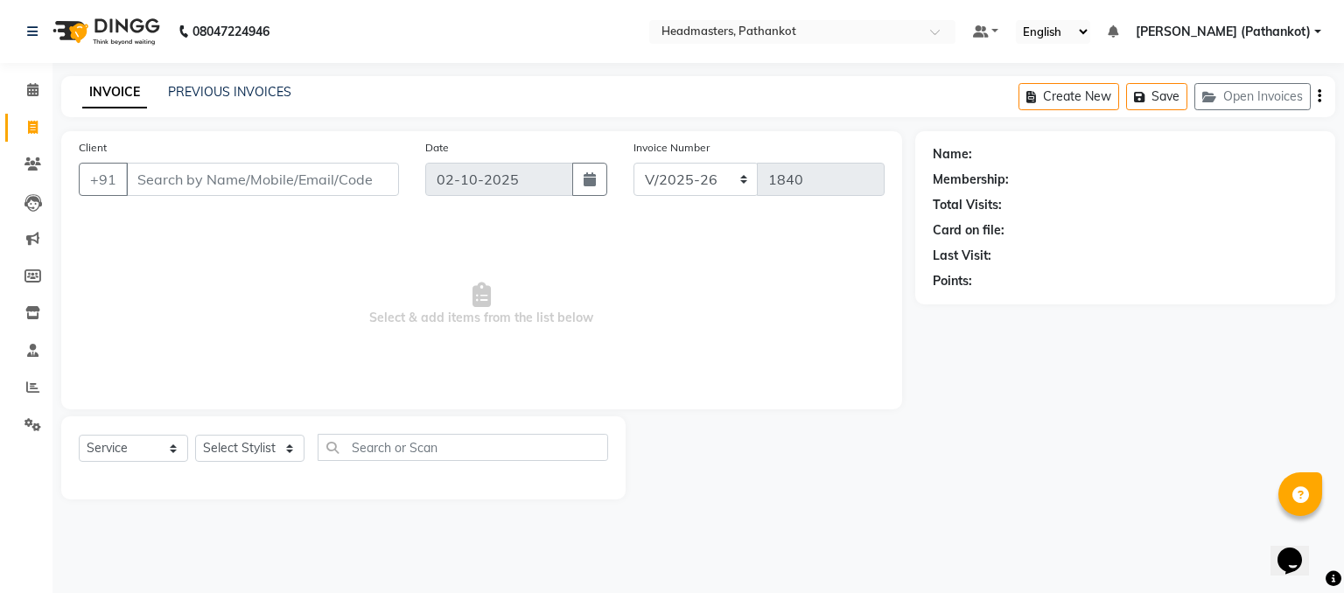
select select "66904"
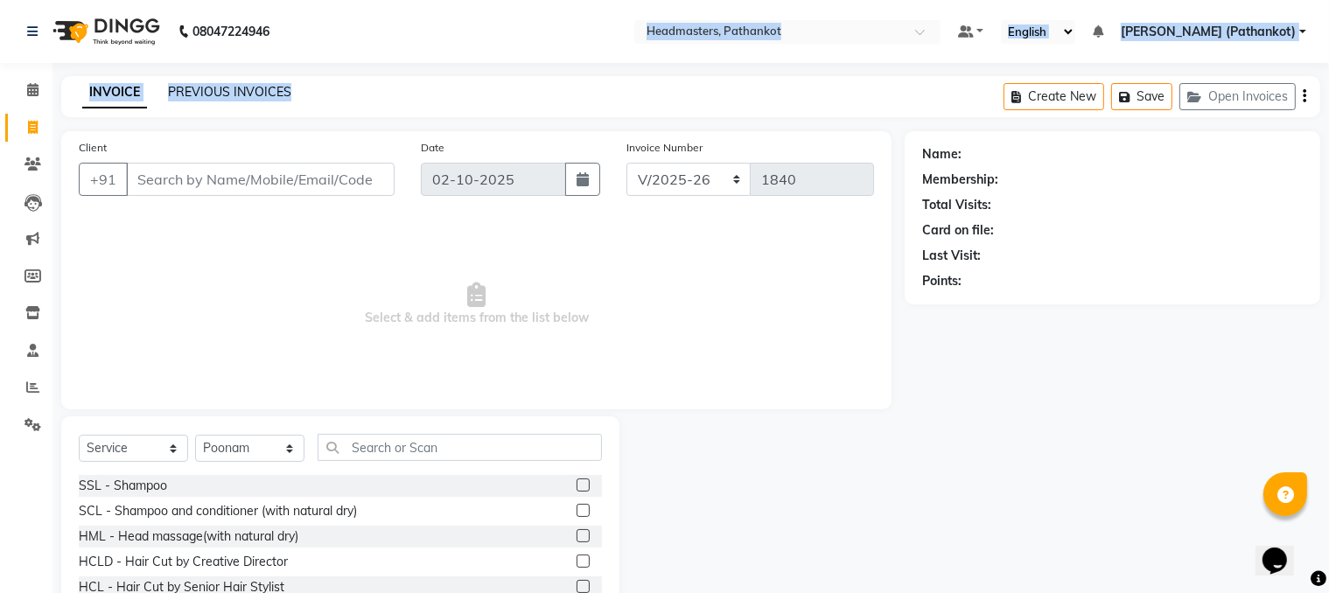
drag, startPoint x: 423, startPoint y: 64, endPoint x: 287, endPoint y: 85, distance: 137.2
click at [421, 70] on div "08047224946 Select Location × Headmasters, Pathankot Default Panel My Panel Eng…" at bounding box center [664, 350] width 1329 height 701
click at [254, 94] on link "PREVIOUS INVOICES" at bounding box center [229, 92] width 123 height 16
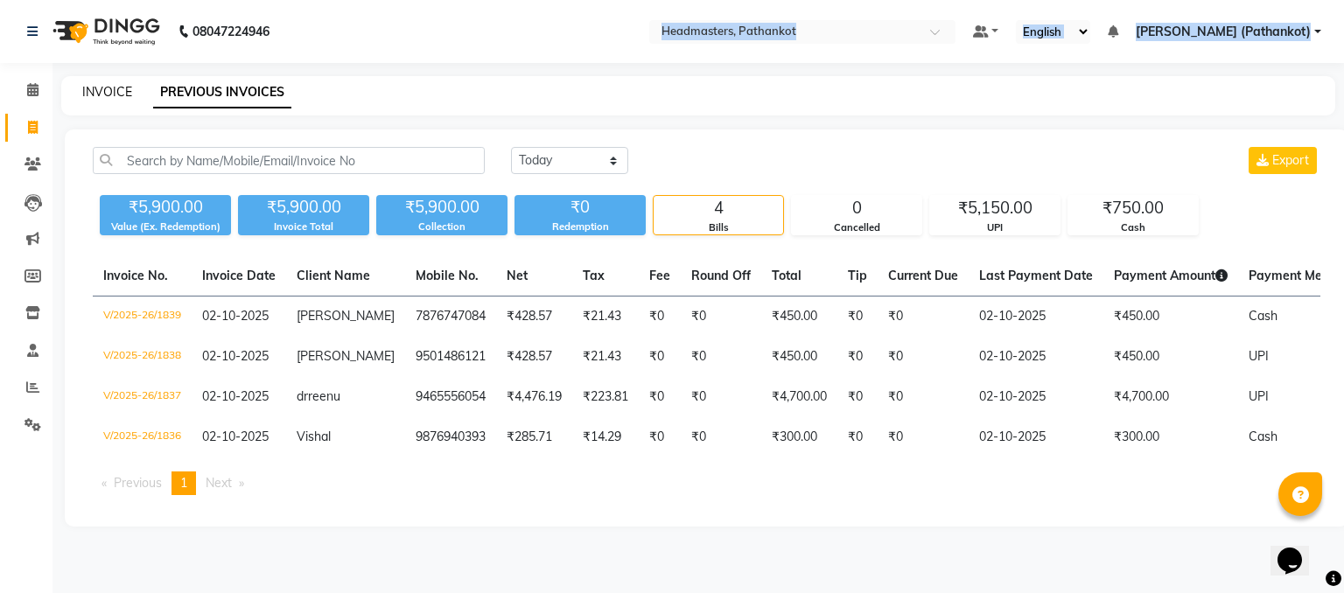
click at [115, 91] on link "INVOICE" at bounding box center [107, 92] width 50 height 16
select select "service"
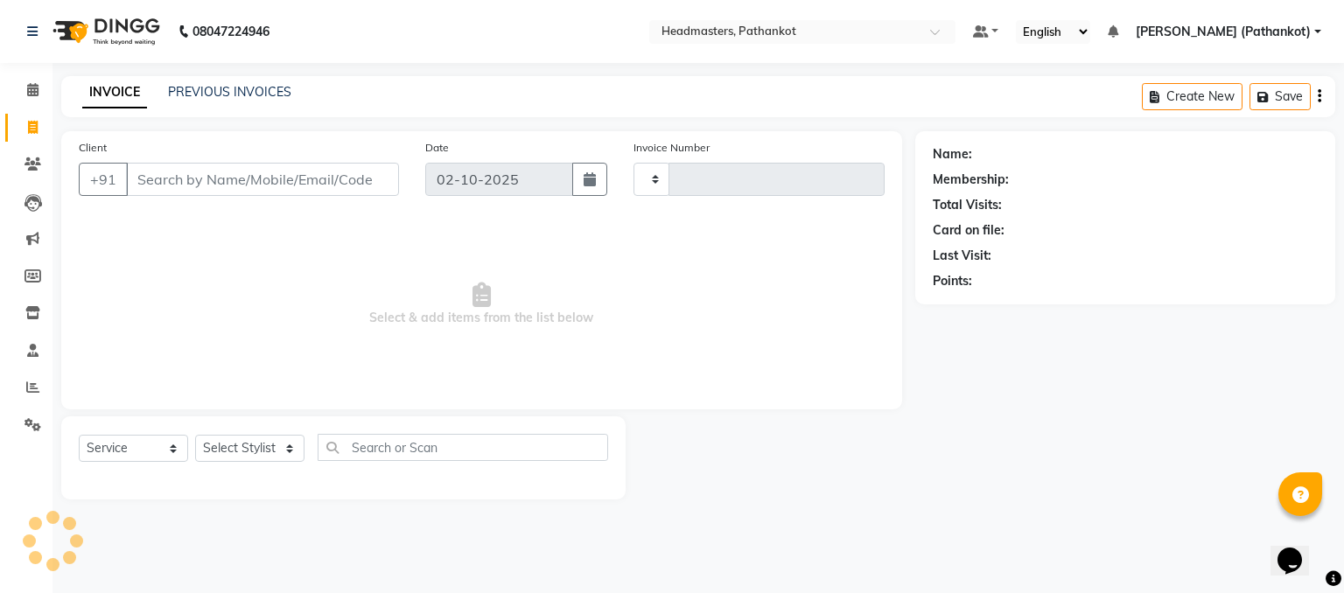
type input "1840"
select select "7530"
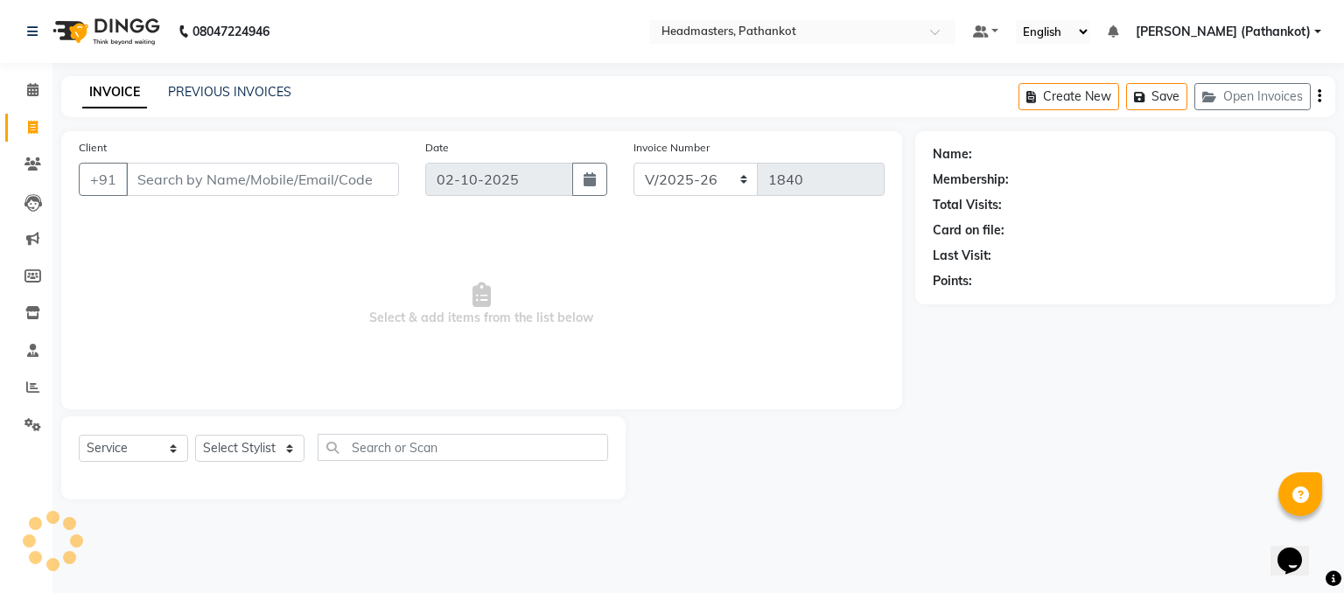
click at [262, 105] on div "INVOICE PREVIOUS INVOICES Create New Save Open Invoices" at bounding box center [698, 96] width 1274 height 41
select select "66904"
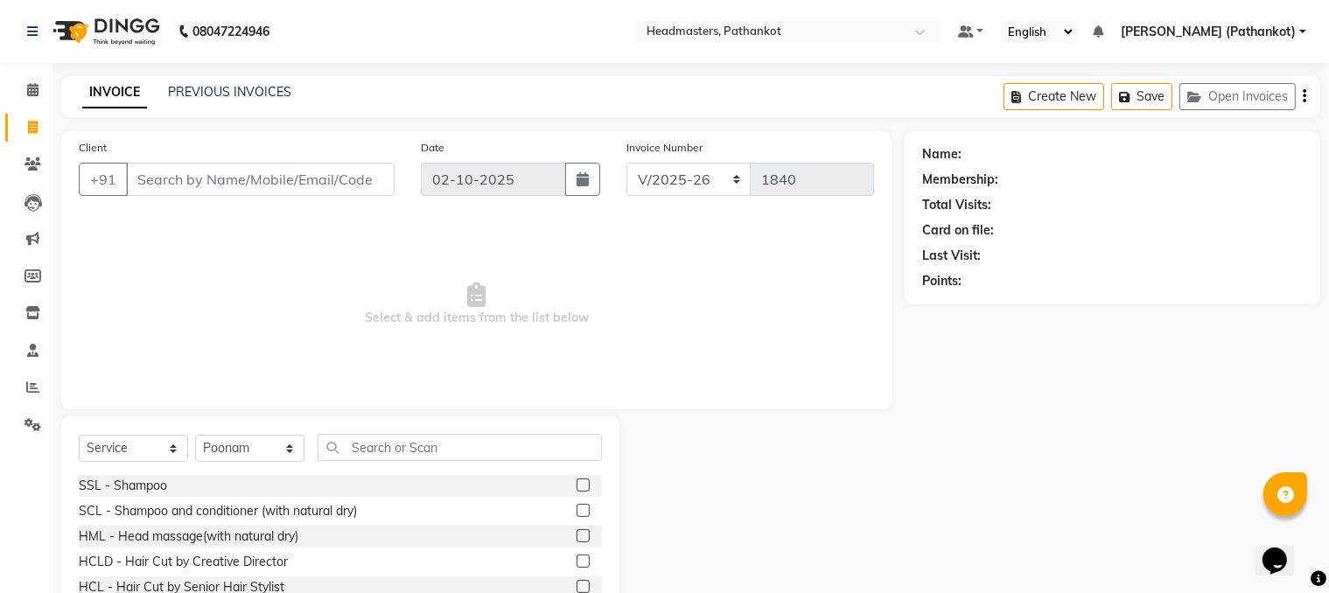
click at [1139, 290] on div "Name: Membership: Total Visits: Card on file: Last Visit: Points:" at bounding box center [1113, 217] width 416 height 173
click at [942, 420] on div "Name: Membership: Total Visits: Card on file: Last Visit: Points:" at bounding box center [1119, 402] width 429 height 543
click at [944, 437] on div "Name: Membership: Total Visits: Card on file: Last Visit: Points:" at bounding box center [1119, 402] width 429 height 543
click at [967, 466] on div "Name: Membership: Total Visits: Card on file: Last Visit: Points:" at bounding box center [1119, 402] width 429 height 543
click at [288, 359] on span "Select & add items from the list below" at bounding box center [476, 304] width 795 height 175
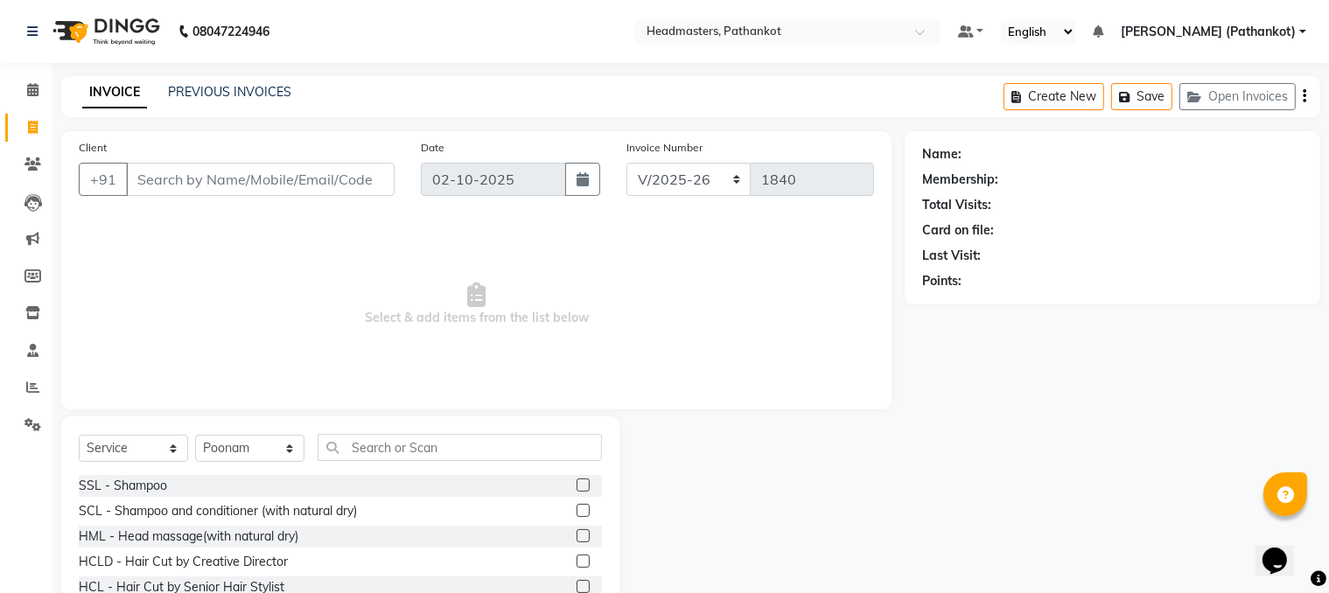
click at [492, 294] on span "Select & add items from the list below" at bounding box center [476, 304] width 795 height 175
click at [150, 184] on input "Client" at bounding box center [260, 179] width 269 height 33
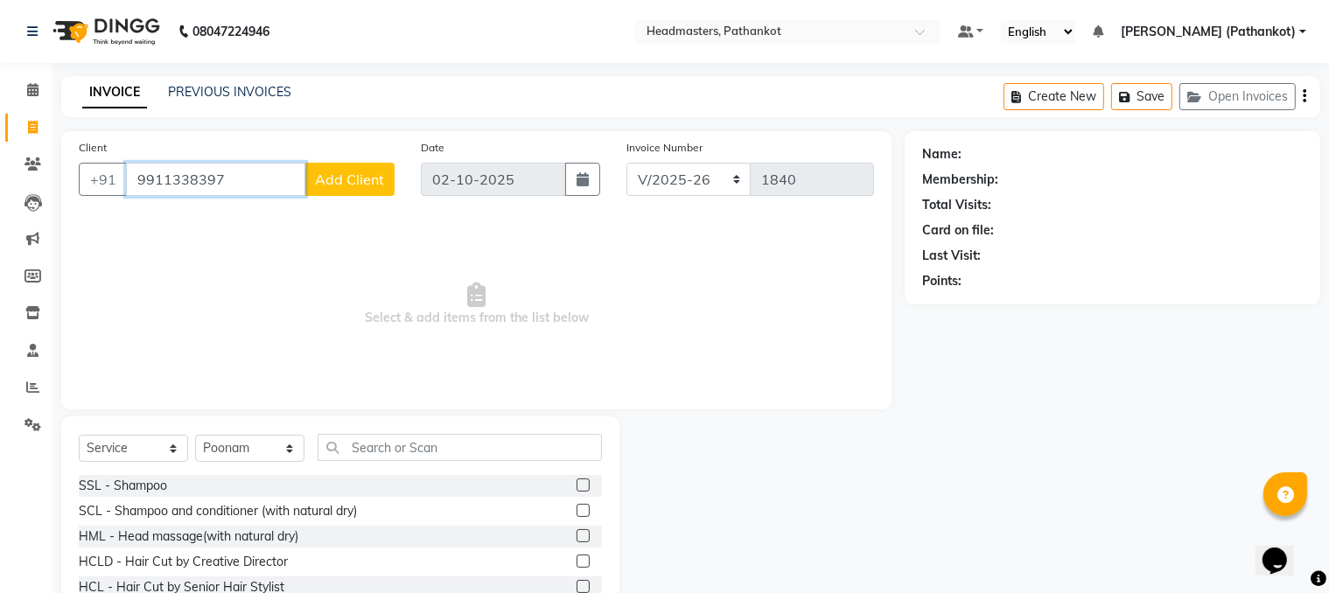
type input "9911338397"
click at [324, 185] on span "Add Client" at bounding box center [349, 179] width 69 height 17
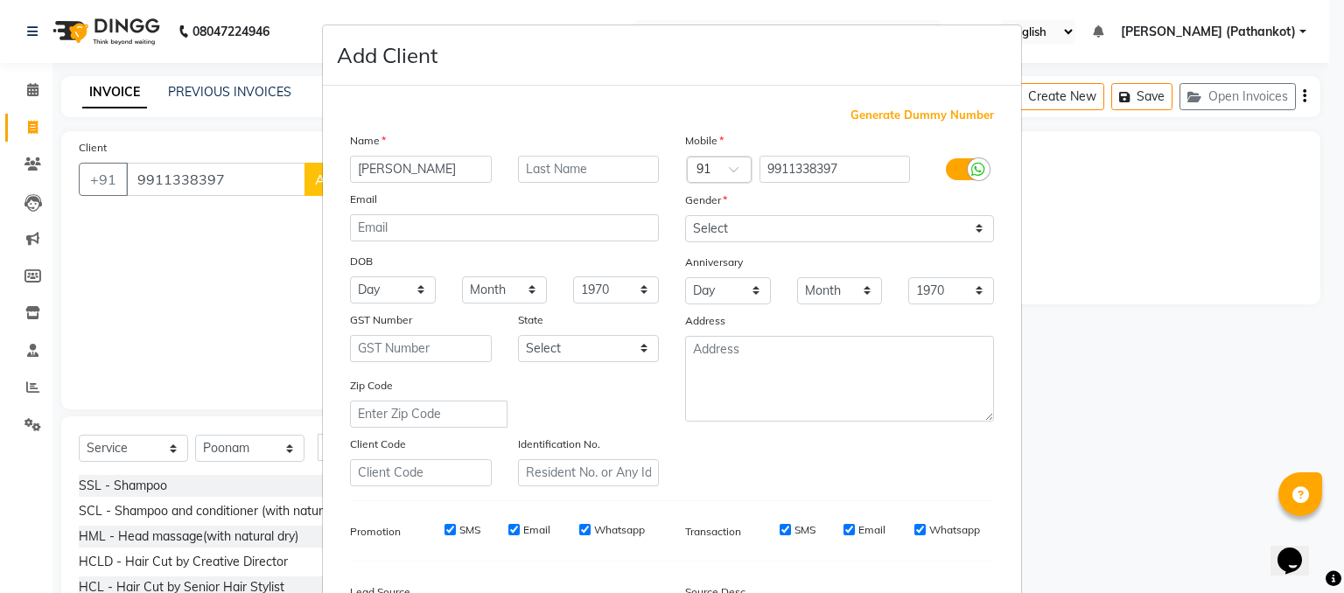
type input "[PERSON_NAME]"
click at [726, 234] on select "Select [DEMOGRAPHIC_DATA] [DEMOGRAPHIC_DATA] Other Prefer Not To Say" at bounding box center [839, 228] width 309 height 27
select select "[DEMOGRAPHIC_DATA]"
click at [685, 216] on select "Select [DEMOGRAPHIC_DATA] [DEMOGRAPHIC_DATA] Other Prefer Not To Say" at bounding box center [839, 228] width 309 height 27
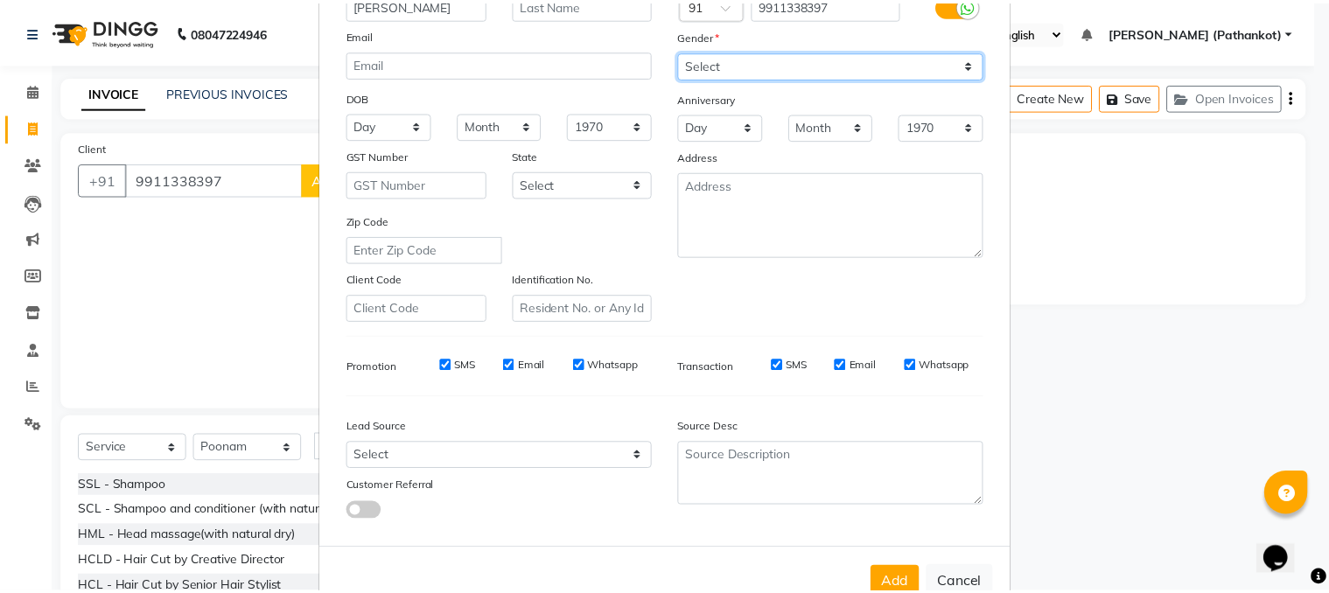
scroll to position [175, 0]
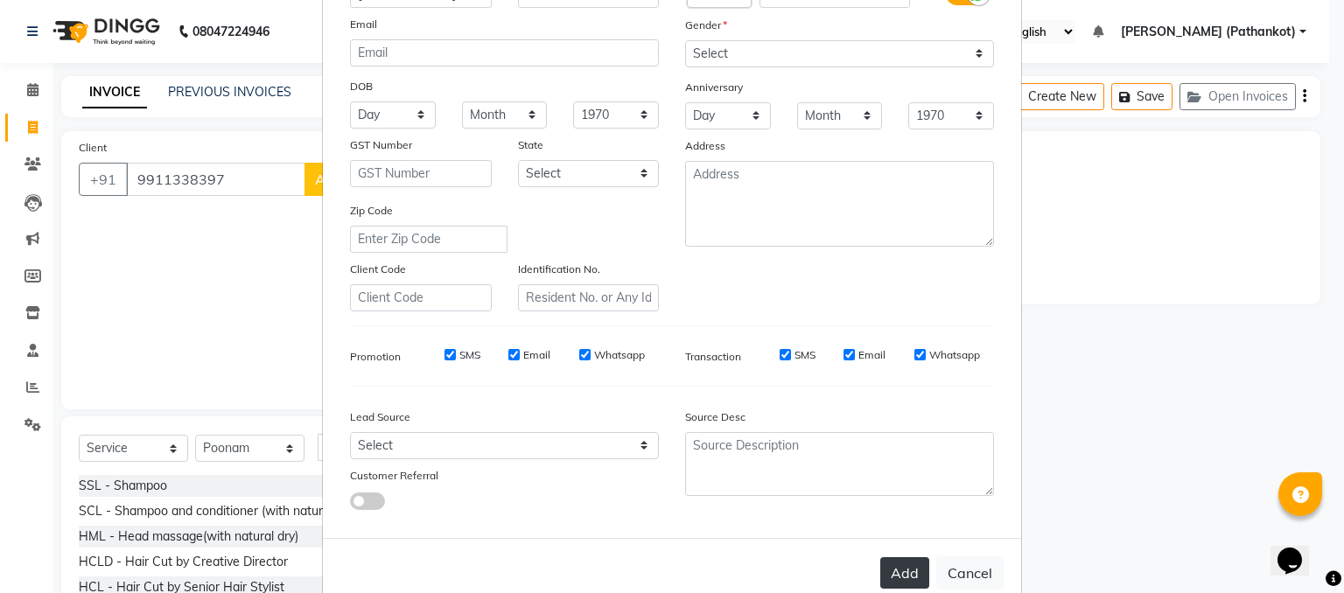
click at [906, 466] on button "Add" at bounding box center [904, 572] width 49 height 31
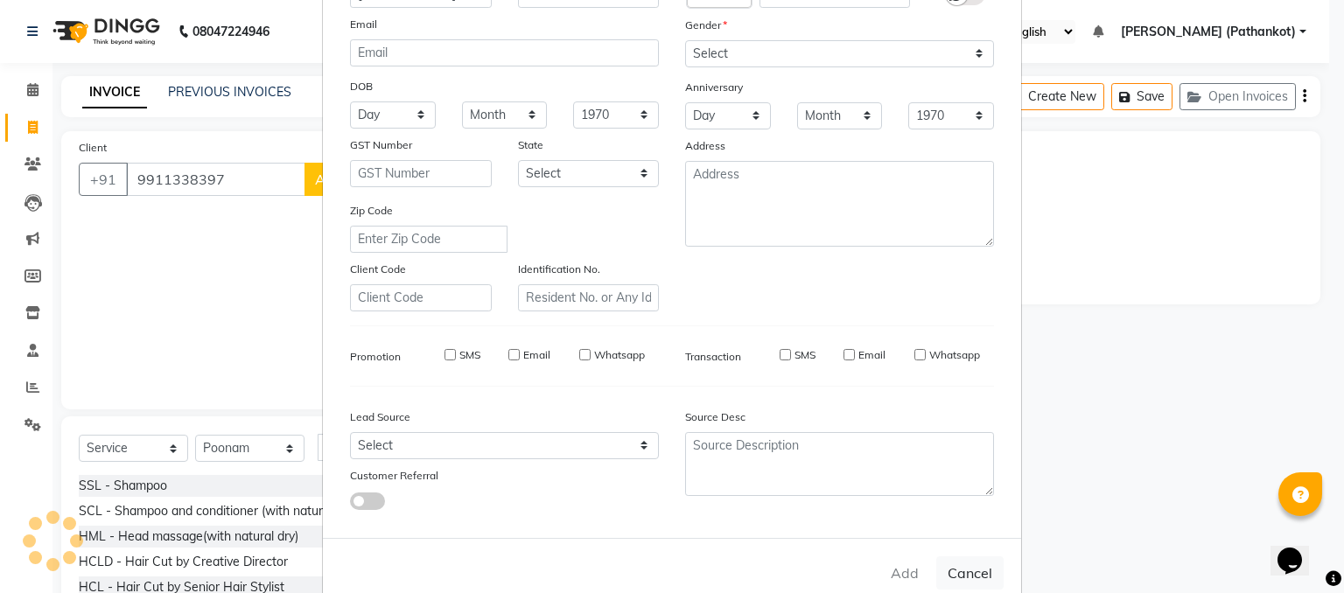
select select
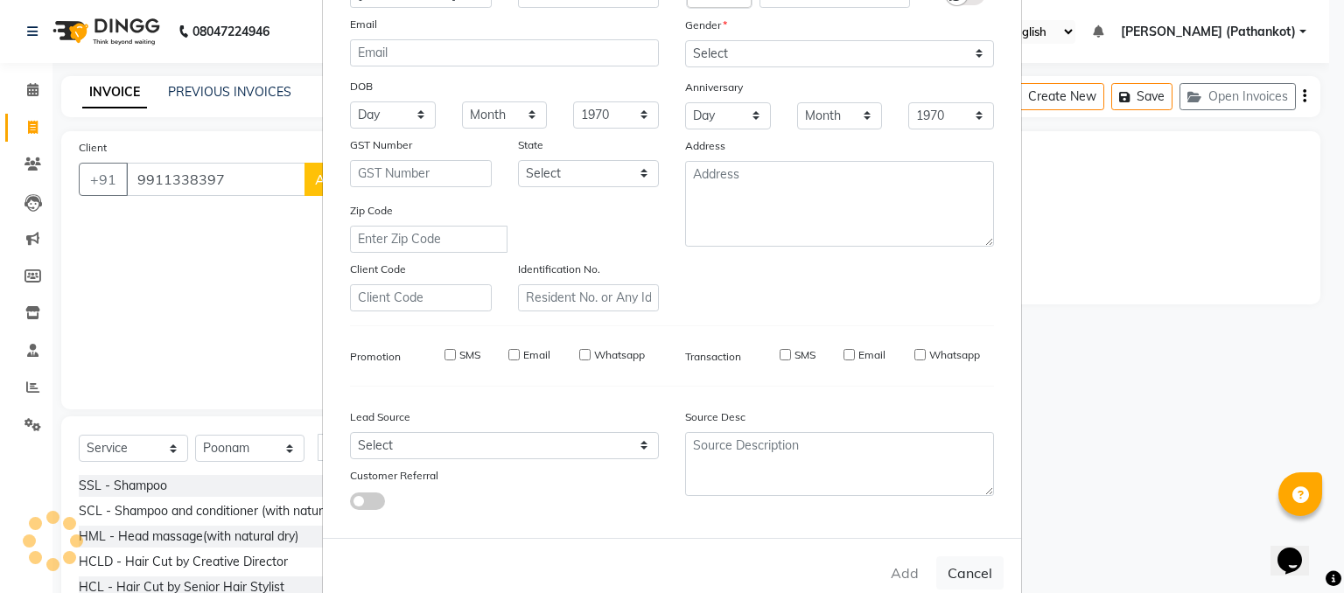
select select
checkbox input "false"
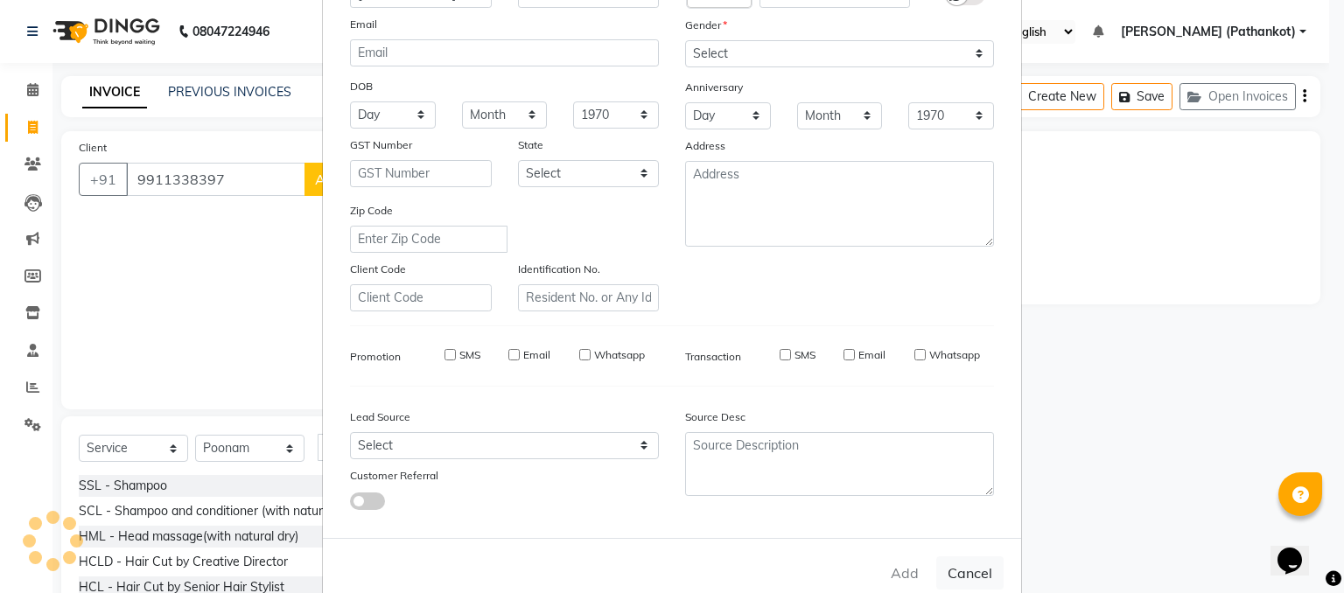
checkbox input "false"
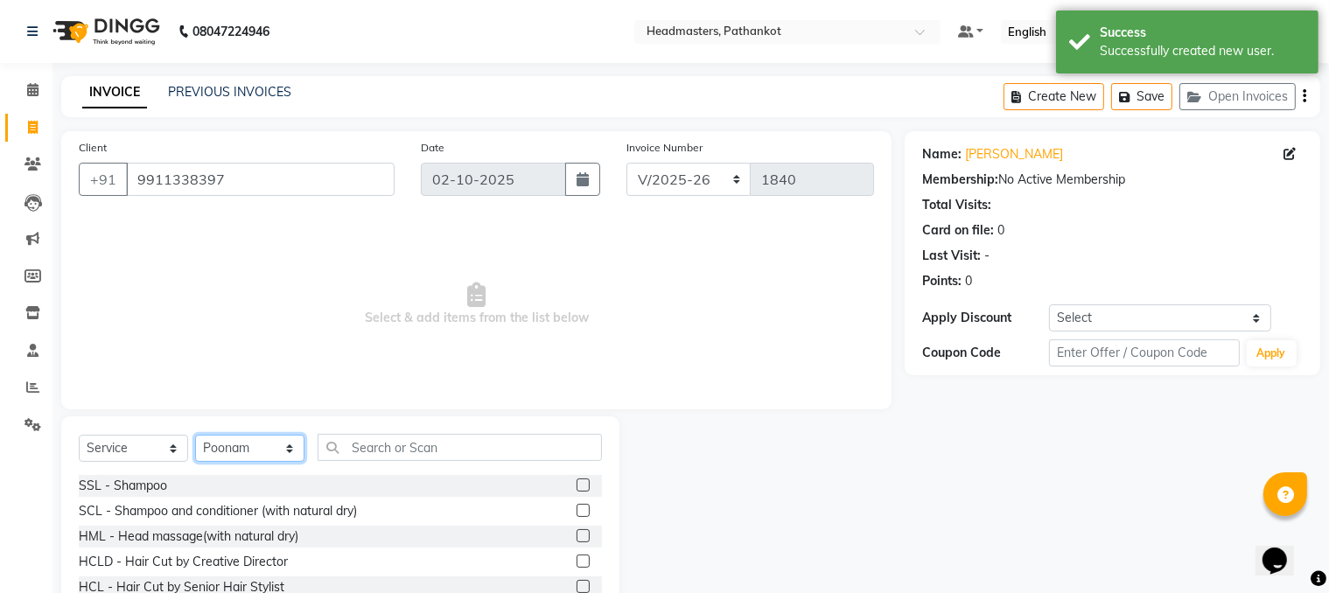
click at [266, 443] on select "Select Stylist [PERSON_NAME] HEAD [PERSON_NAME] [PERSON_NAME] [PERSON_NAME] [PE…" at bounding box center [249, 448] width 109 height 27
select select "83139"
click at [195, 436] on select "Select Stylist [PERSON_NAME] HEAD [PERSON_NAME] [PERSON_NAME] [PERSON_NAME] [PE…" at bounding box center [249, 448] width 109 height 27
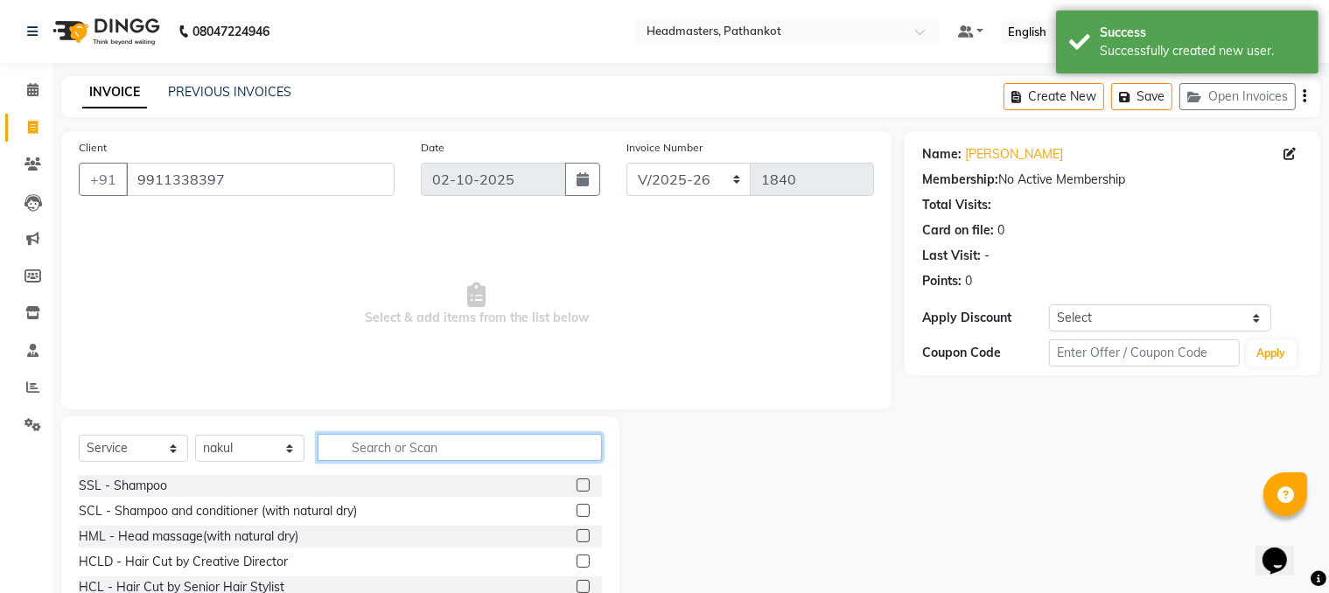
click at [360, 446] on input "text" at bounding box center [460, 447] width 284 height 27
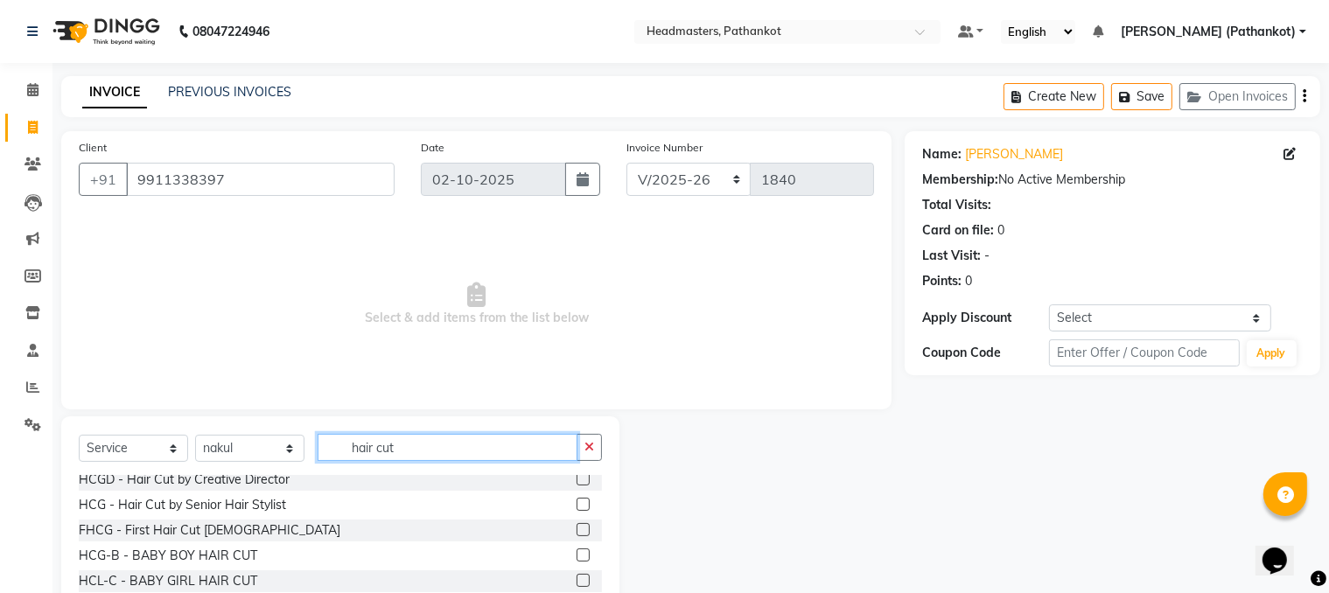
scroll to position [87, 0]
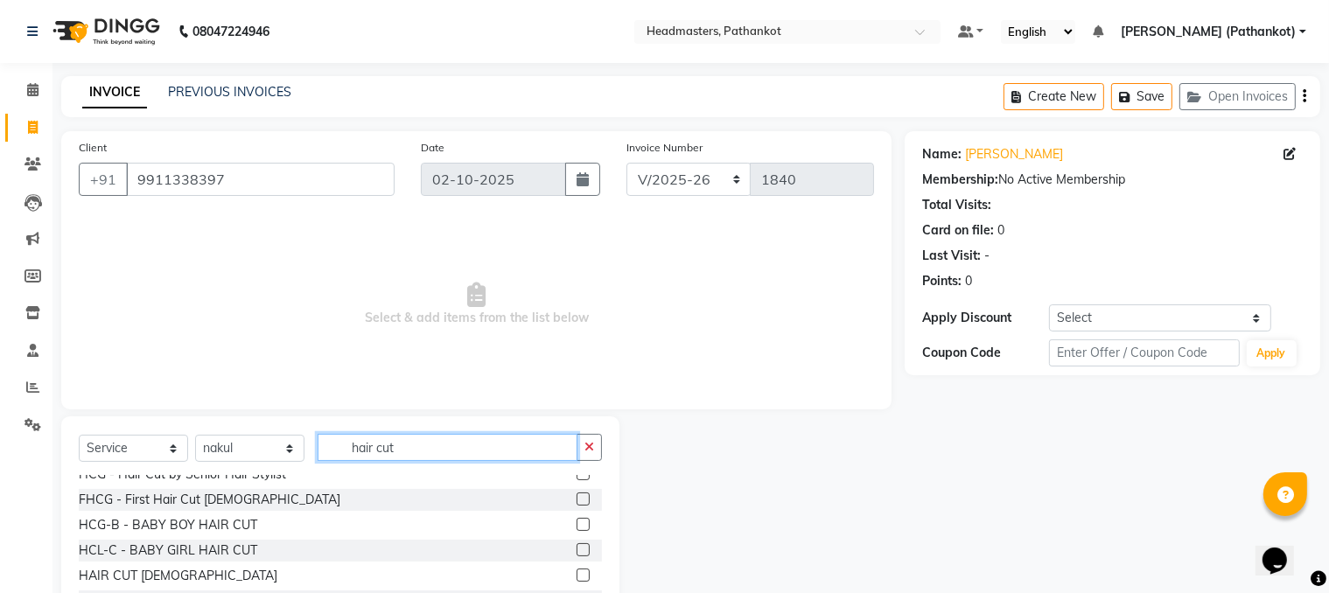
type input "hair cut"
click at [577, 466] on label at bounding box center [583, 575] width 13 height 13
click at [577, 466] on input "checkbox" at bounding box center [582, 575] width 11 height 11
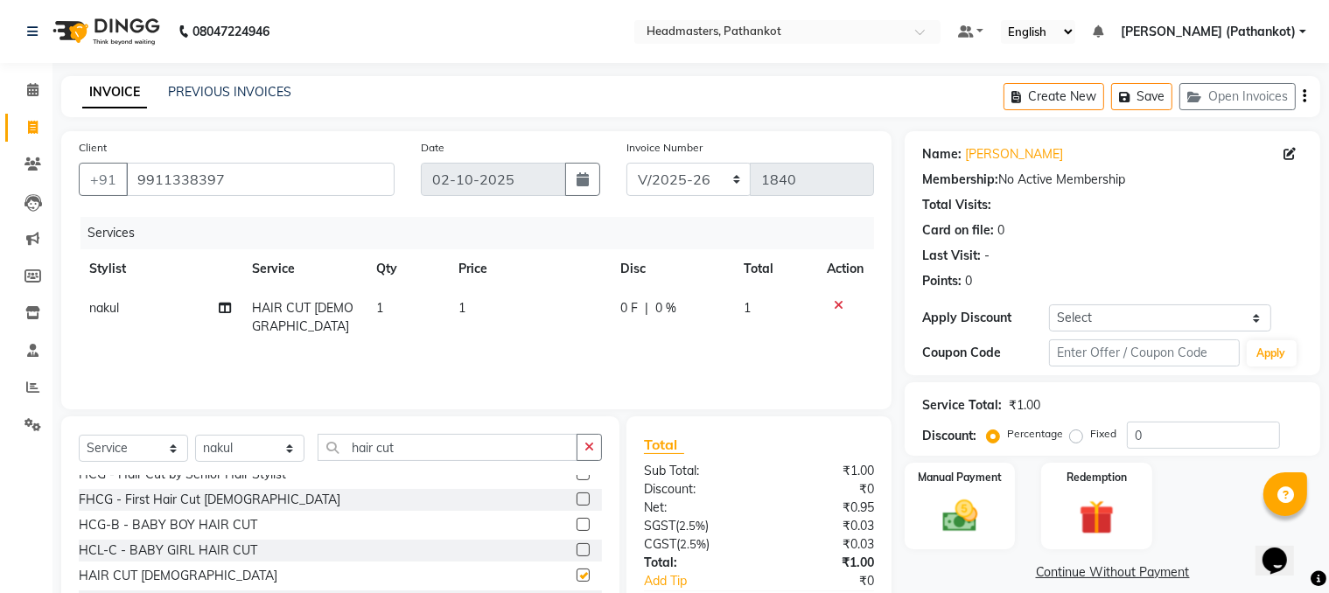
checkbox input "false"
click at [454, 304] on td "1" at bounding box center [529, 318] width 162 height 58
select select "83139"
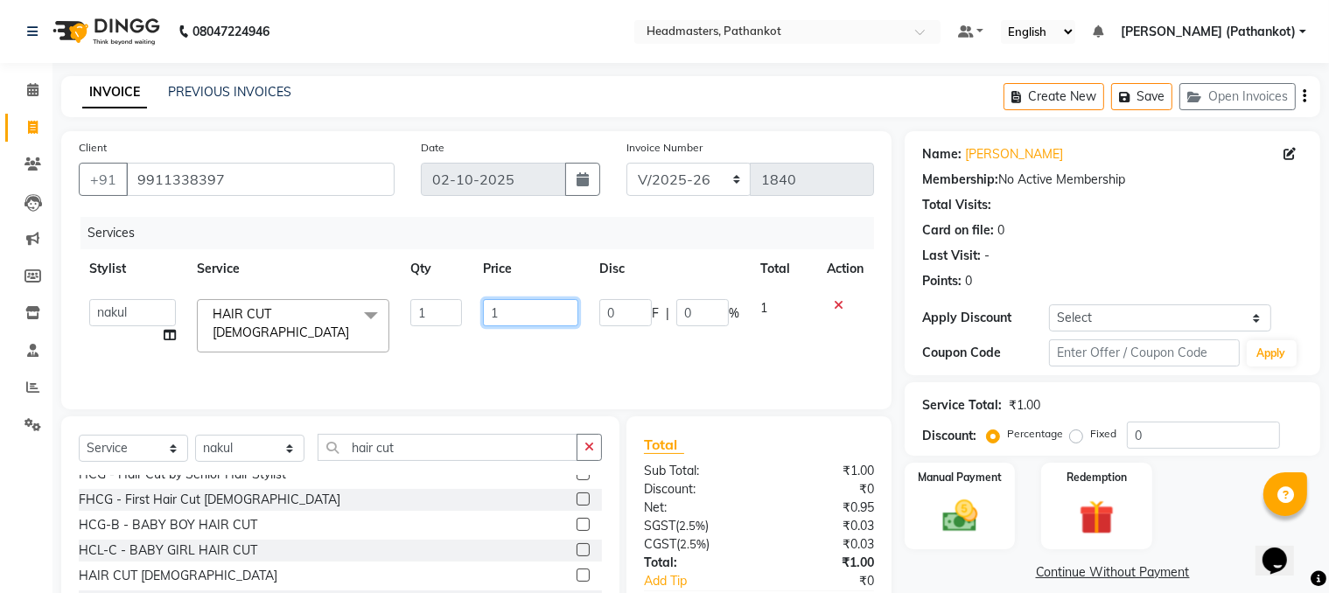
drag, startPoint x: 522, startPoint y: 307, endPoint x: 423, endPoint y: 308, distance: 99.7
click at [424, 308] on tr "[PERSON_NAME] HEAD [PERSON_NAME] [PERSON_NAME] [PERSON_NAME] [PERSON_NAME] [PER…" at bounding box center [476, 326] width 795 height 74
type input "300"
click at [444, 345] on div "Services Stylist Service Qty Price Disc Total Action [PERSON_NAME] HEAD [PERSON…" at bounding box center [476, 304] width 795 height 175
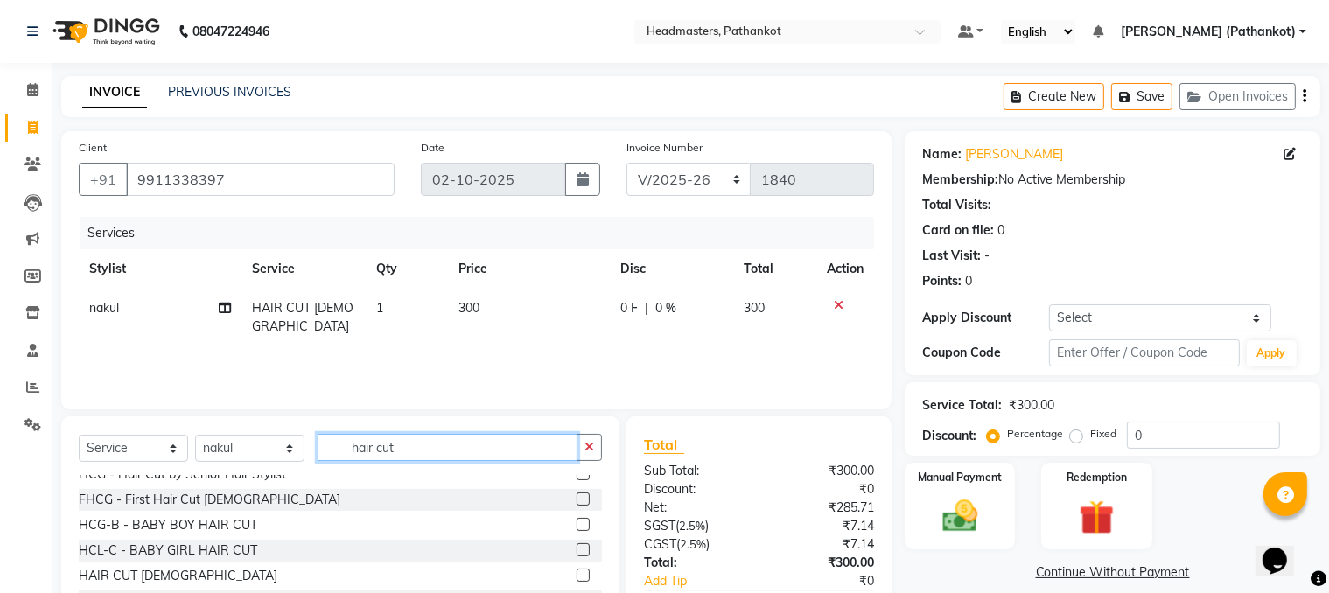
drag, startPoint x: 411, startPoint y: 451, endPoint x: 309, endPoint y: 446, distance: 102.5
click at [309, 446] on div "Select Service Product Membership Package Voucher Prepaid Gift Card Select Styl…" at bounding box center [340, 454] width 523 height 41
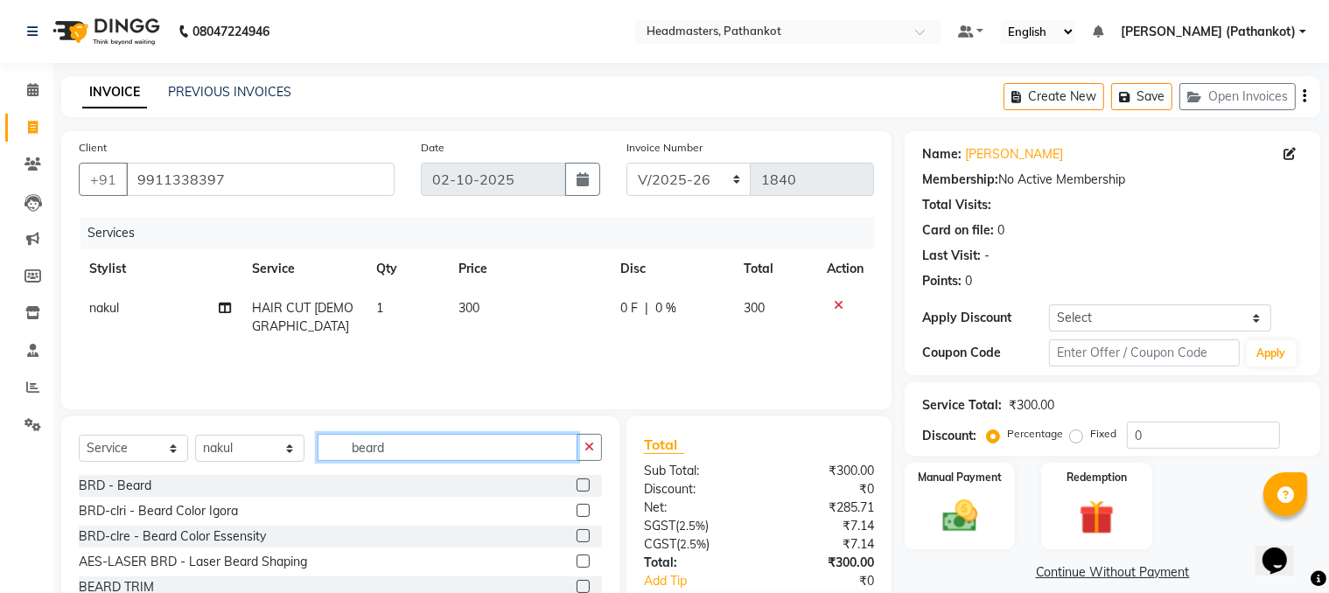
scroll to position [3, 0]
type input "beard"
click at [577, 466] on label at bounding box center [583, 583] width 13 height 13
click at [577, 466] on input "checkbox" at bounding box center [582, 584] width 11 height 11
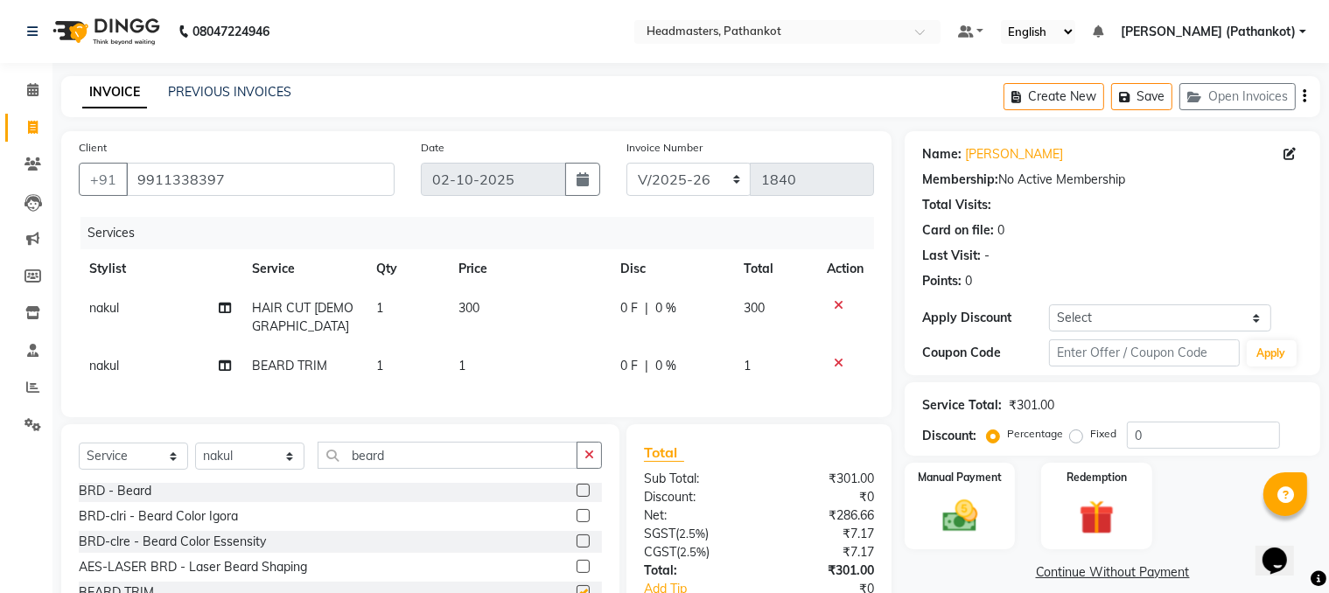
checkbox input "false"
click at [475, 364] on td "1" at bounding box center [529, 365] width 162 height 39
select select "83139"
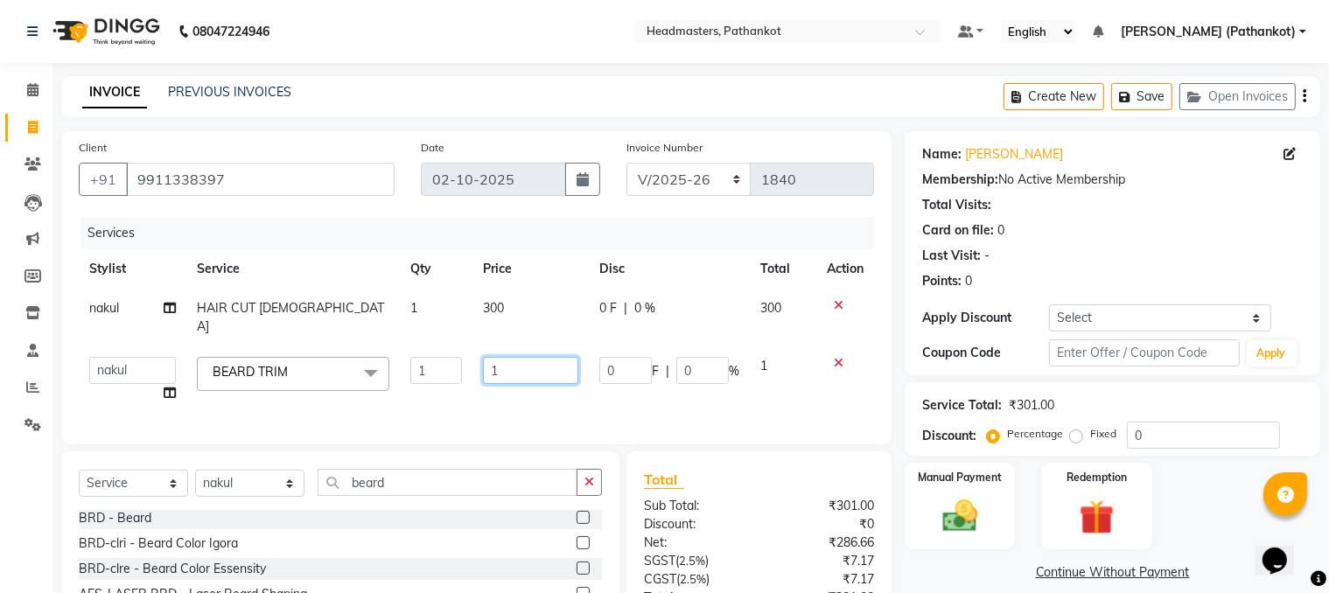
click at [509, 357] on input "1" at bounding box center [531, 370] width 96 height 27
type input "150"
click at [515, 381] on div "Services Stylist Service Qty Price Disc Total Action [PERSON_NAME] HAIR CUT [DE…" at bounding box center [476, 322] width 795 height 210
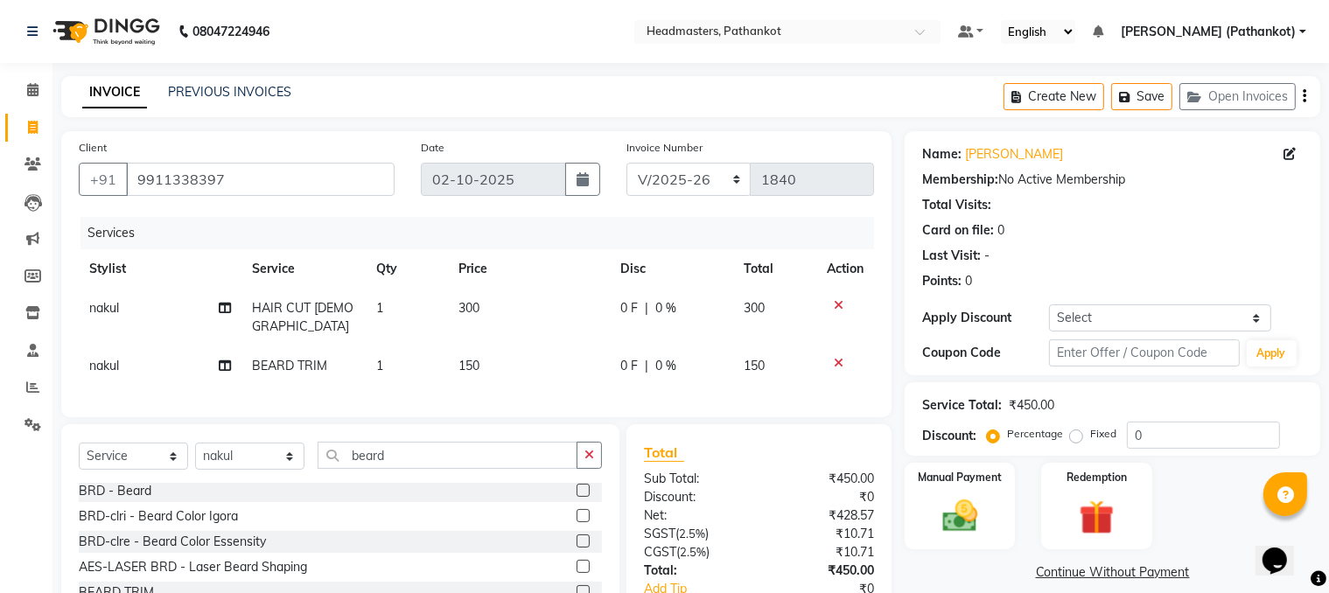
scroll to position [87, 0]
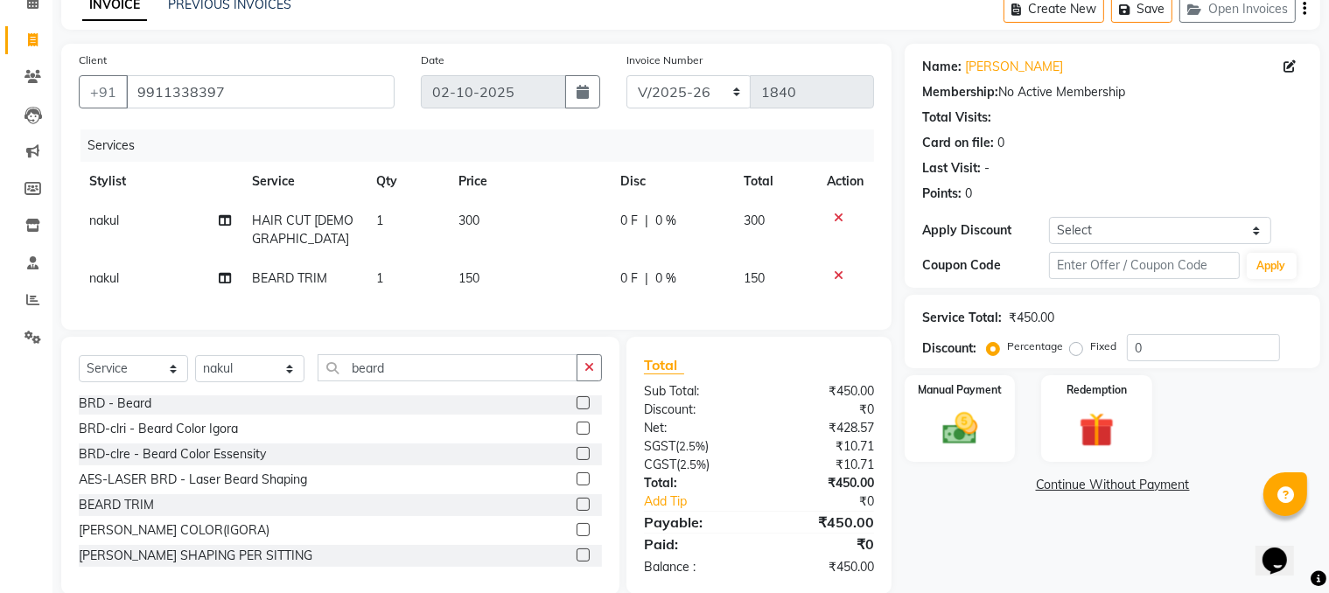
click at [838, 269] on icon at bounding box center [839, 275] width 10 height 12
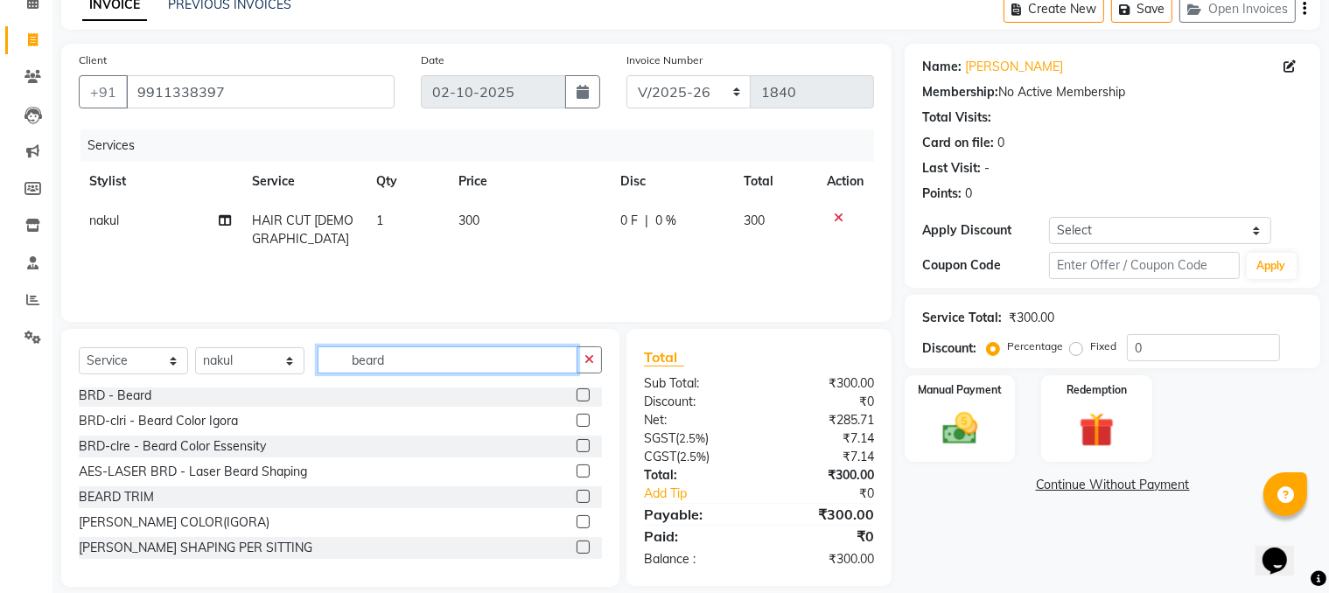
drag, startPoint x: 388, startPoint y: 357, endPoint x: 300, endPoint y: 360, distance: 88.4
click at [300, 360] on div "Select Service Product Membership Package Voucher Prepaid Gift Card Select Styl…" at bounding box center [340, 366] width 523 height 41
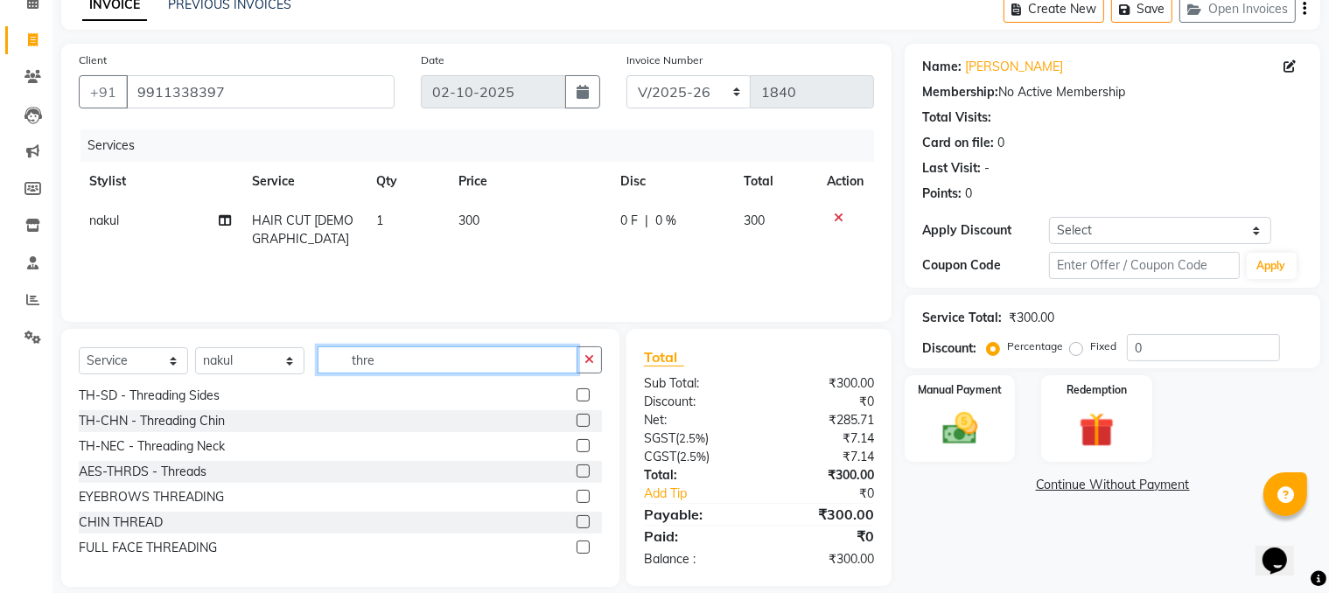
type input "thre"
click at [577, 466] on label at bounding box center [583, 496] width 13 height 13
click at [577, 466] on input "checkbox" at bounding box center [582, 497] width 11 height 11
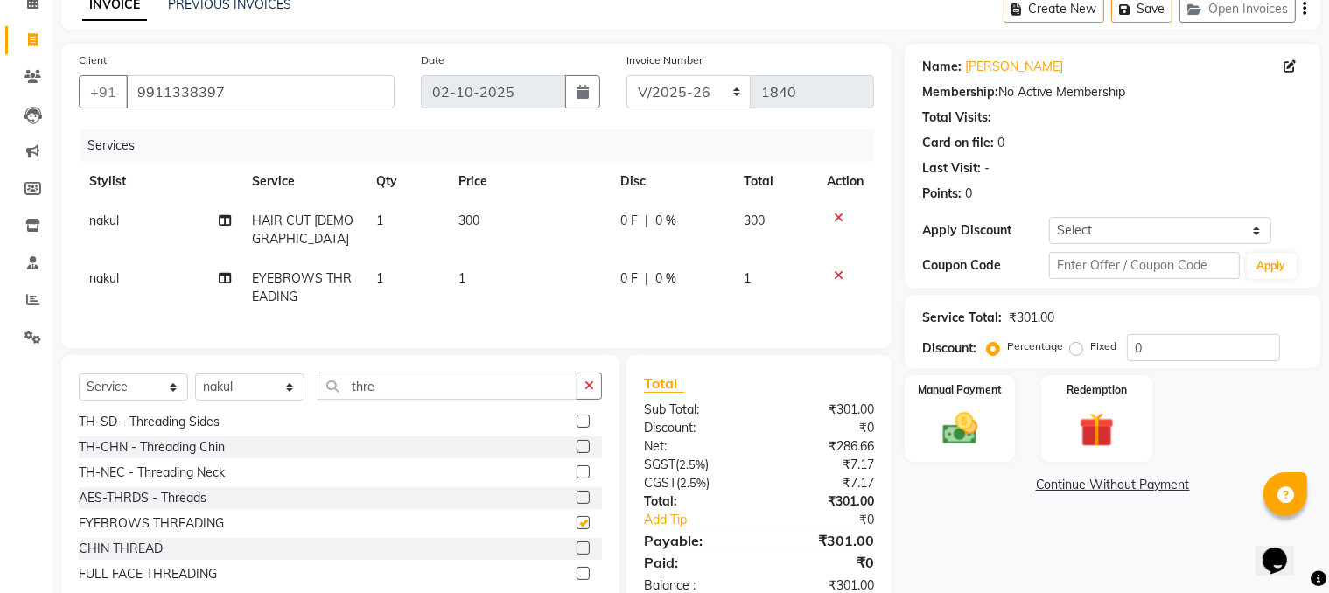
checkbox input "false"
drag, startPoint x: 381, startPoint y: 381, endPoint x: 318, endPoint y: 375, distance: 64.1
click at [318, 375] on input "thre" at bounding box center [448, 386] width 260 height 27
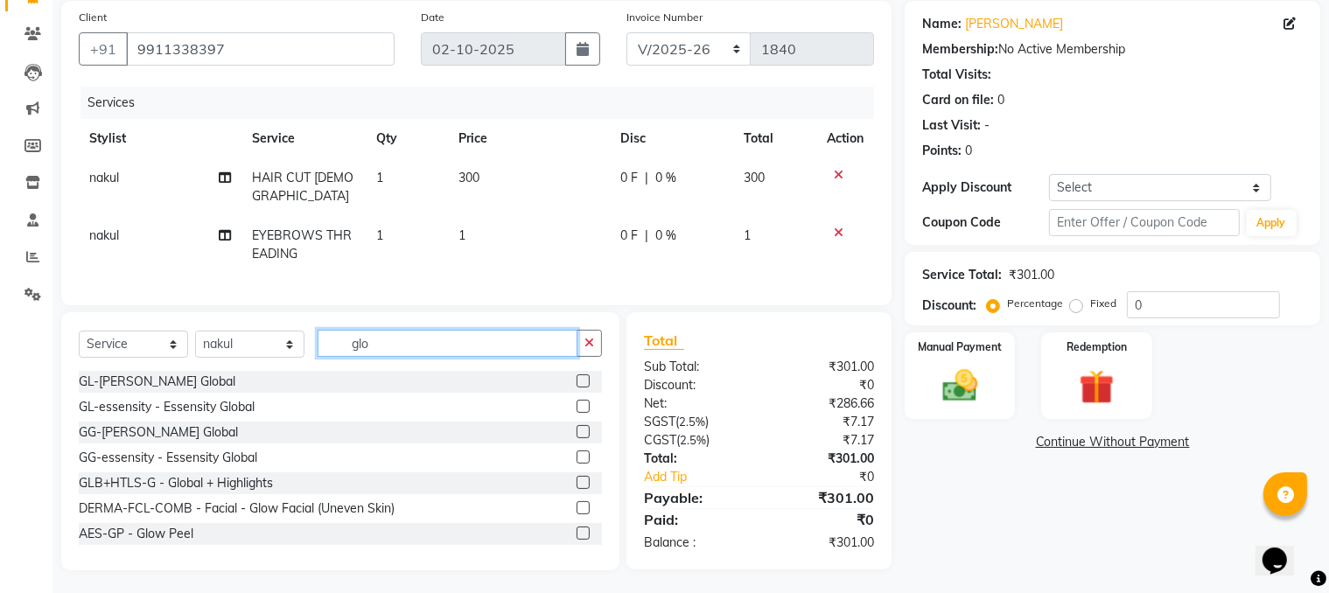
scroll to position [43, 0]
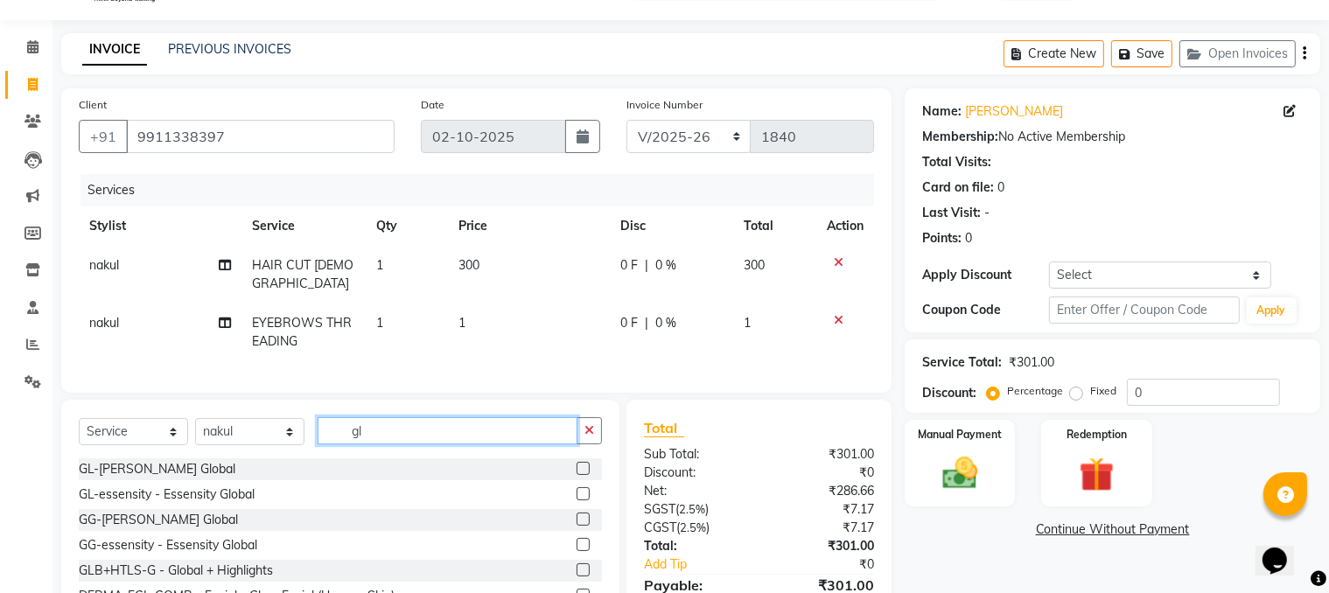
type input "g"
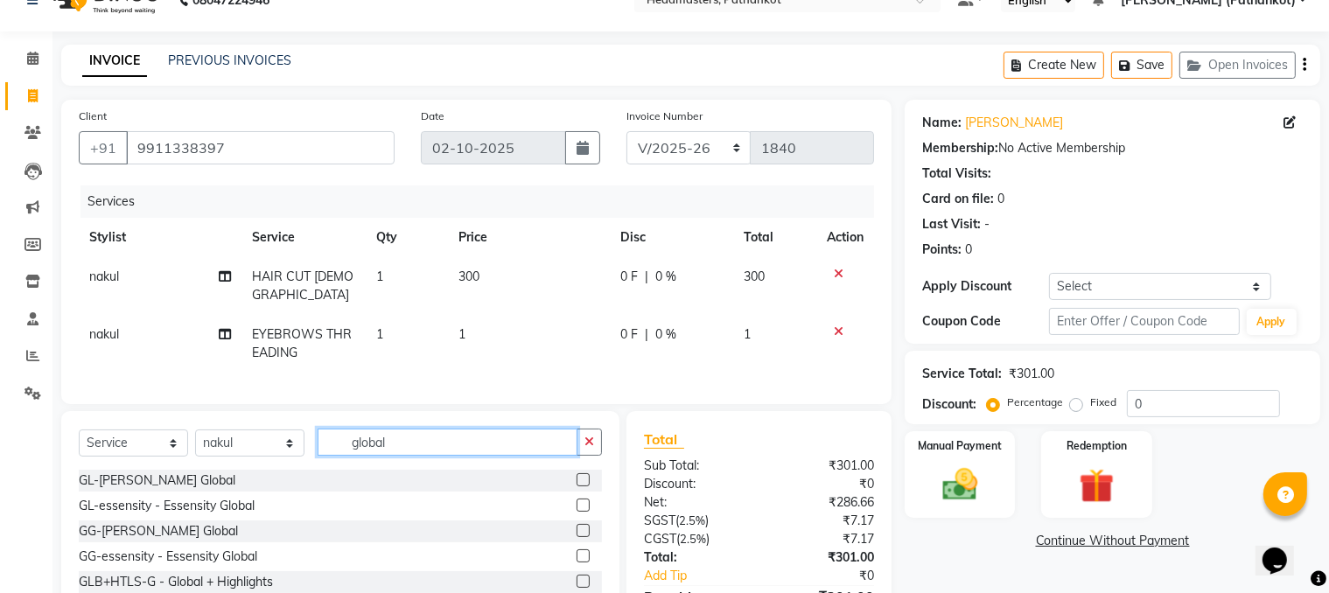
scroll to position [87, 0]
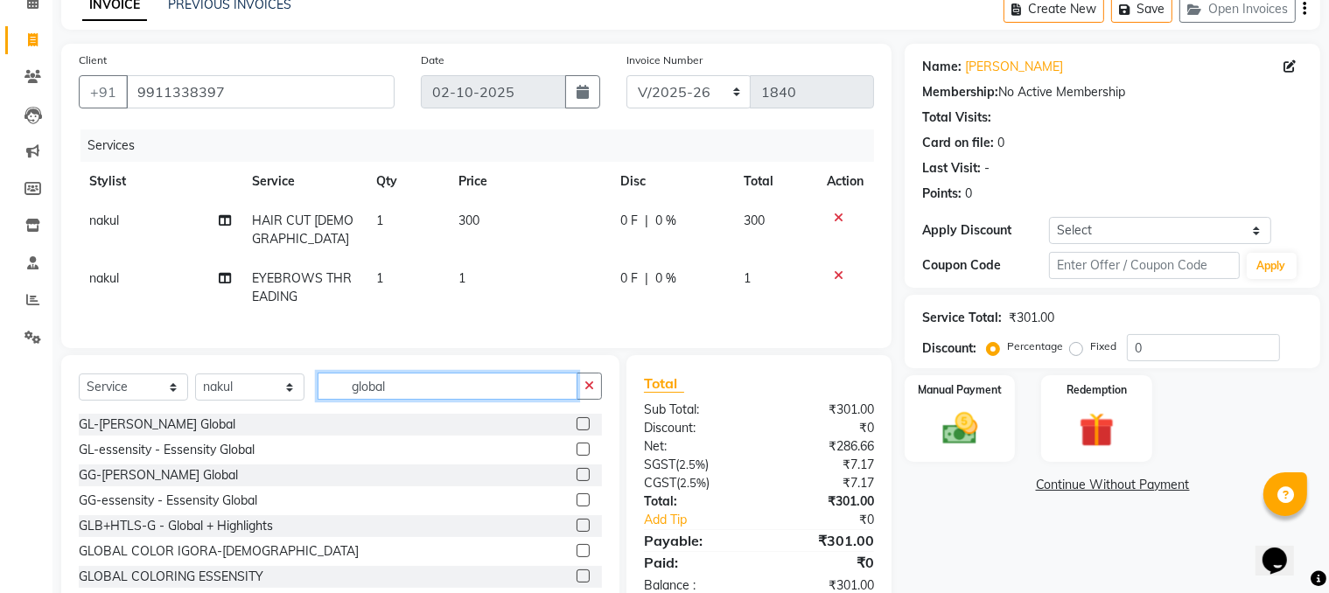
drag, startPoint x: 401, startPoint y: 381, endPoint x: 294, endPoint y: 383, distance: 106.8
click at [297, 383] on div "Select Service Product Membership Package Voucher Prepaid Gift Card Select Styl…" at bounding box center [340, 393] width 523 height 41
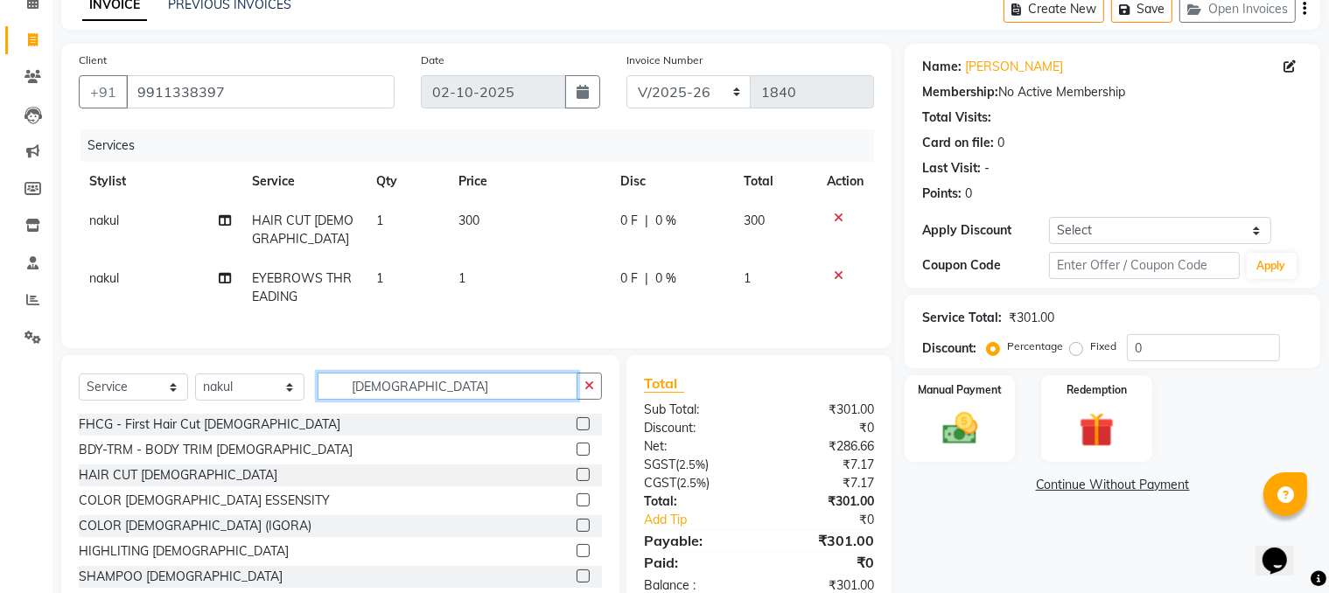
type input "[DEMOGRAPHIC_DATA]"
click at [577, 466] on label at bounding box center [583, 499] width 13 height 13
click at [577, 466] on input "checkbox" at bounding box center [582, 500] width 11 height 11
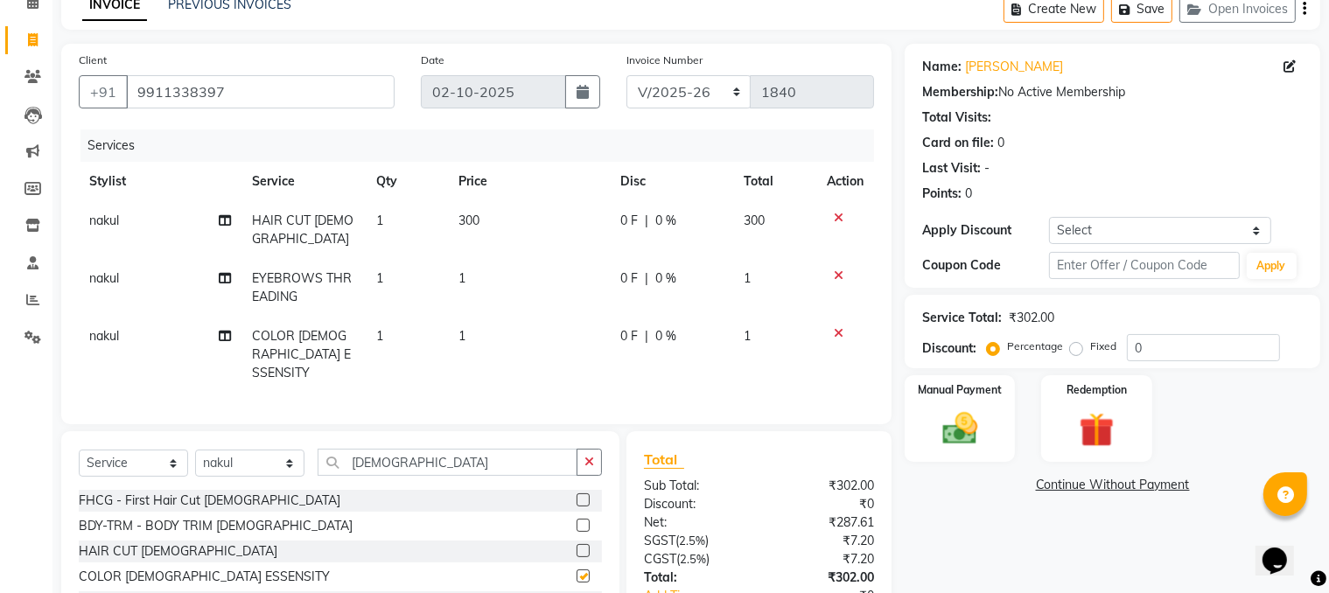
checkbox input "false"
click at [425, 317] on td "1" at bounding box center [407, 355] width 82 height 76
select select "83139"
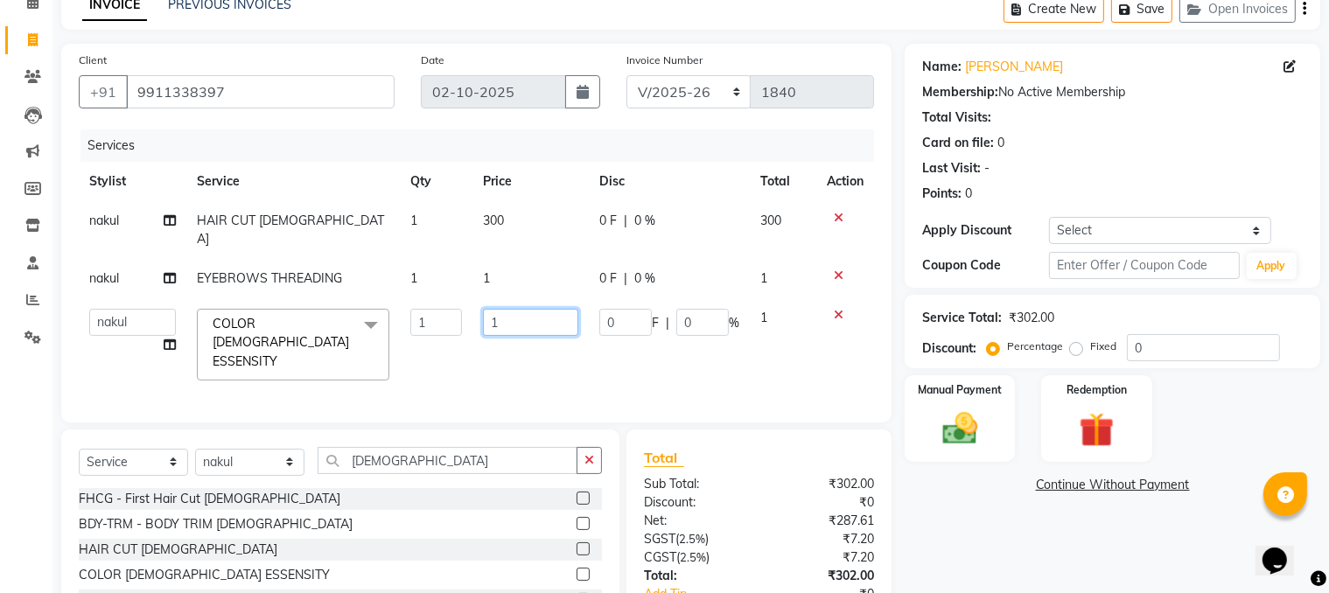
drag, startPoint x: 528, startPoint y: 301, endPoint x: 457, endPoint y: 305, distance: 71.9
click at [462, 305] on tr "[PERSON_NAME] HEAD [PERSON_NAME] [PERSON_NAME] [PERSON_NAME] [PERSON_NAME] [PER…" at bounding box center [476, 344] width 795 height 93
type input "550"
click at [472, 342] on td "550" at bounding box center [530, 344] width 117 height 93
select select "83139"
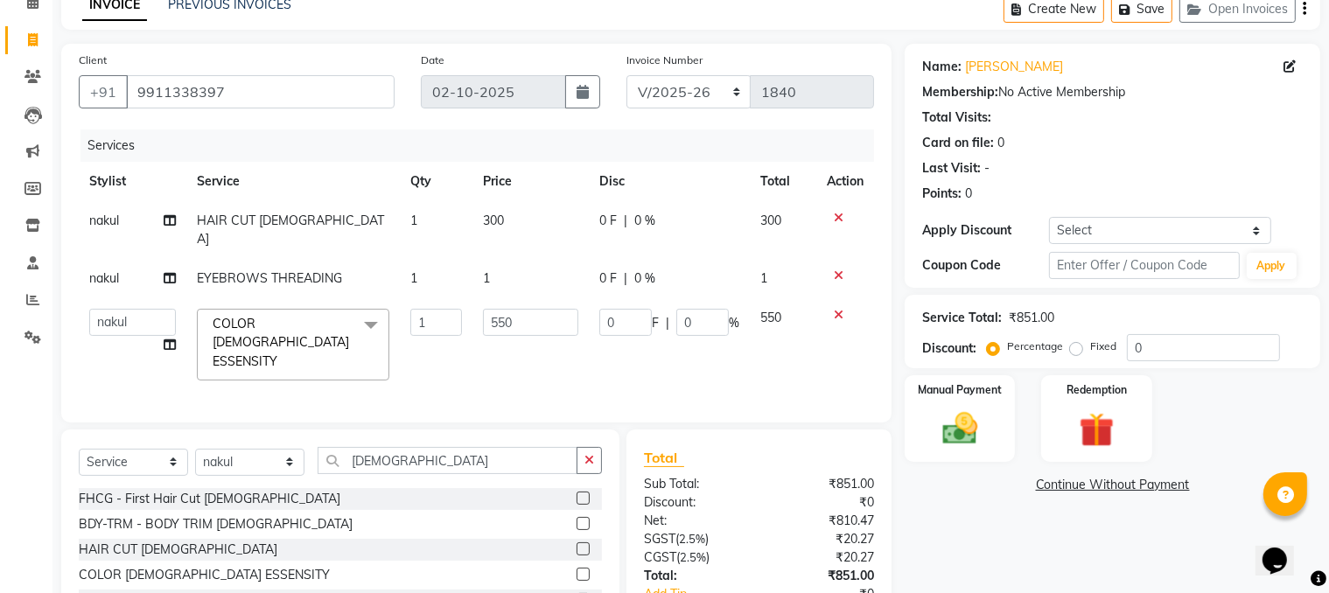
click at [510, 259] on td "1" at bounding box center [530, 278] width 117 height 39
select select "83139"
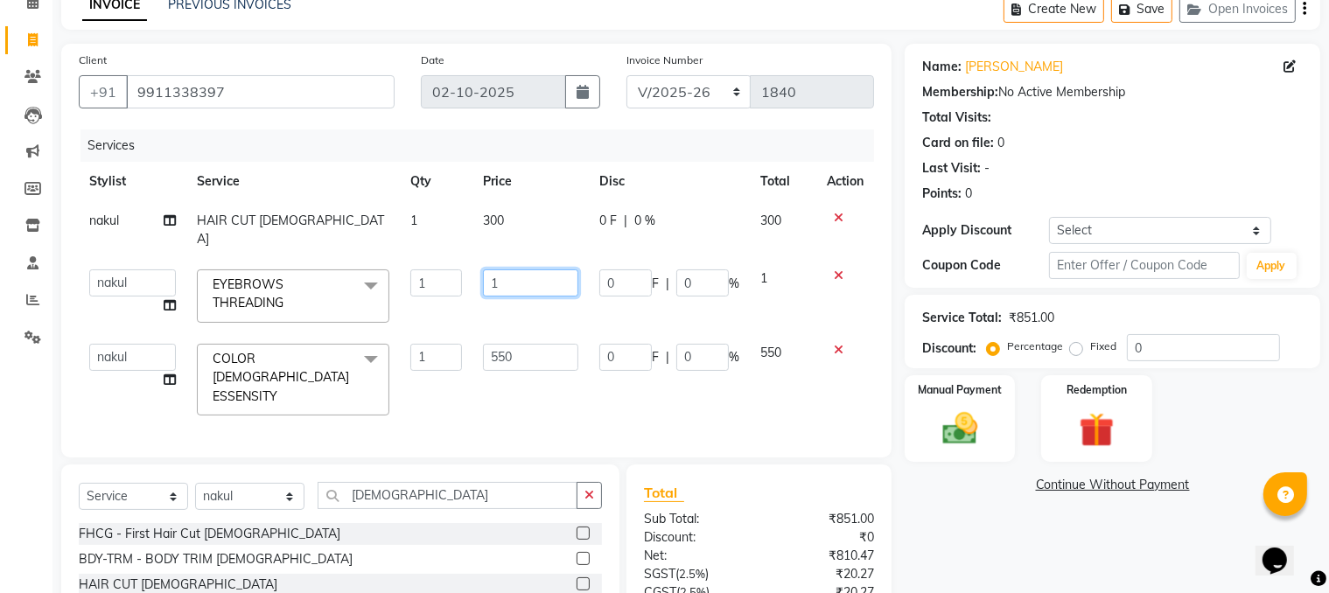
click at [530, 269] on input "1" at bounding box center [531, 282] width 96 height 27
type input "100"
click at [521, 368] on div "Services Stylist Service Qty Price Disc Total Action [PERSON_NAME] HAIR CUT [DE…" at bounding box center [476, 284] width 795 height 311
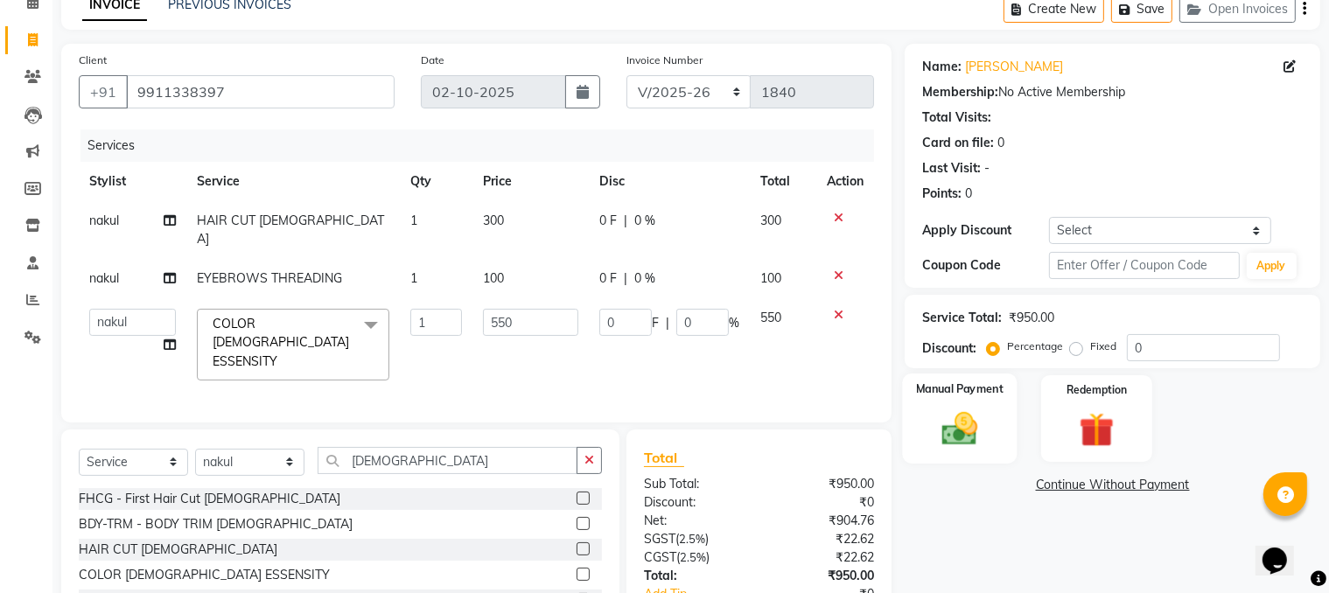
click at [950, 415] on img at bounding box center [960, 430] width 59 height 42
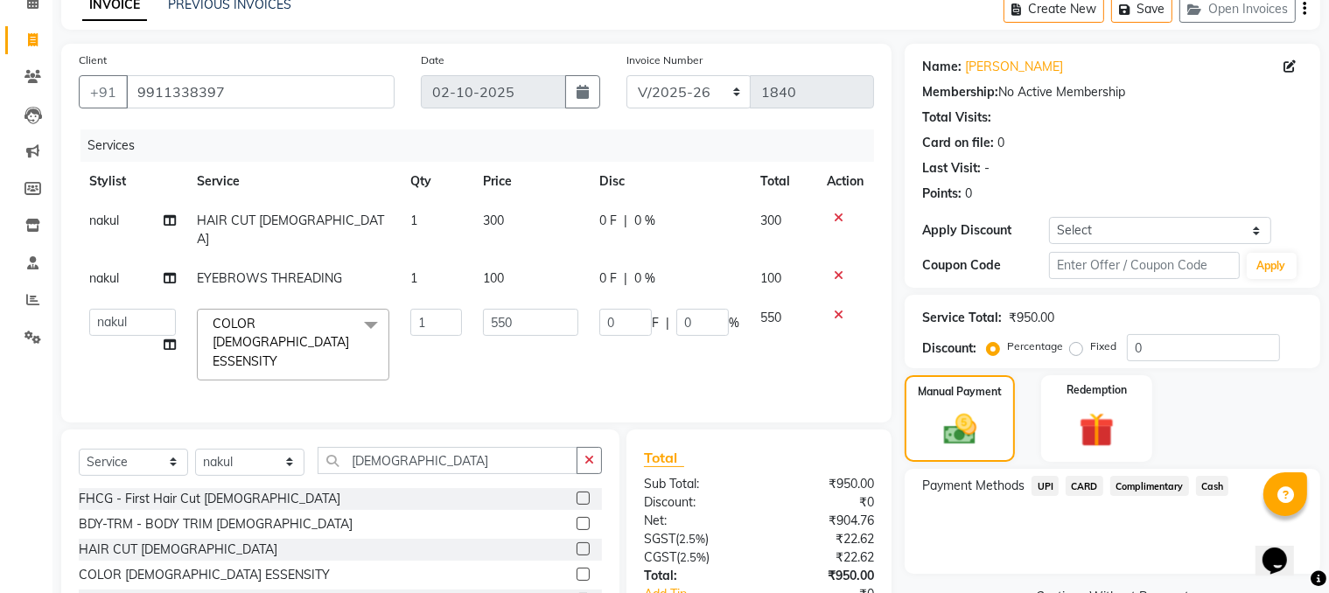
click at [1042, 466] on span "UPI" at bounding box center [1045, 486] width 27 height 20
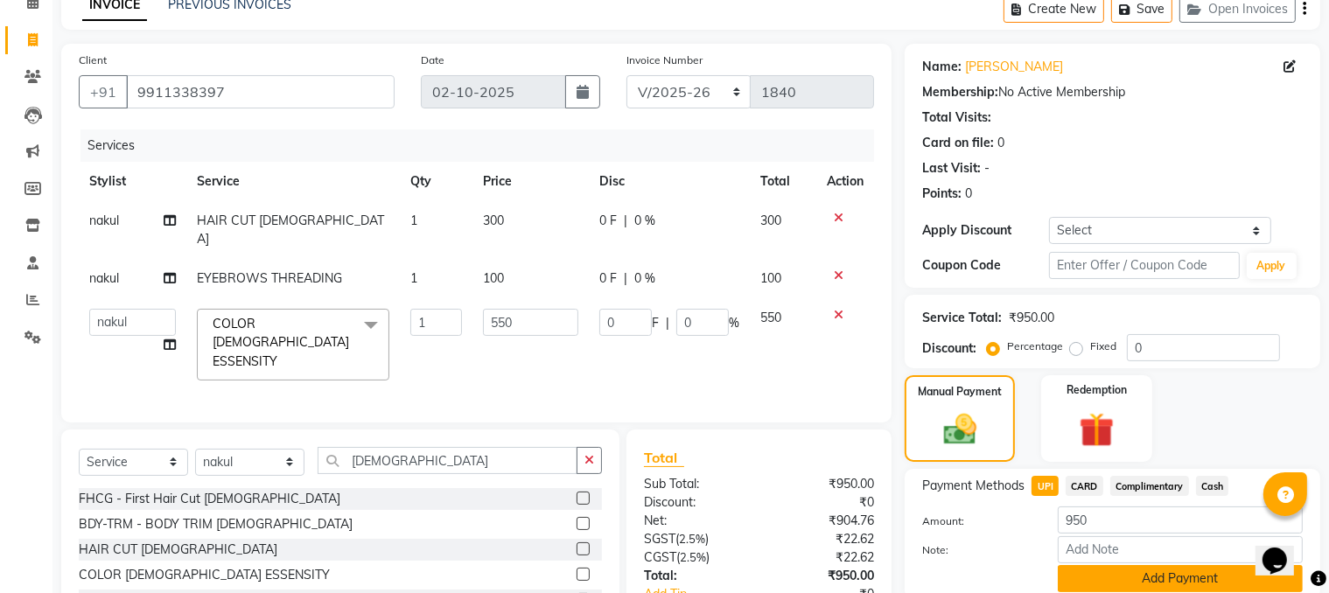
scroll to position [185, 0]
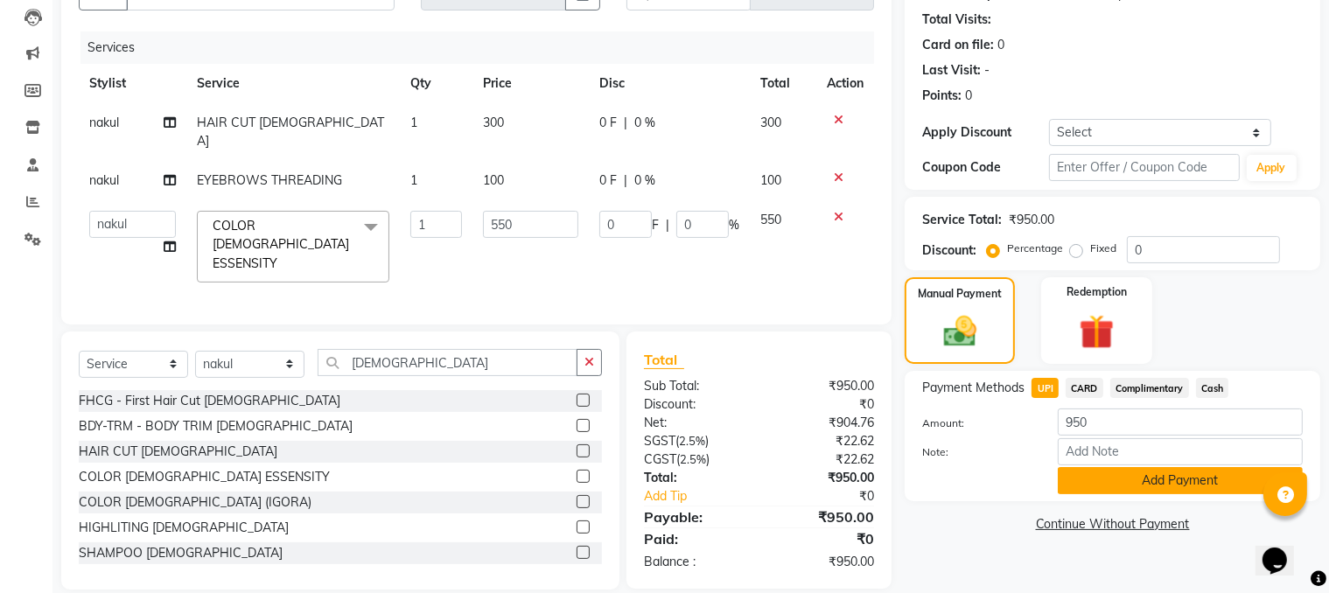
click at [1092, 466] on button "Add Payment" at bounding box center [1180, 480] width 245 height 27
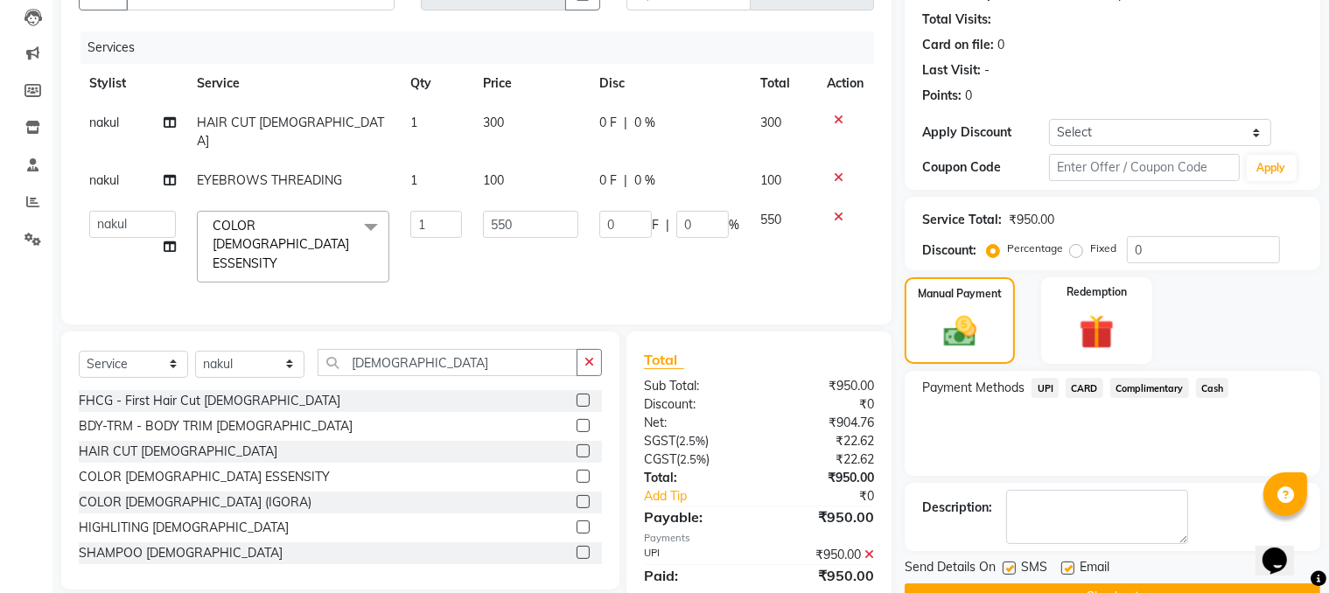
scroll to position [227, 0]
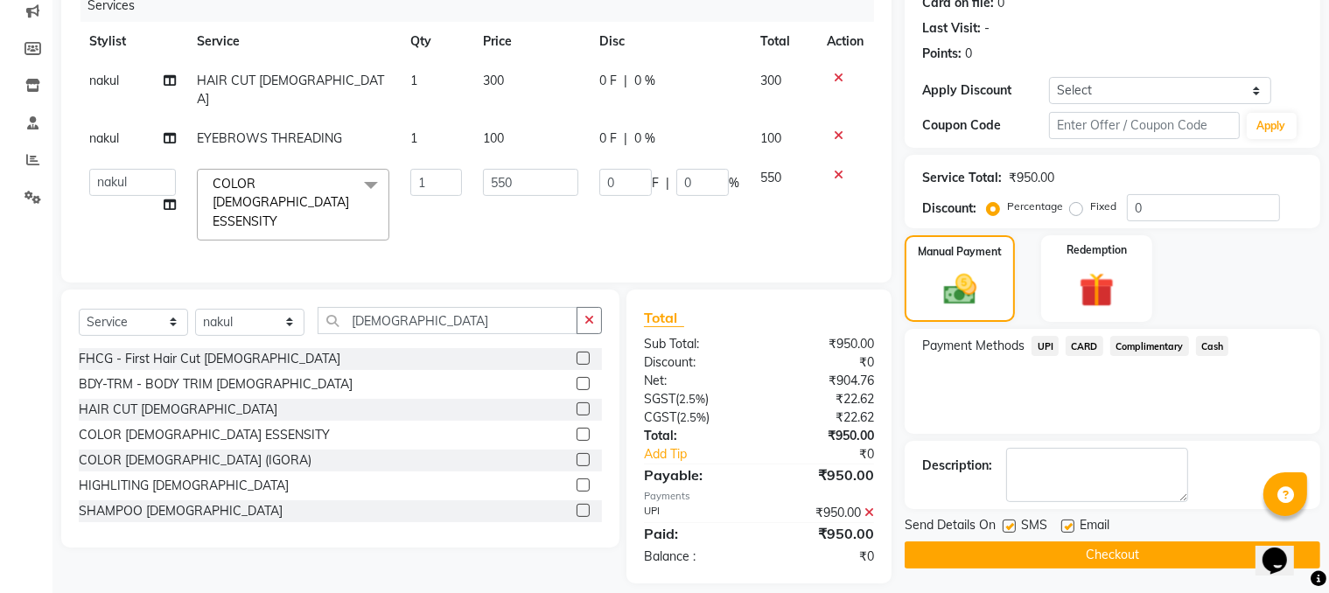
click at [1046, 466] on button "Checkout" at bounding box center [1113, 555] width 416 height 27
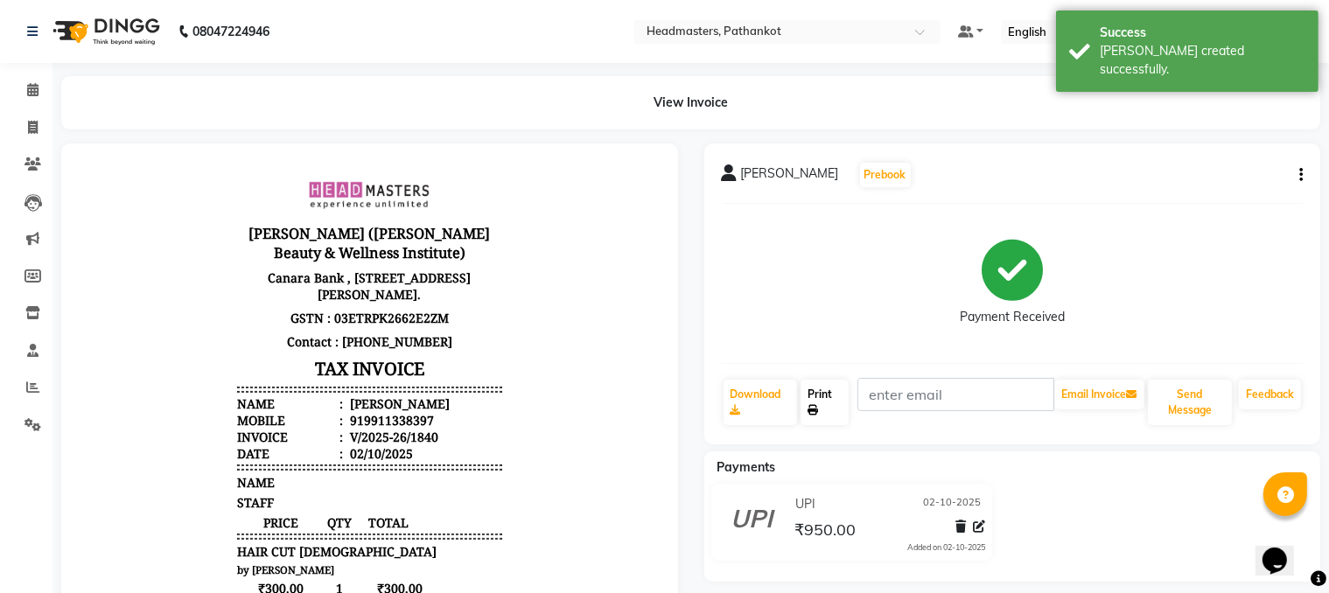
click at [811, 399] on link "Print" at bounding box center [825, 402] width 48 height 45
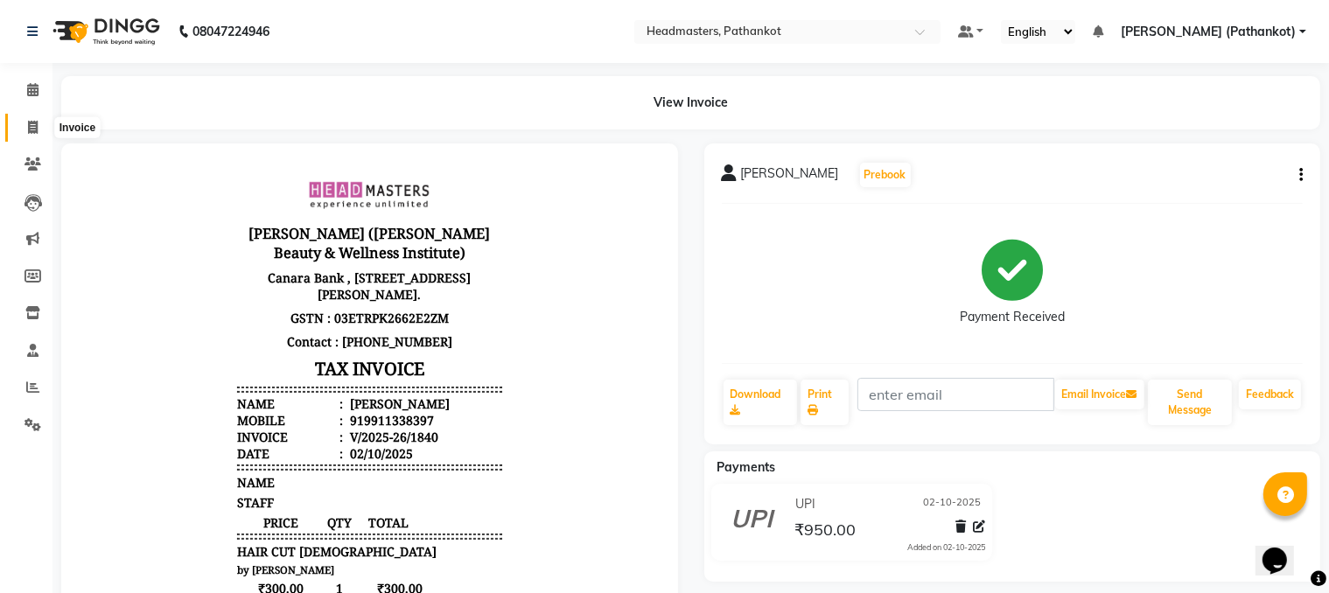
click at [34, 133] on icon at bounding box center [33, 127] width 10 height 13
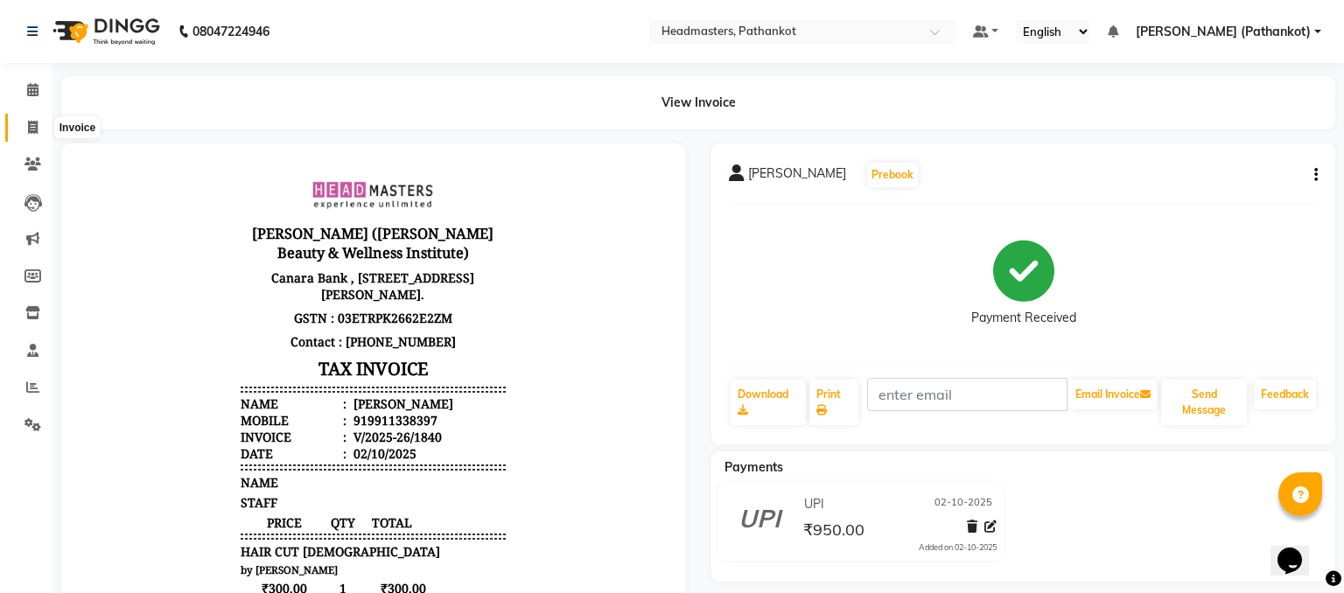
select select "7530"
select select "service"
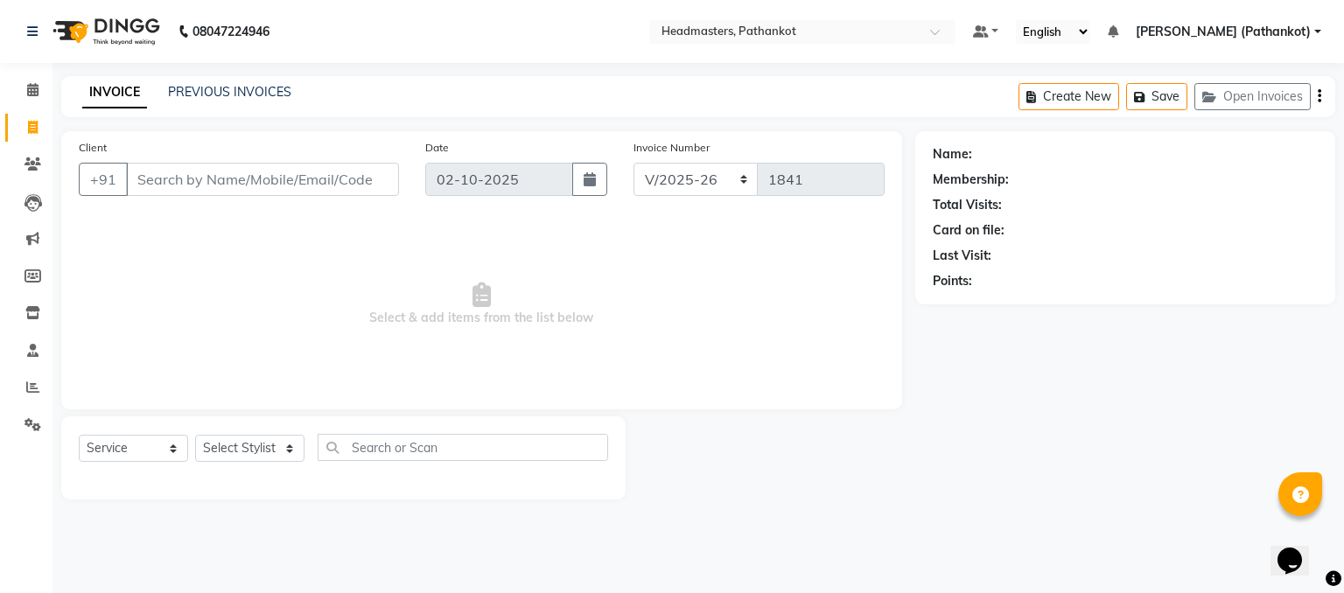
type input "9"
select select "66904"
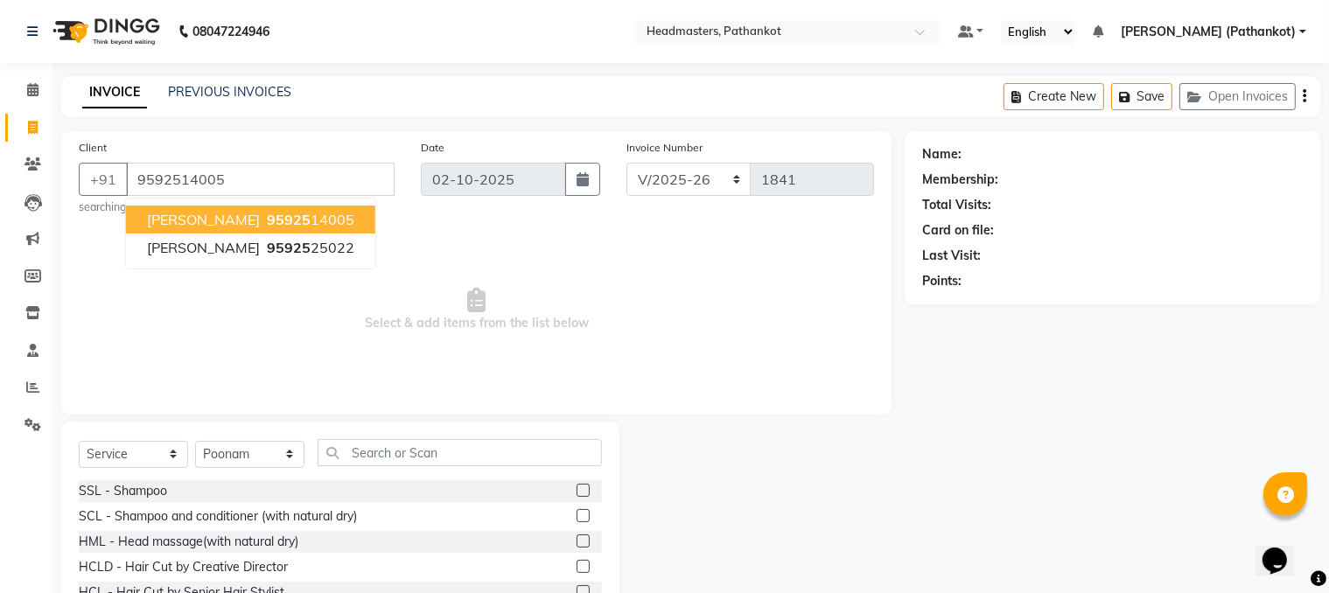
type input "9592514005"
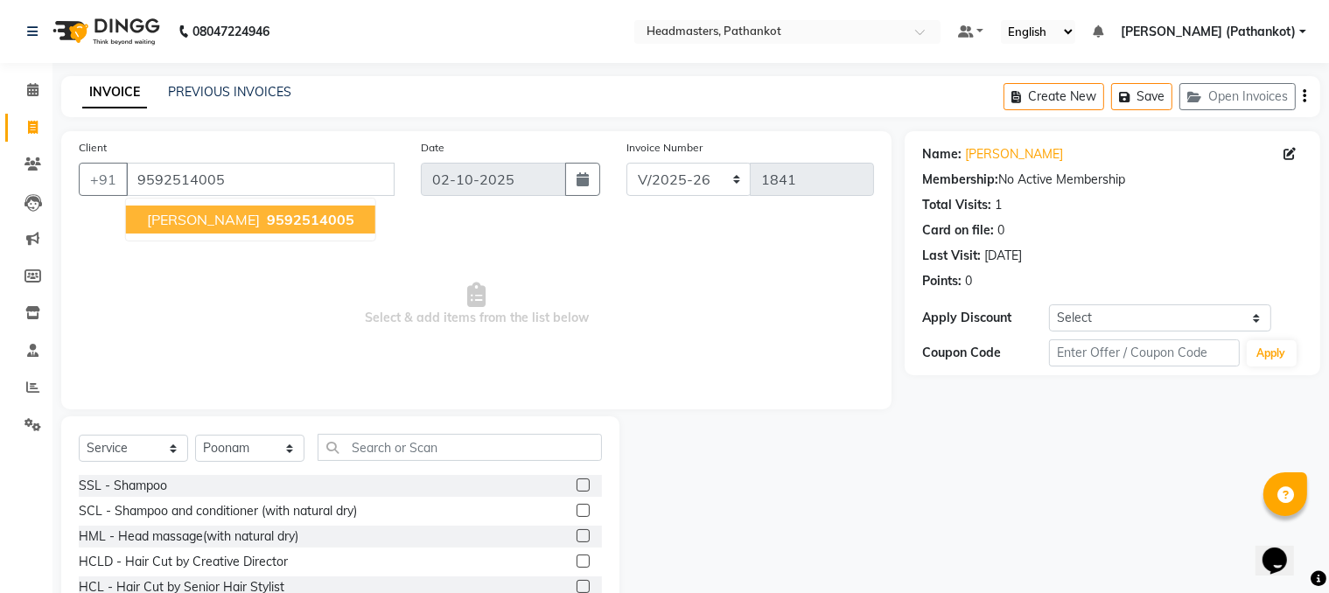
click at [199, 214] on span "[PERSON_NAME]" at bounding box center [203, 219] width 113 height 17
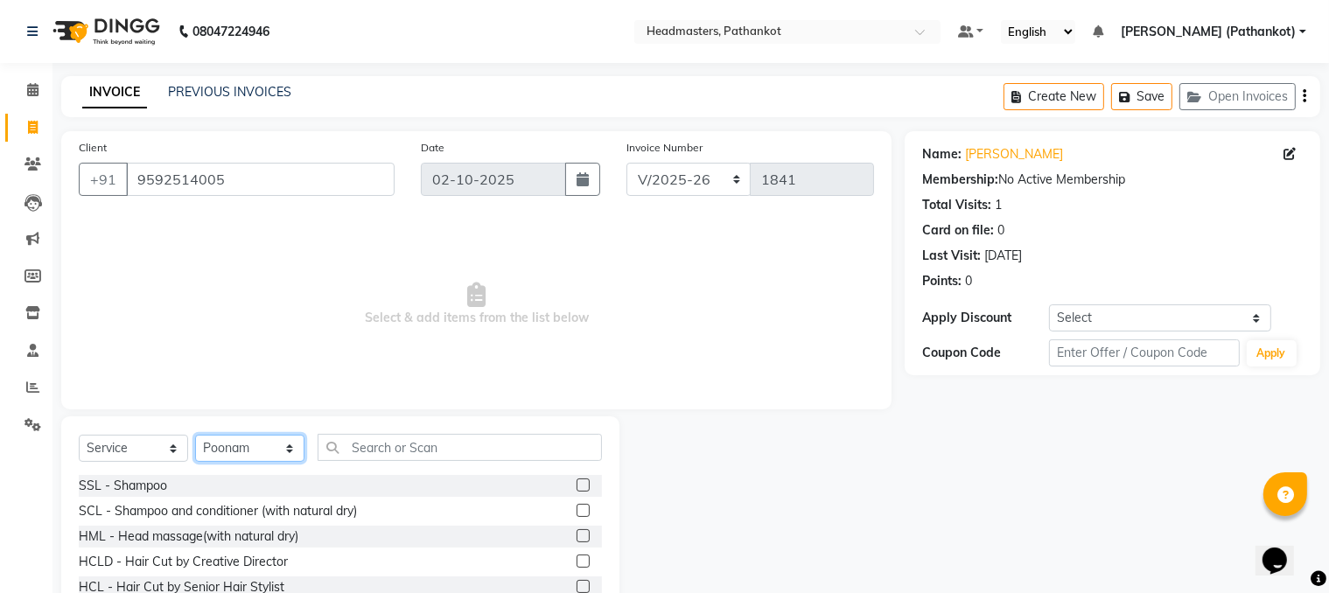
click at [280, 451] on select "Select Stylist [PERSON_NAME] HEAD [PERSON_NAME] [PERSON_NAME] [PERSON_NAME] [PE…" at bounding box center [249, 448] width 109 height 27
select select "66910"
click at [195, 436] on select "Select Stylist [PERSON_NAME] HEAD [PERSON_NAME] [PERSON_NAME] [PERSON_NAME] [PE…" at bounding box center [249, 448] width 109 height 27
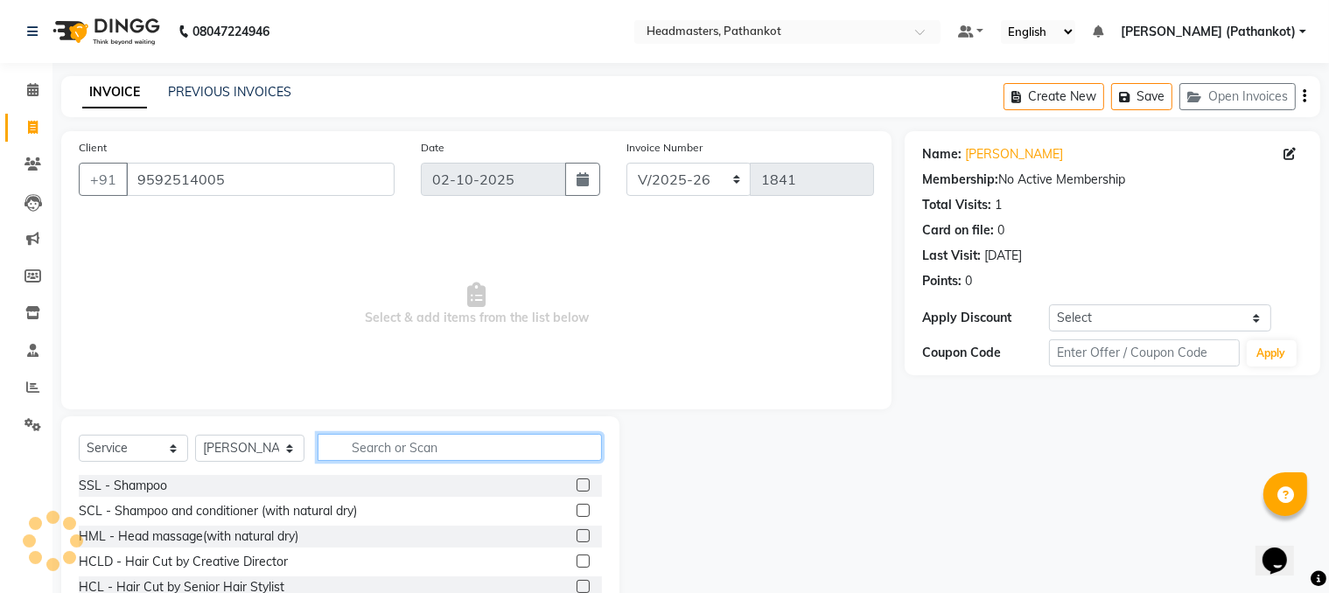
click at [433, 446] on input "text" at bounding box center [460, 447] width 284 height 27
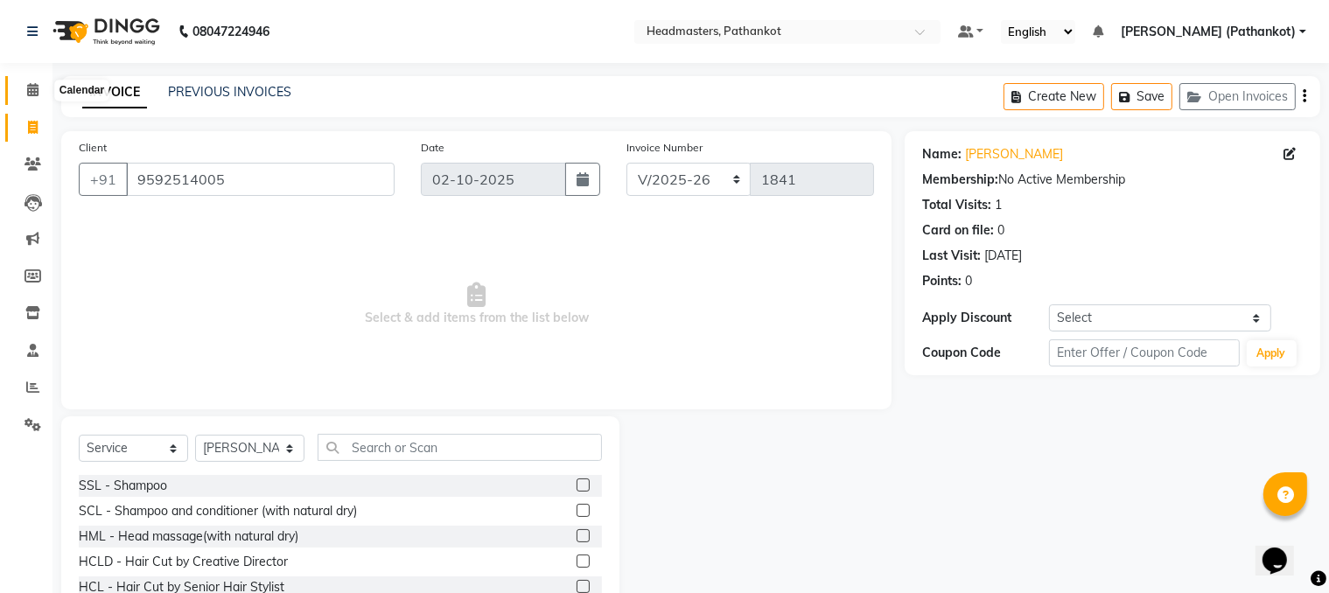
click at [31, 91] on icon at bounding box center [32, 89] width 11 height 13
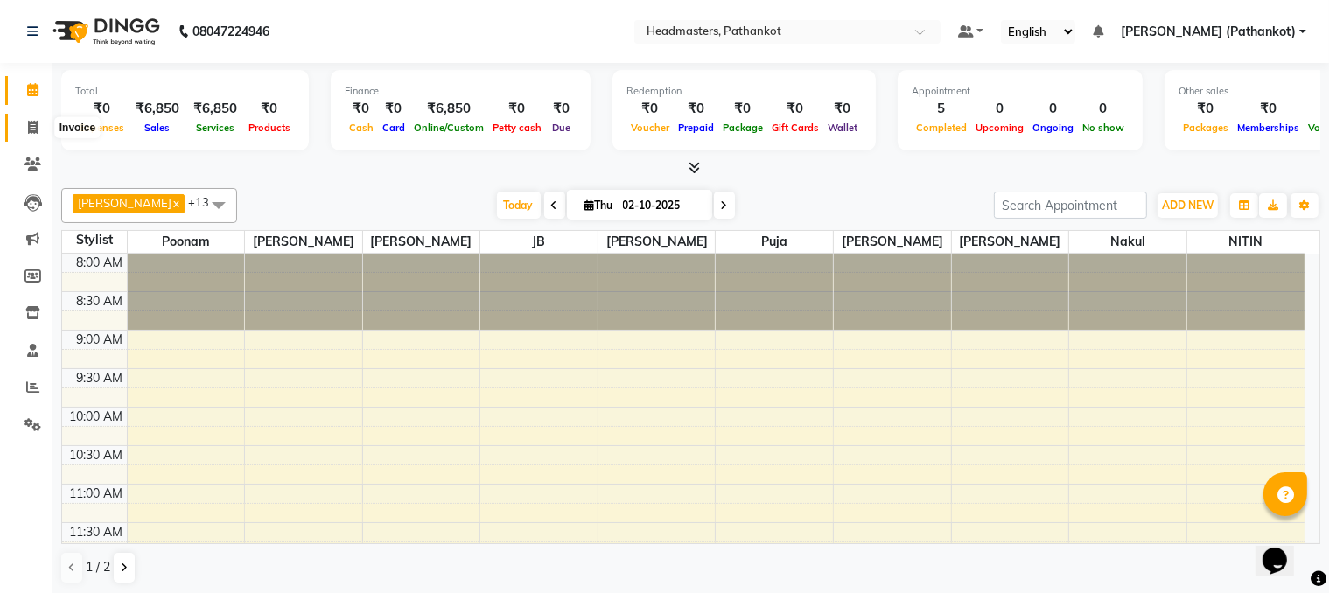
click at [19, 124] on span at bounding box center [32, 128] width 31 height 20
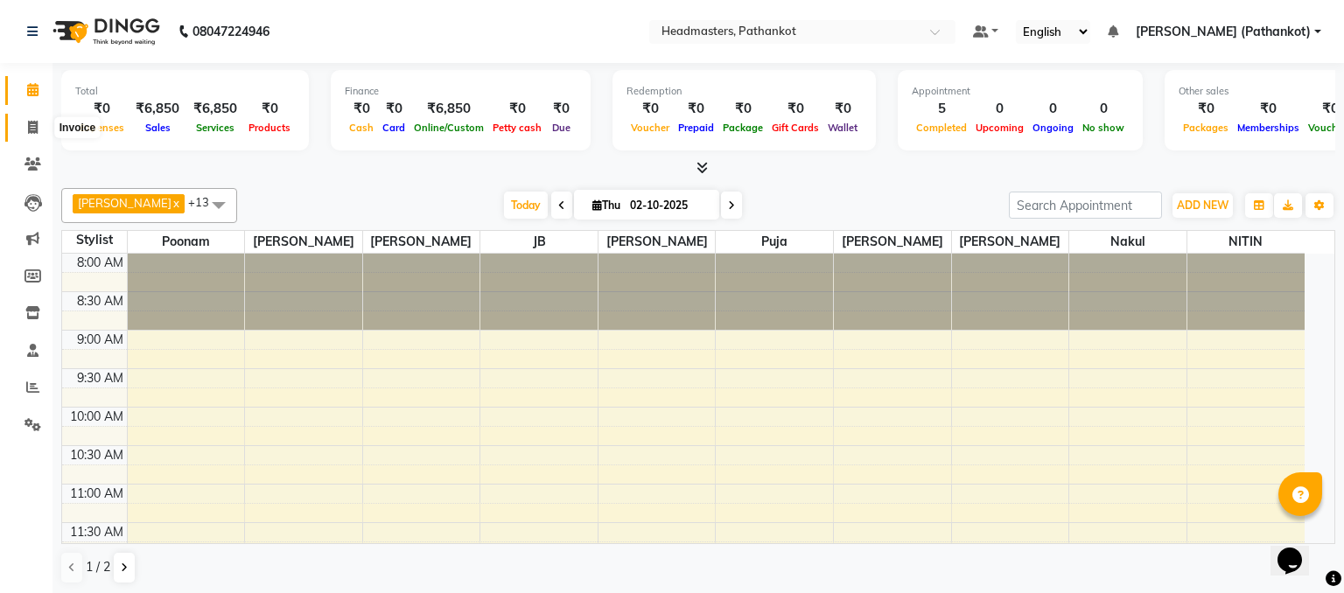
select select "7530"
select select "service"
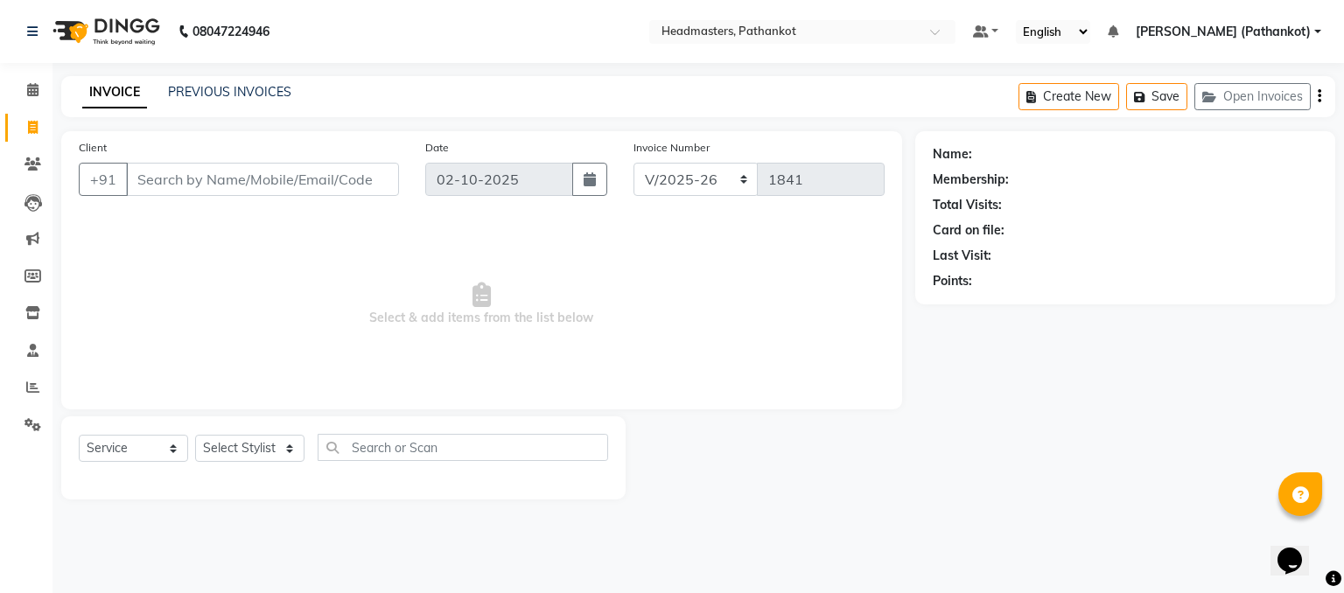
select select "66904"
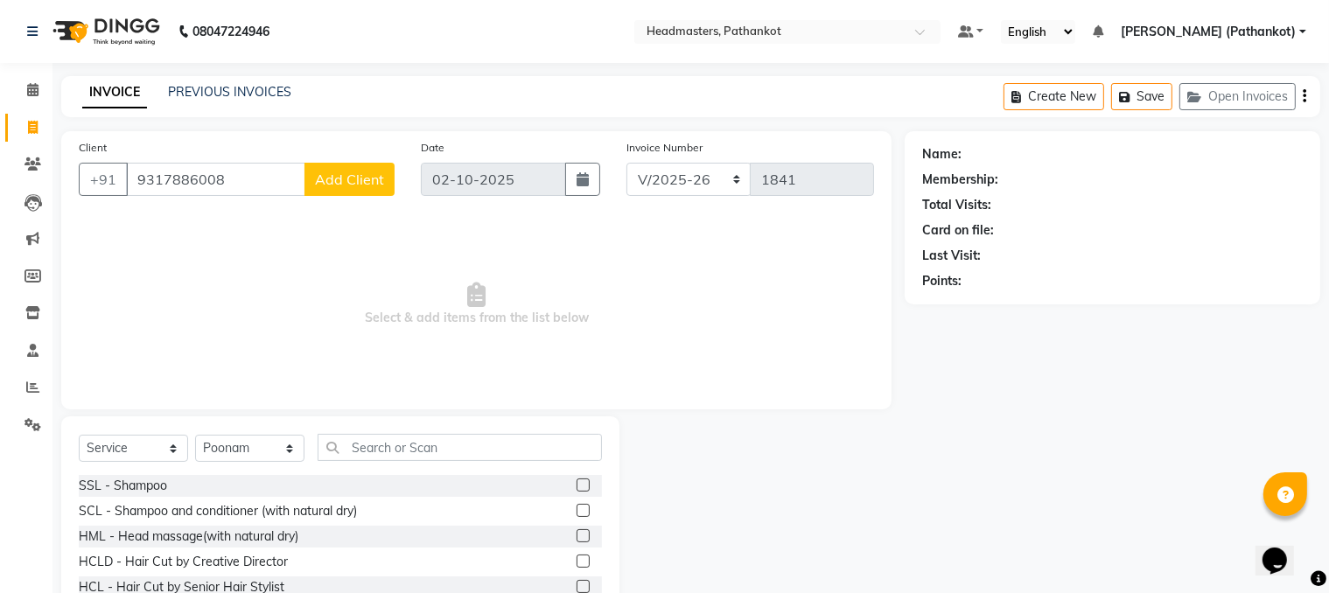
type input "9317886008"
click at [361, 178] on span "Add Client" at bounding box center [349, 179] width 69 height 17
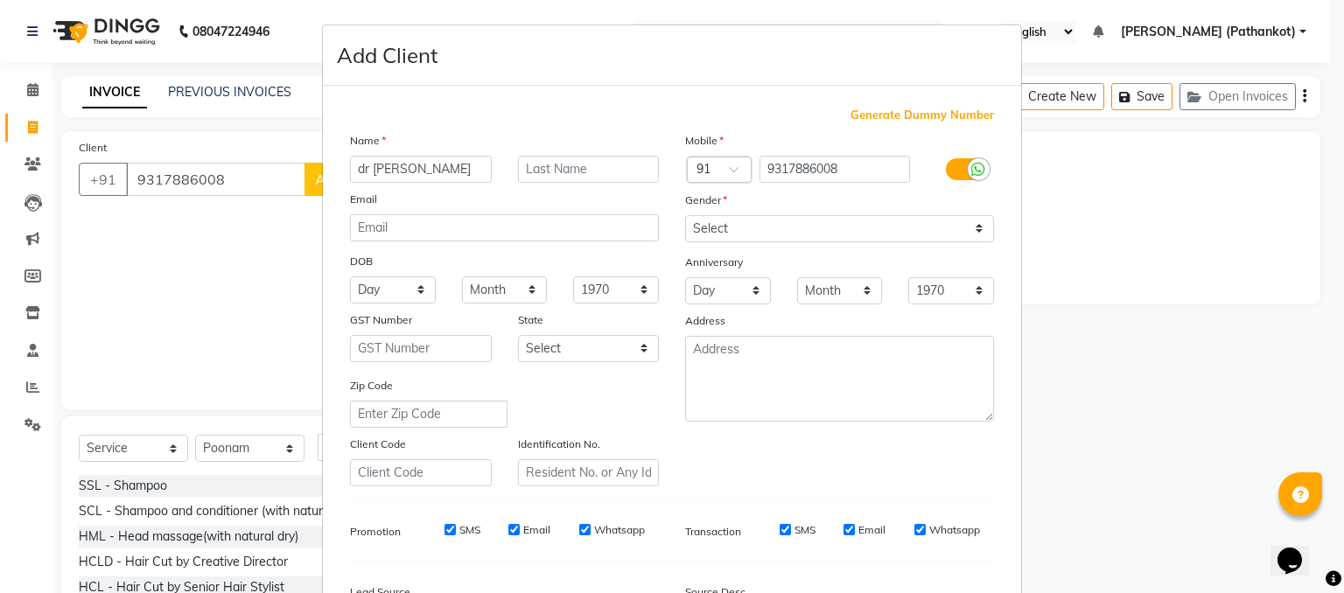
type input "dr [PERSON_NAME]"
click at [723, 224] on select "Select [DEMOGRAPHIC_DATA] [DEMOGRAPHIC_DATA] Other Prefer Not To Say" at bounding box center [839, 228] width 309 height 27
select select "[DEMOGRAPHIC_DATA]"
click at [685, 216] on select "Select [DEMOGRAPHIC_DATA] [DEMOGRAPHIC_DATA] Other Prefer Not To Say" at bounding box center [839, 228] width 309 height 27
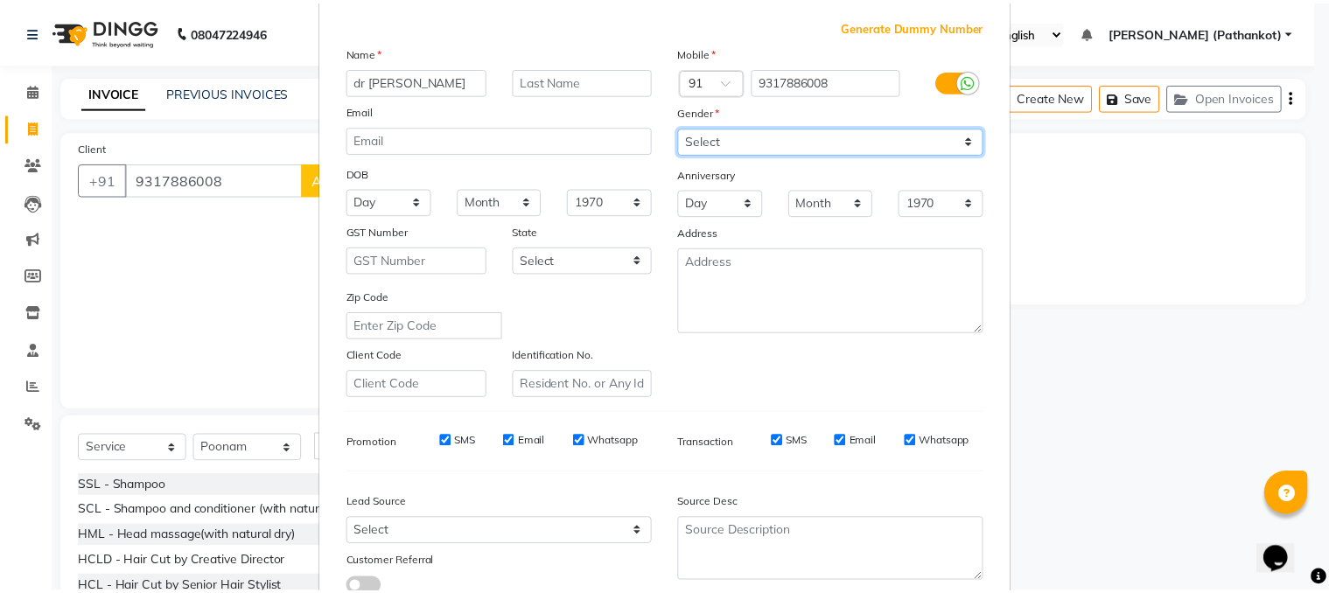
scroll to position [222, 0]
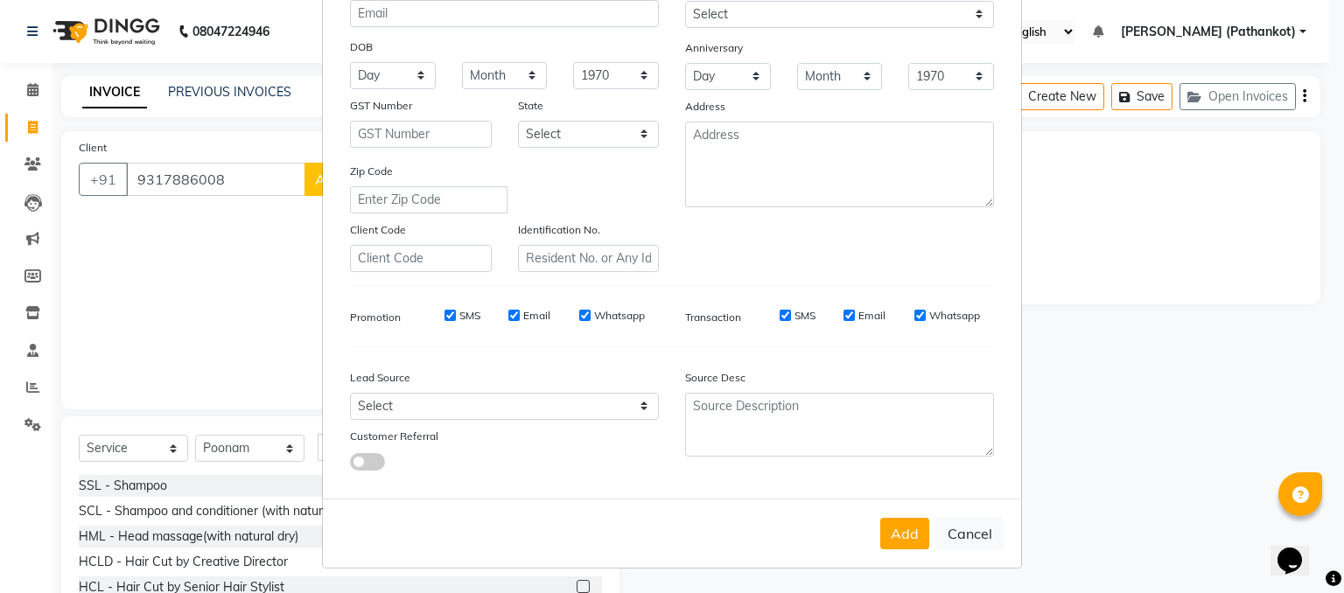
drag, startPoint x: 897, startPoint y: 528, endPoint x: 885, endPoint y: 507, distance: 23.6
click at [895, 466] on button "Add" at bounding box center [904, 533] width 49 height 31
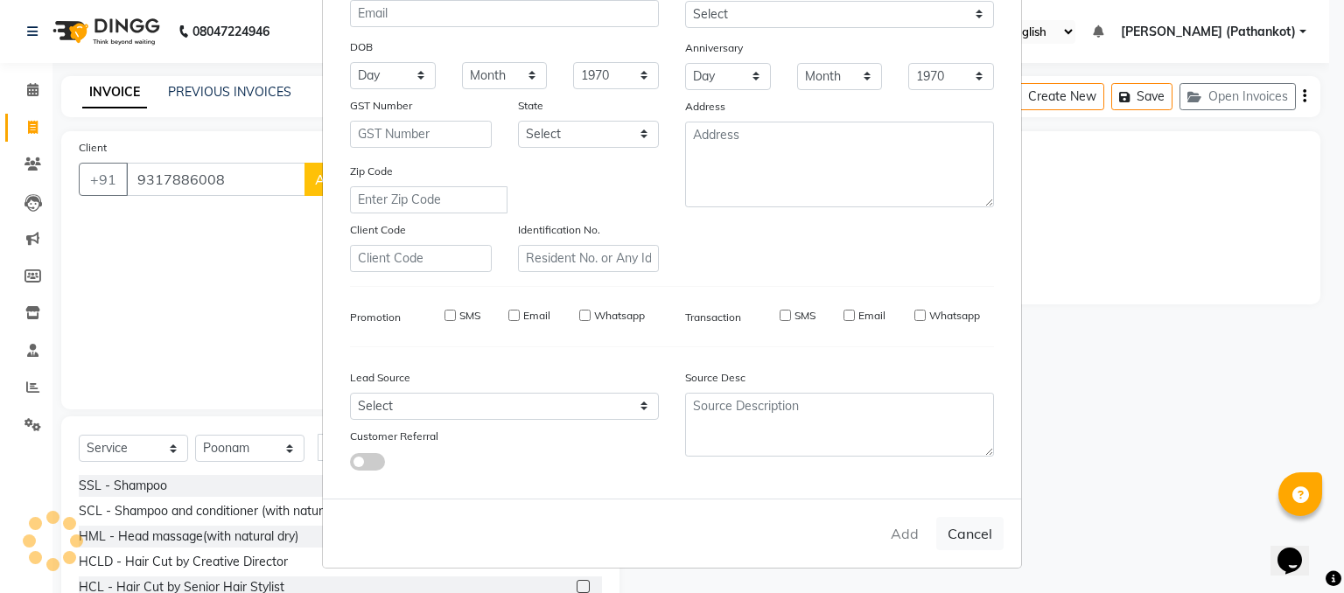
select select
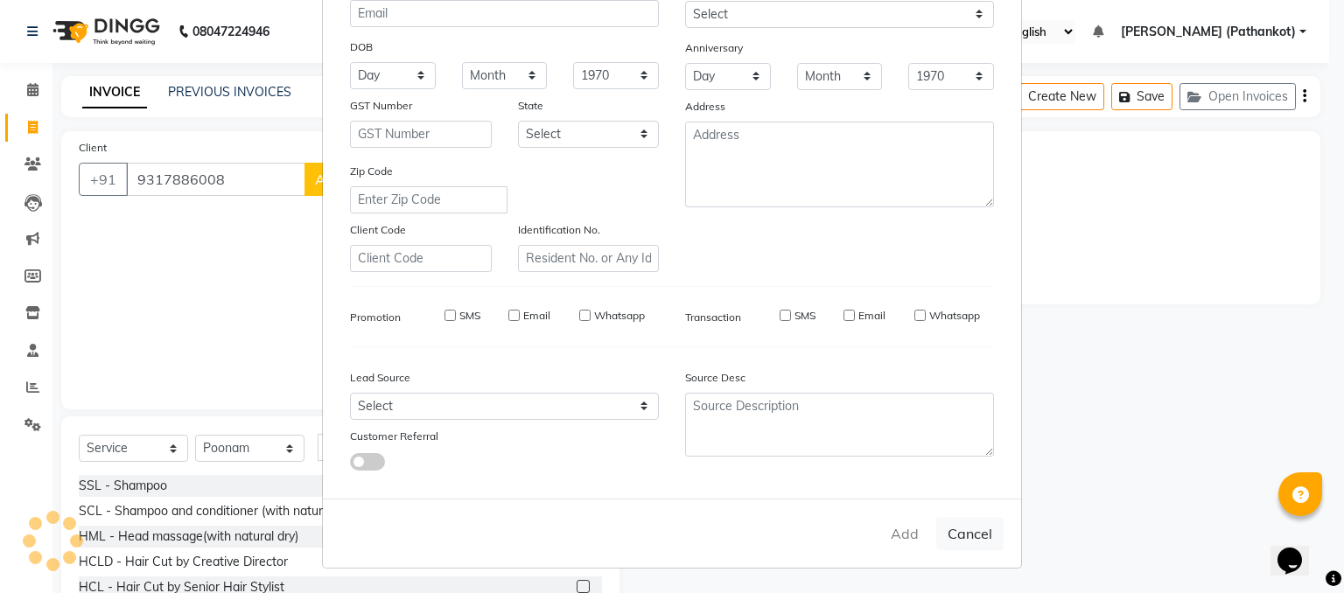
select select
checkbox input "false"
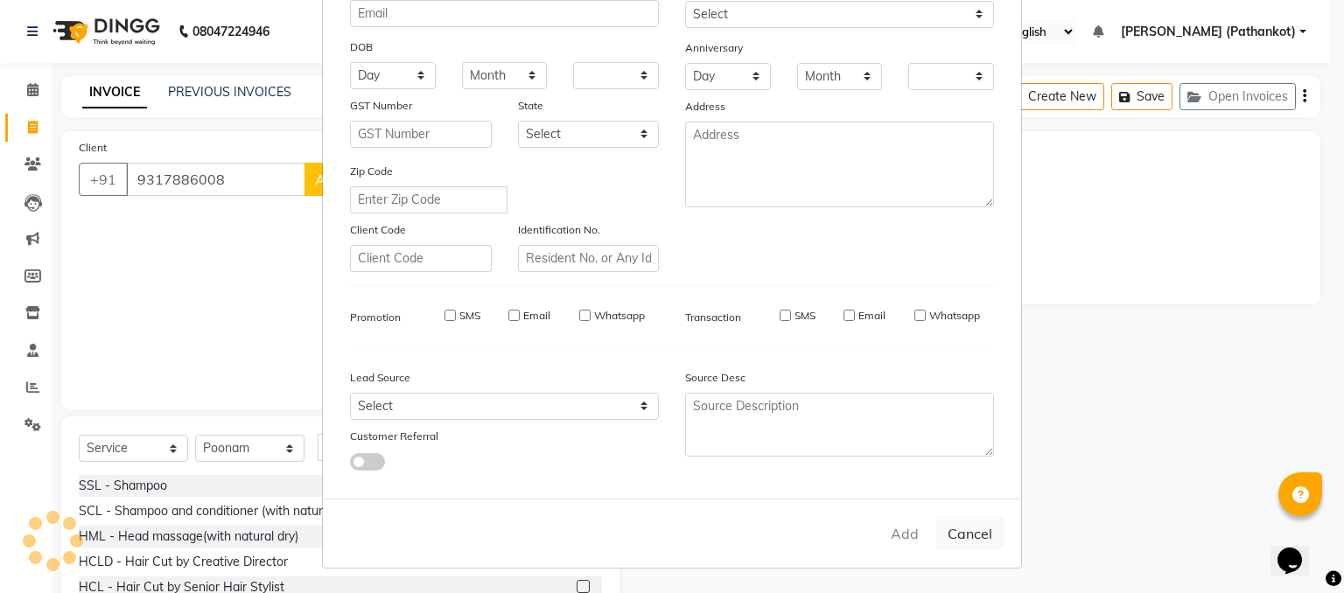
checkbox input "false"
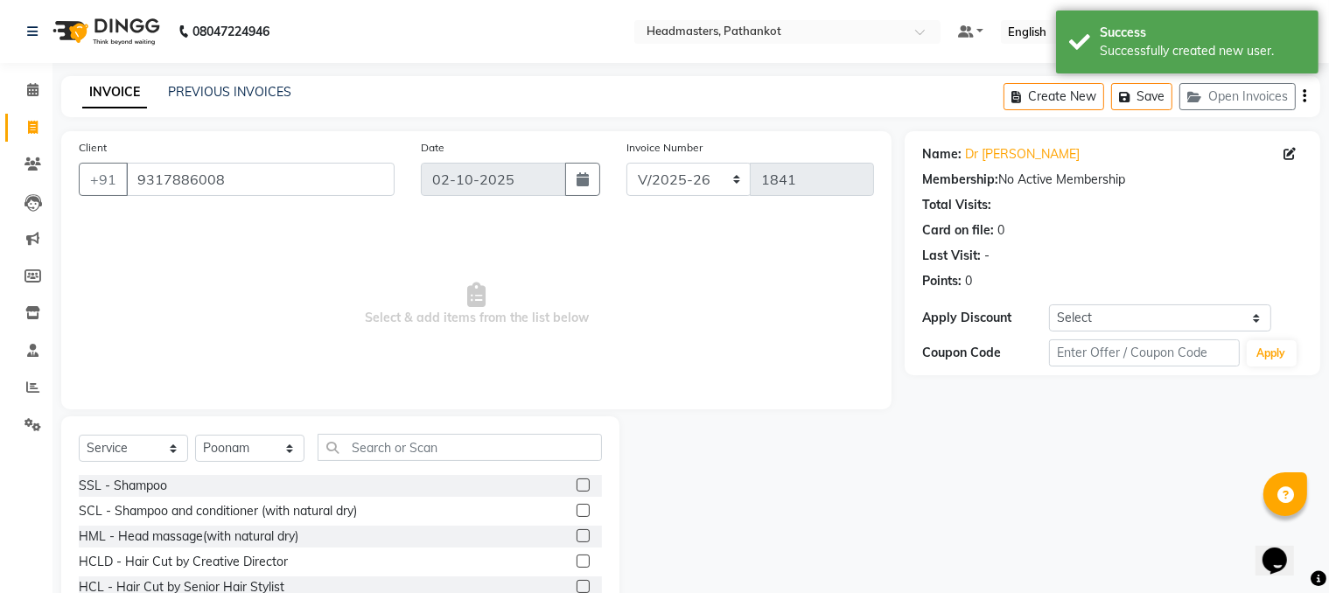
click at [304, 448] on div "Select Service Product Membership Package Voucher Prepaid Gift Card Select Styl…" at bounding box center [340, 454] width 523 height 41
click at [276, 448] on select "Select Stylist [PERSON_NAME] HEAD [PERSON_NAME] [PERSON_NAME] [PERSON_NAME] [PE…" at bounding box center [249, 448] width 109 height 27
select select "83139"
click at [195, 436] on select "Select Stylist [PERSON_NAME] HEAD [PERSON_NAME] [PERSON_NAME] [PERSON_NAME] [PE…" at bounding box center [249, 448] width 109 height 27
click at [365, 450] on input "text" at bounding box center [460, 447] width 284 height 27
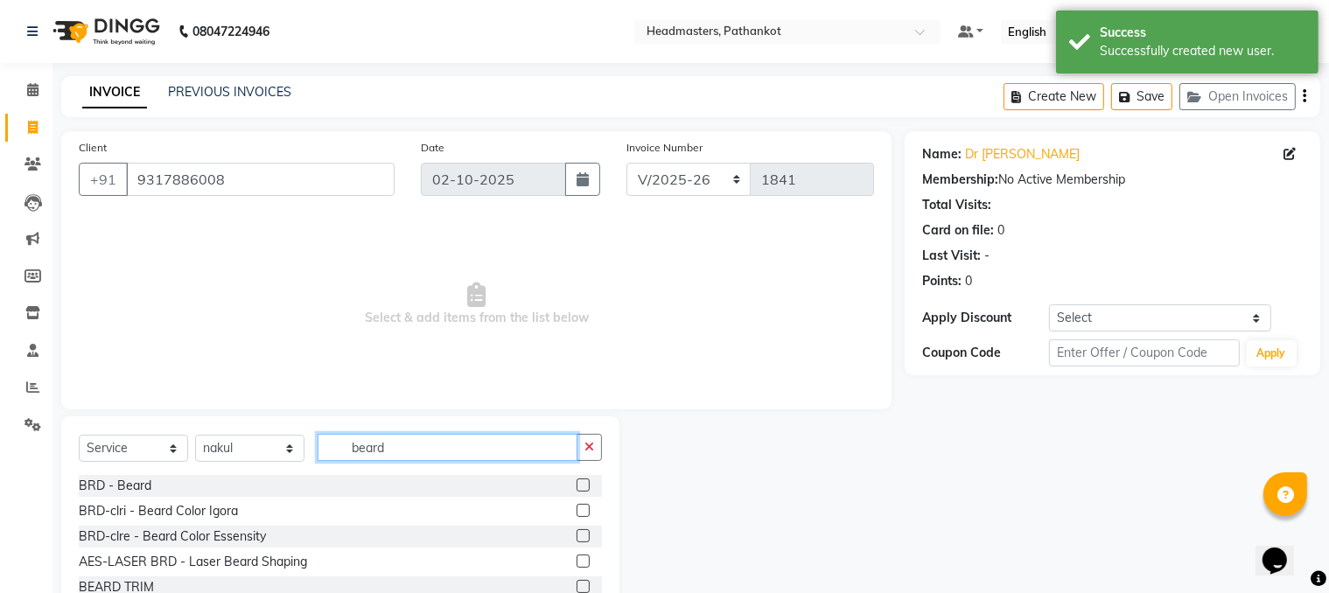
type input "beard"
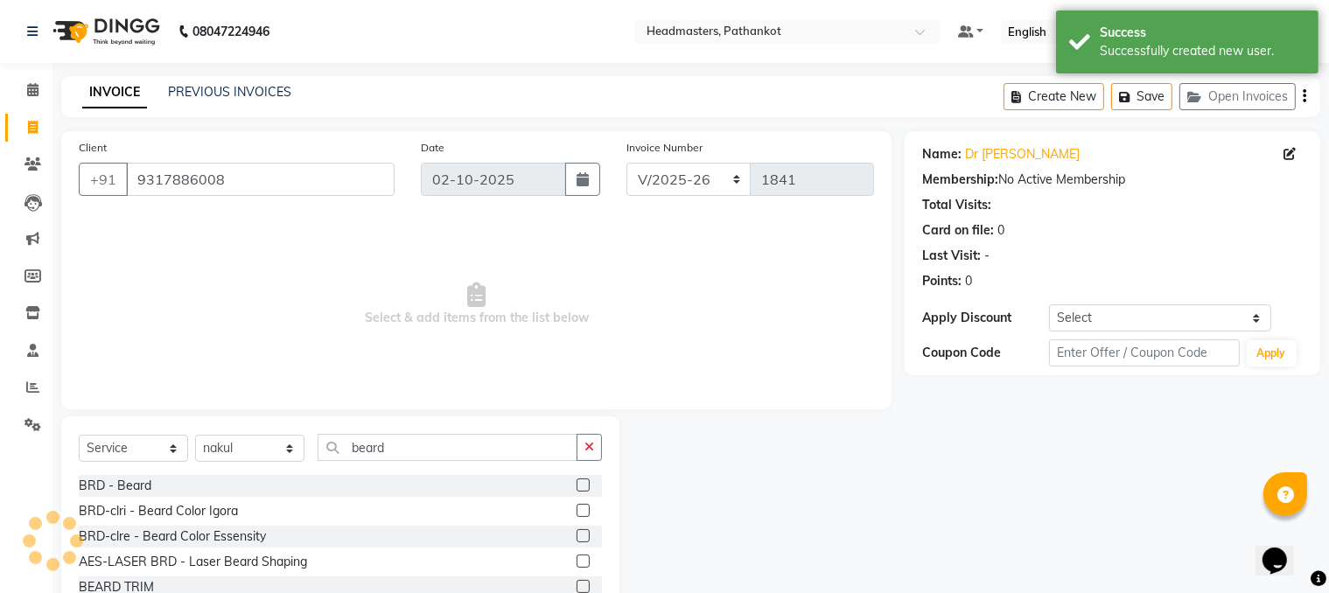
drag, startPoint x: 567, startPoint y: 486, endPoint x: 535, endPoint y: 465, distance: 38.1
click at [577, 466] on label at bounding box center [583, 485] width 13 height 13
click at [577, 466] on input "checkbox" at bounding box center [582, 485] width 11 height 11
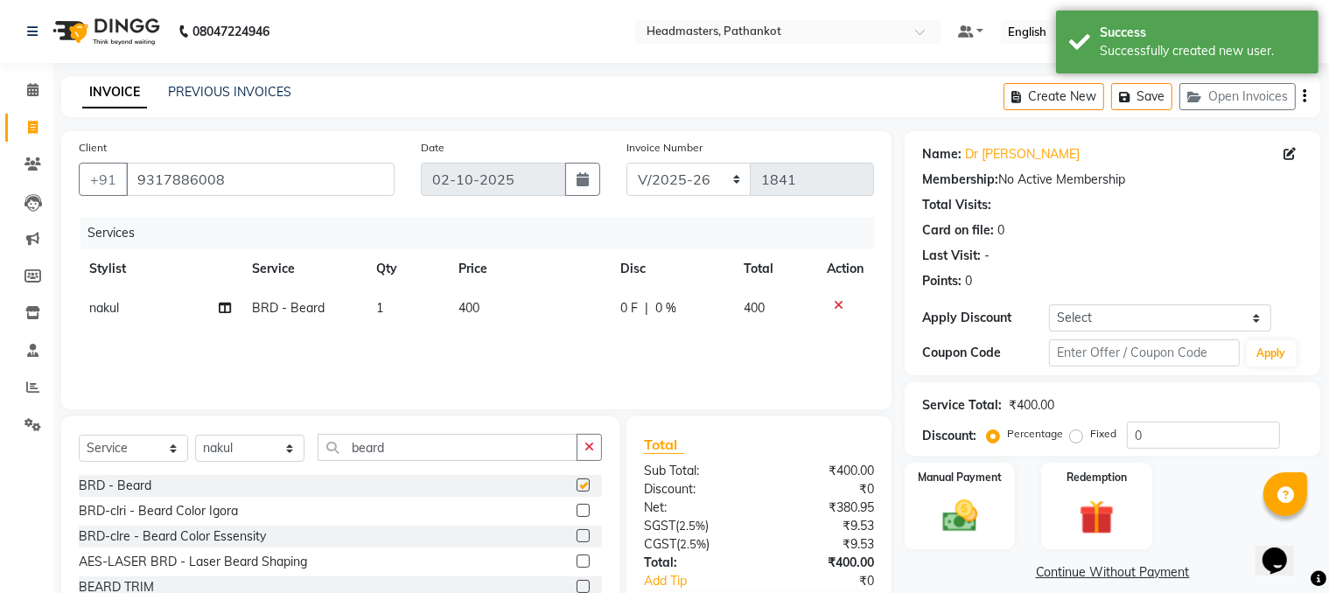
checkbox input "false"
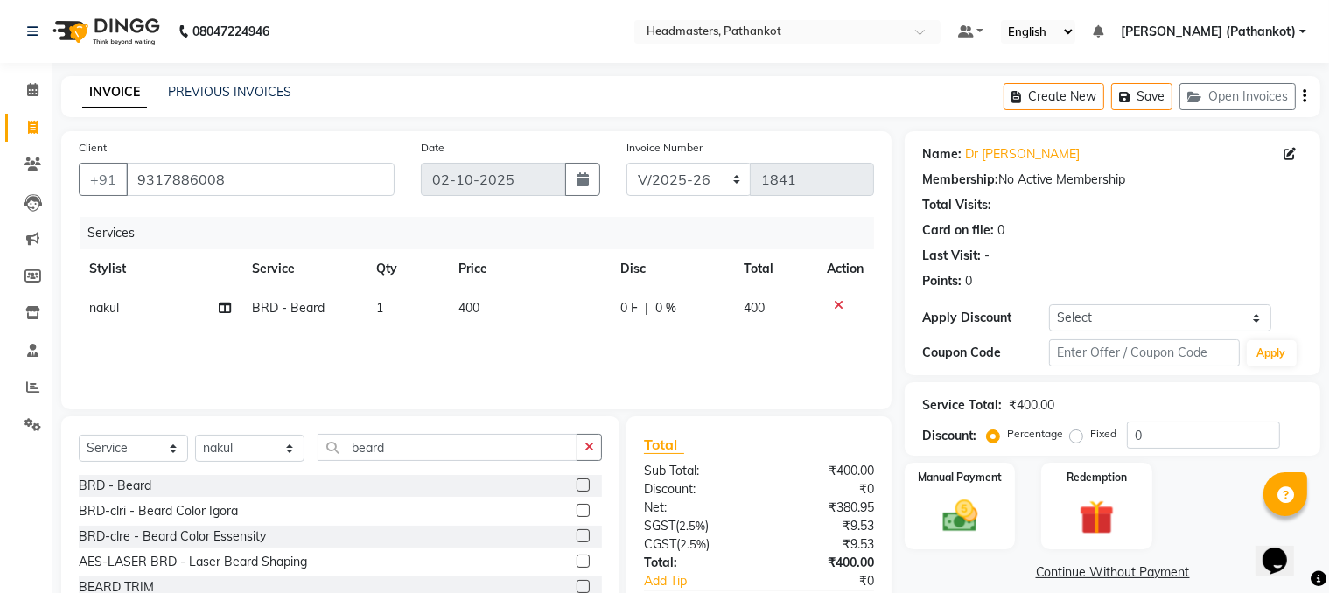
click at [479, 312] on span "400" at bounding box center [468, 308] width 21 height 16
select select "83139"
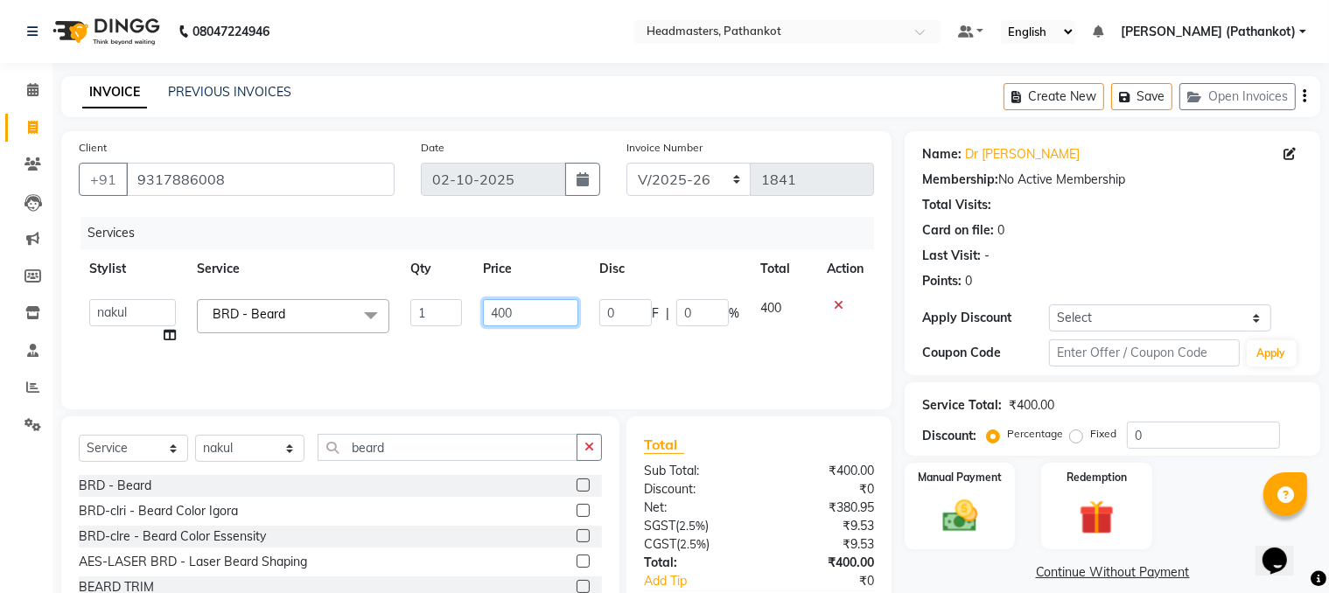
drag, startPoint x: 550, startPoint y: 301, endPoint x: 358, endPoint y: 326, distance: 194.1
click at [365, 326] on tr "[PERSON_NAME] HEAD [PERSON_NAME] [PERSON_NAME] [PERSON_NAME] [PERSON_NAME] [PER…" at bounding box center [476, 322] width 795 height 66
type input "150"
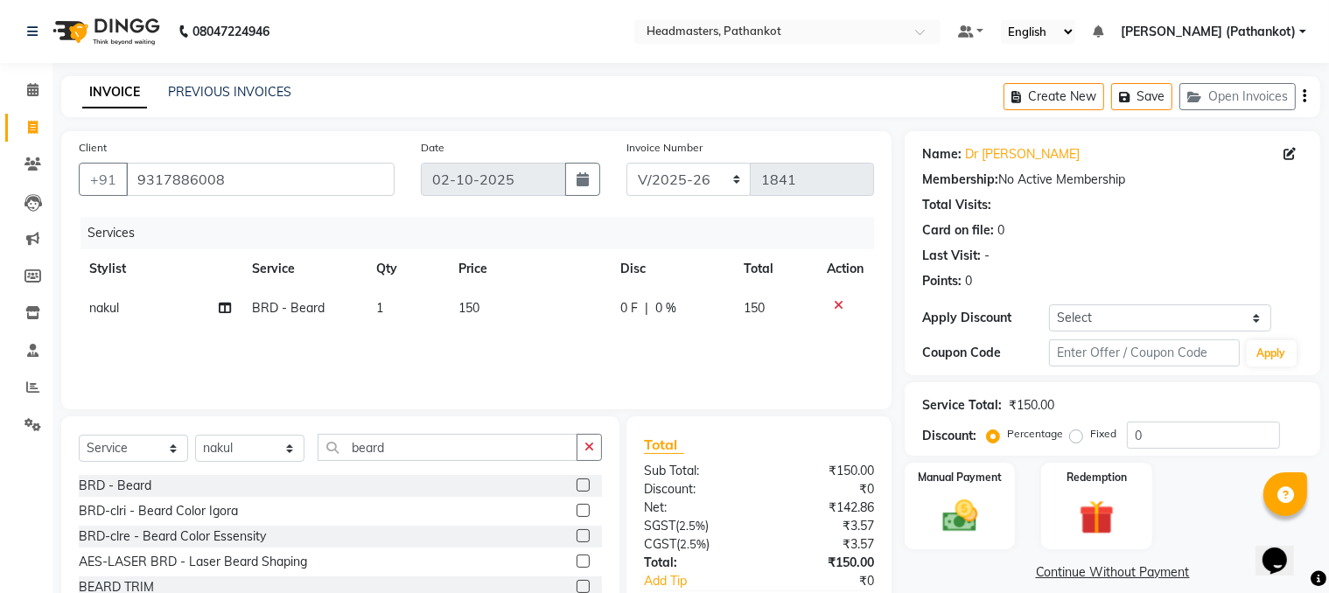
click at [364, 343] on div "Services Stylist Service Qty Price Disc Total Action [PERSON_NAME] BRD - [PERSO…" at bounding box center [476, 304] width 795 height 175
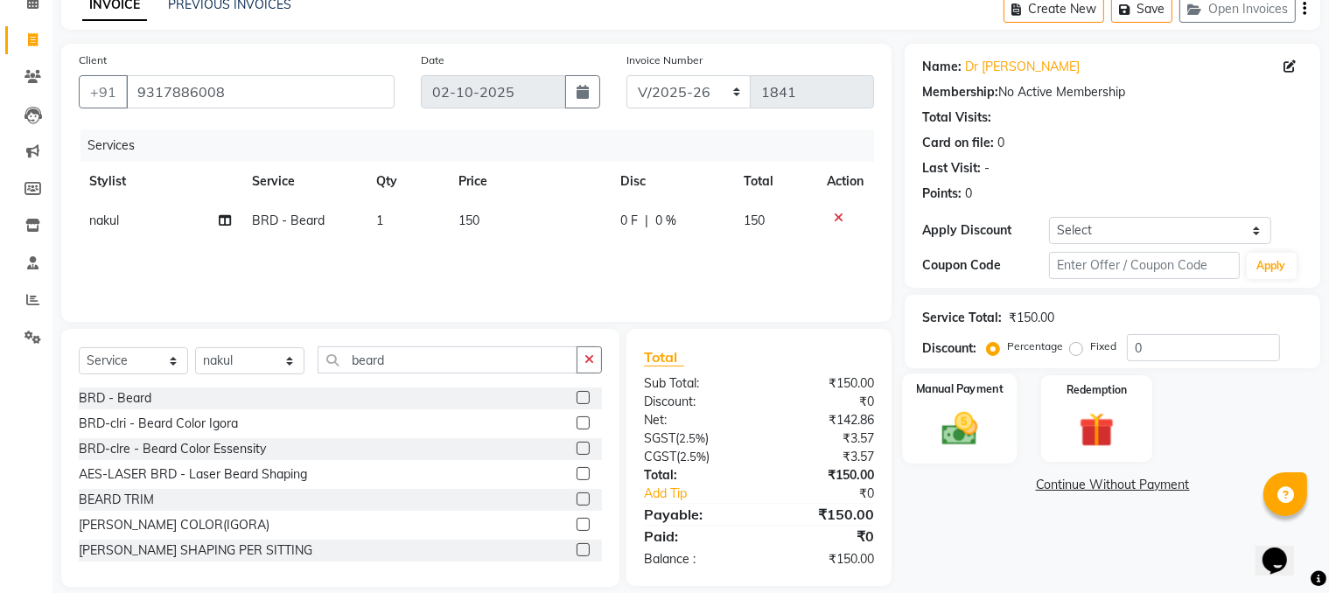
click at [983, 450] on div "Manual Payment" at bounding box center [960, 419] width 115 height 90
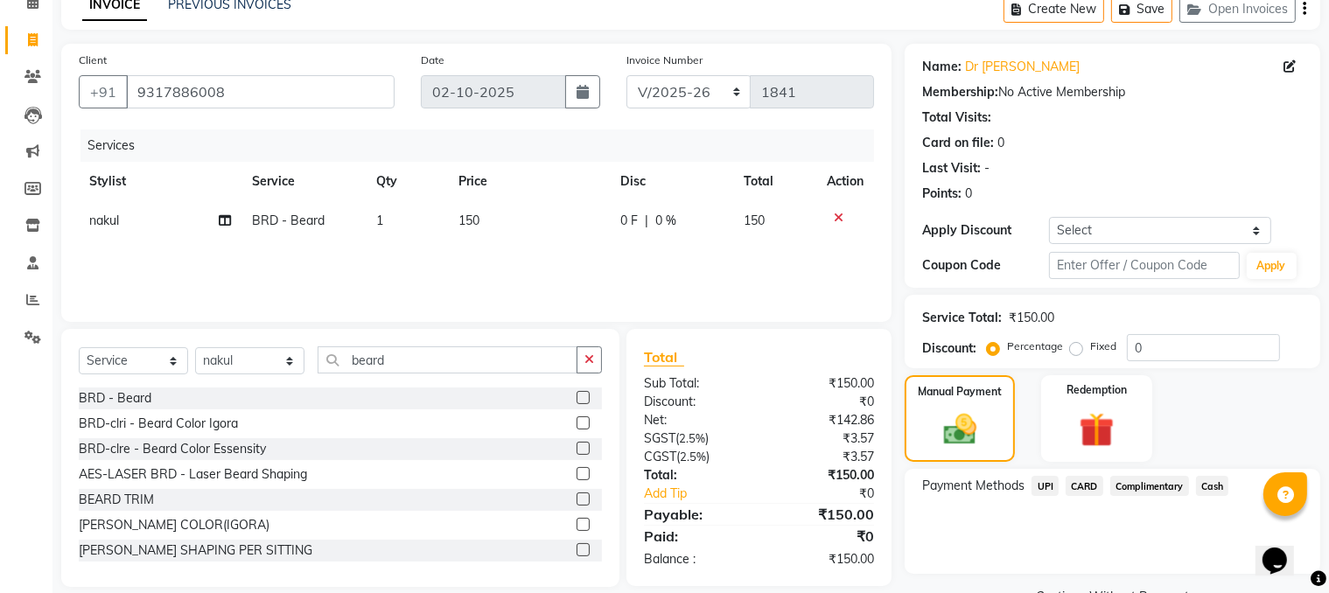
click at [1036, 466] on span "UPI" at bounding box center [1045, 486] width 27 height 20
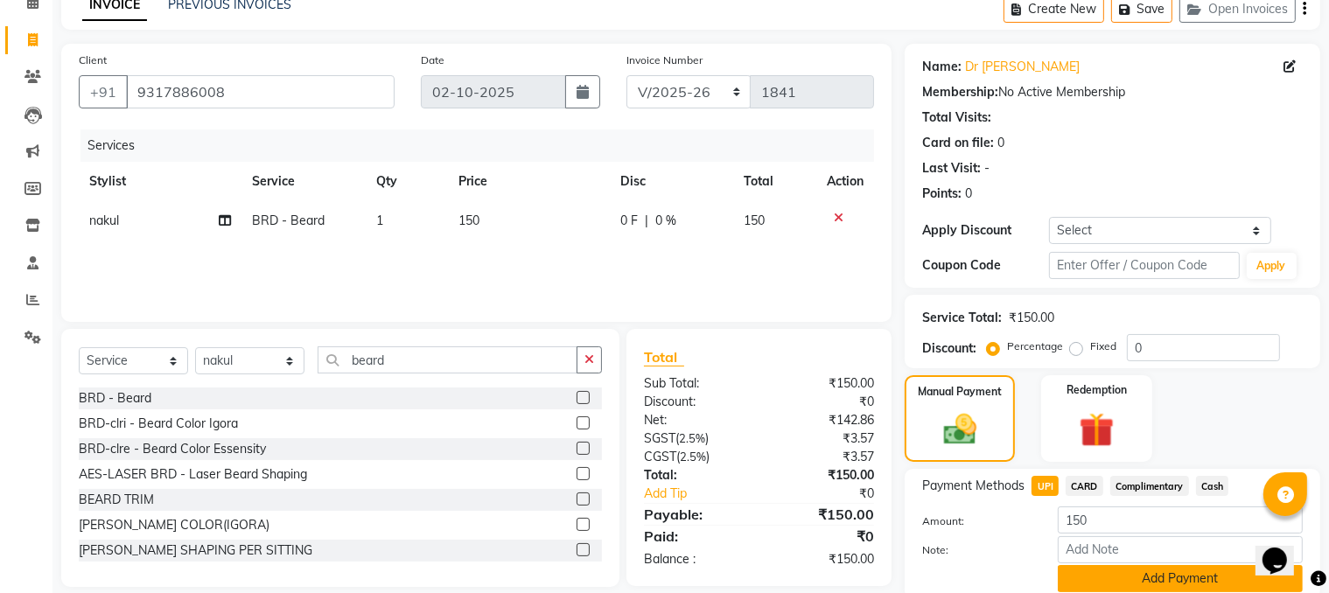
click at [1139, 466] on button "Add Payment" at bounding box center [1180, 578] width 245 height 27
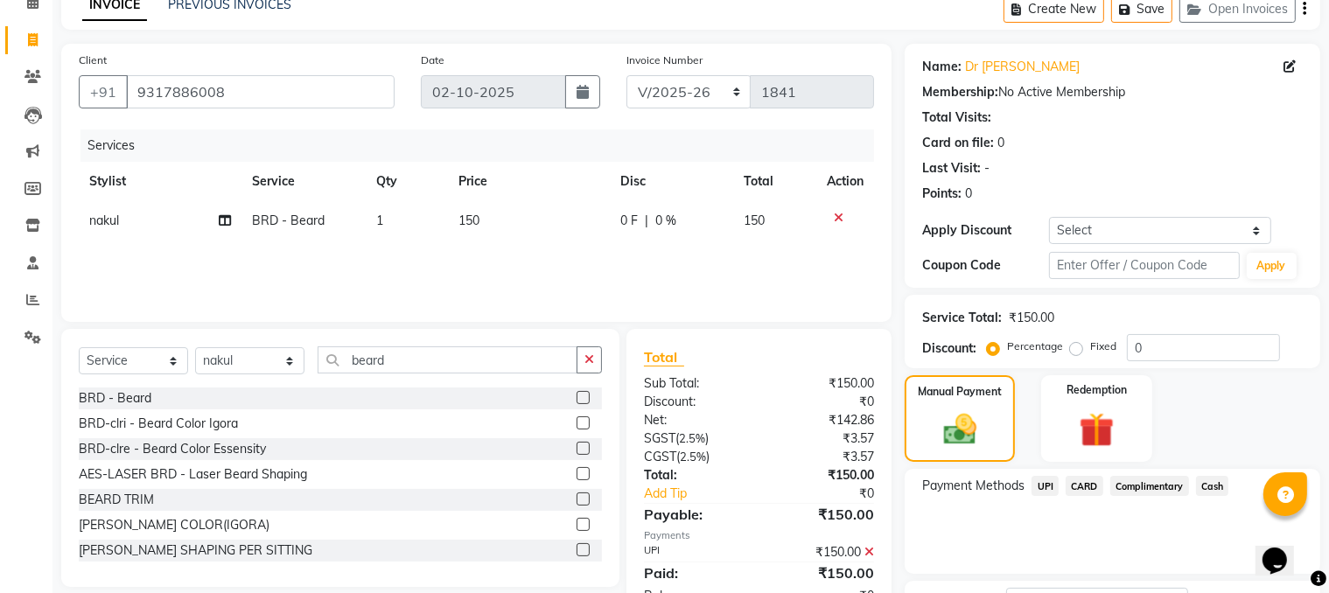
scroll to position [227, 0]
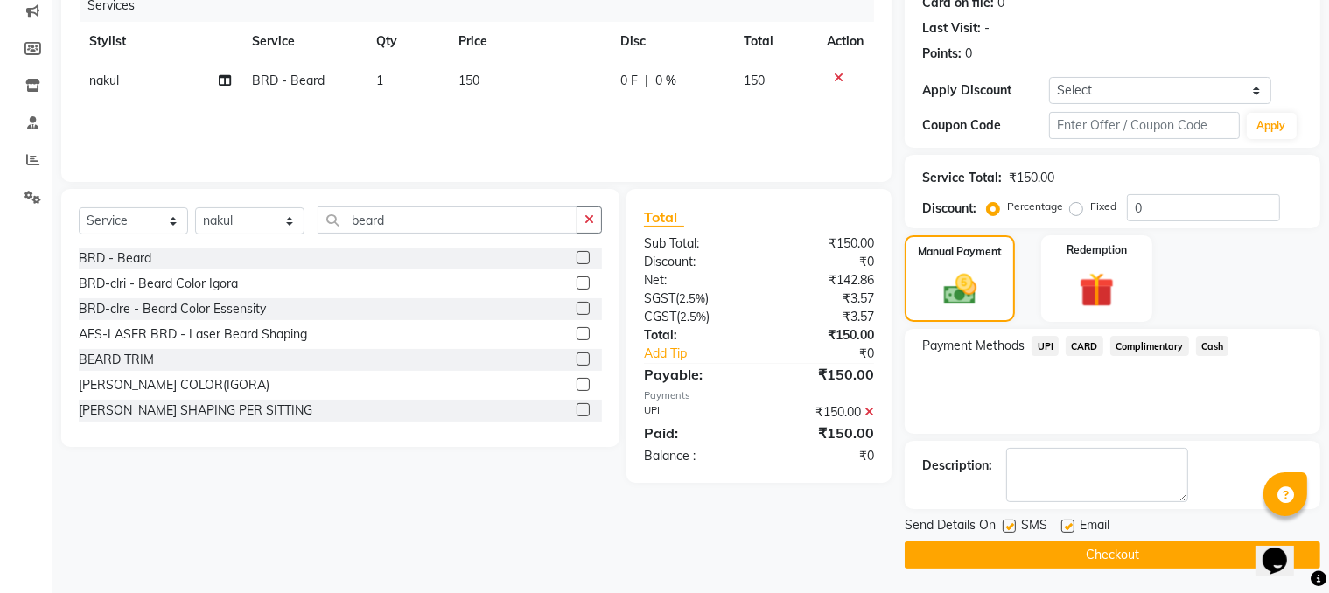
click at [1074, 466] on div "Email" at bounding box center [1092, 527] width 62 height 22
click at [1074, 466] on button "Checkout" at bounding box center [1113, 555] width 416 height 27
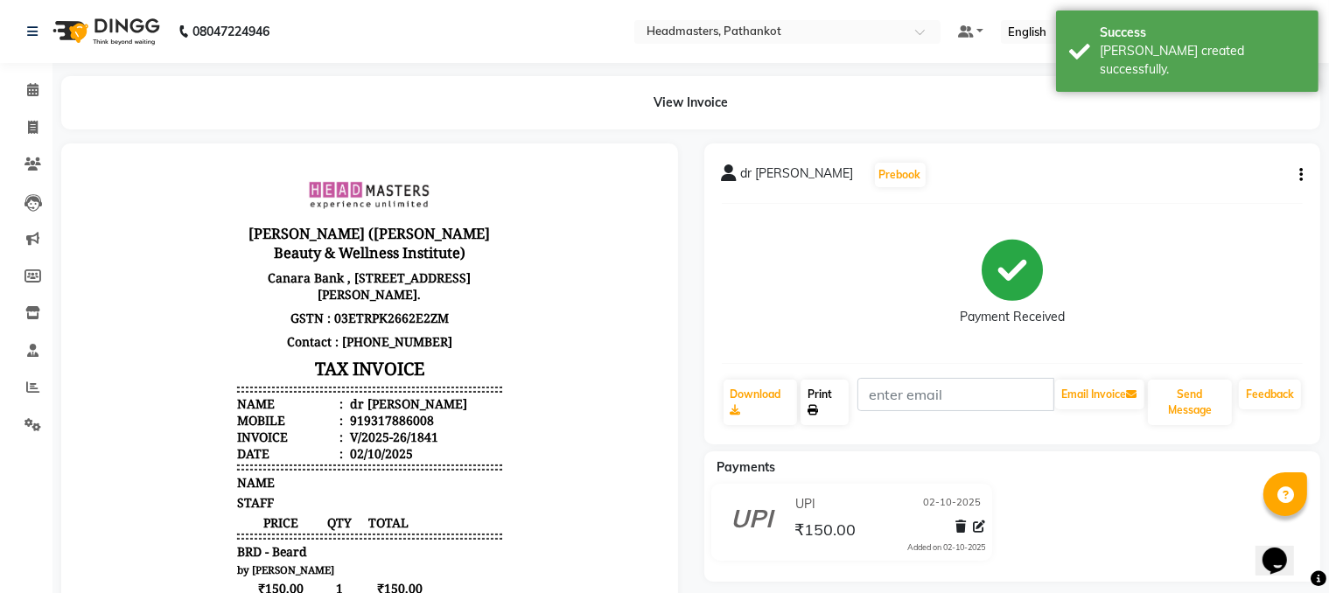
click at [814, 408] on icon at bounding box center [813, 410] width 10 height 10
